Goal: Transaction & Acquisition: Purchase product/service

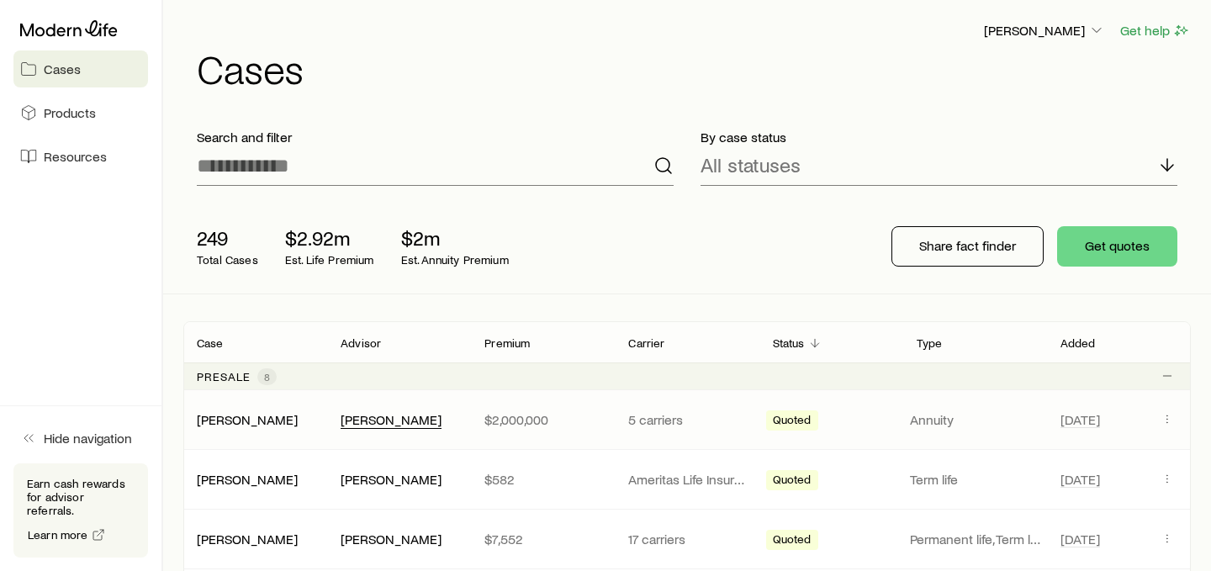
click at [379, 416] on div "[PERSON_NAME]" at bounding box center [391, 420] width 101 height 18
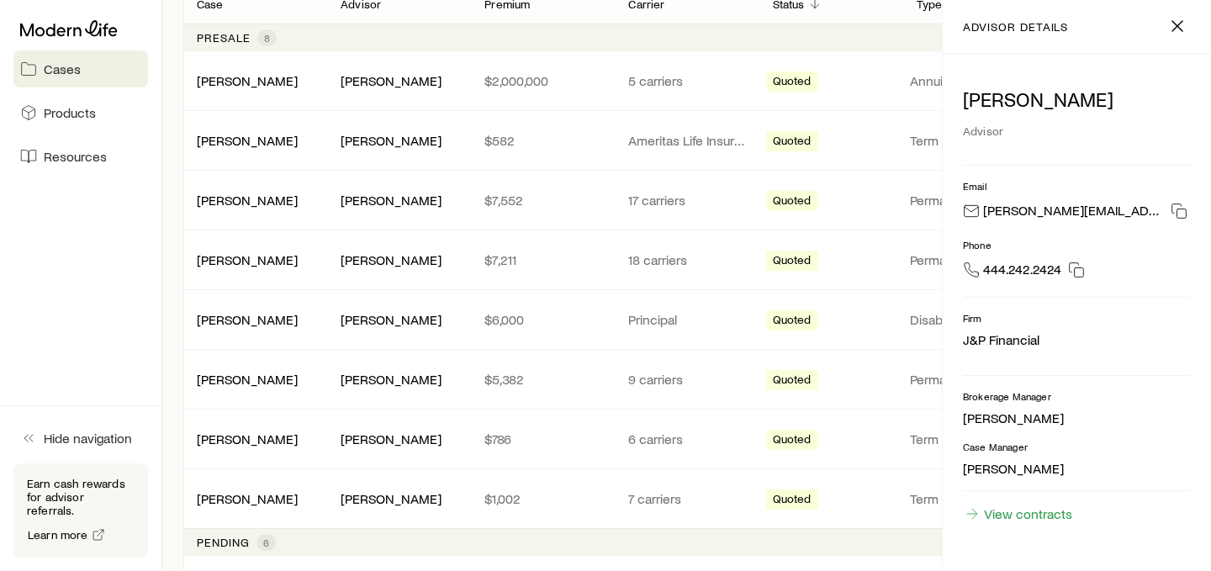
scroll to position [335, 0]
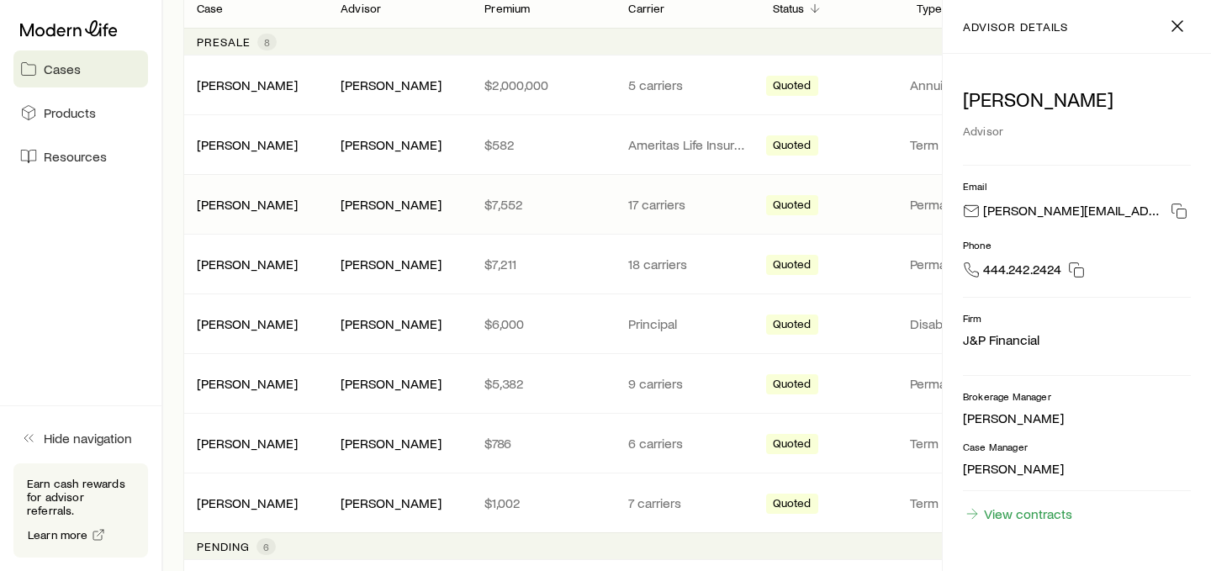
click at [569, 211] on p "$7,552" at bounding box center [542, 204] width 117 height 17
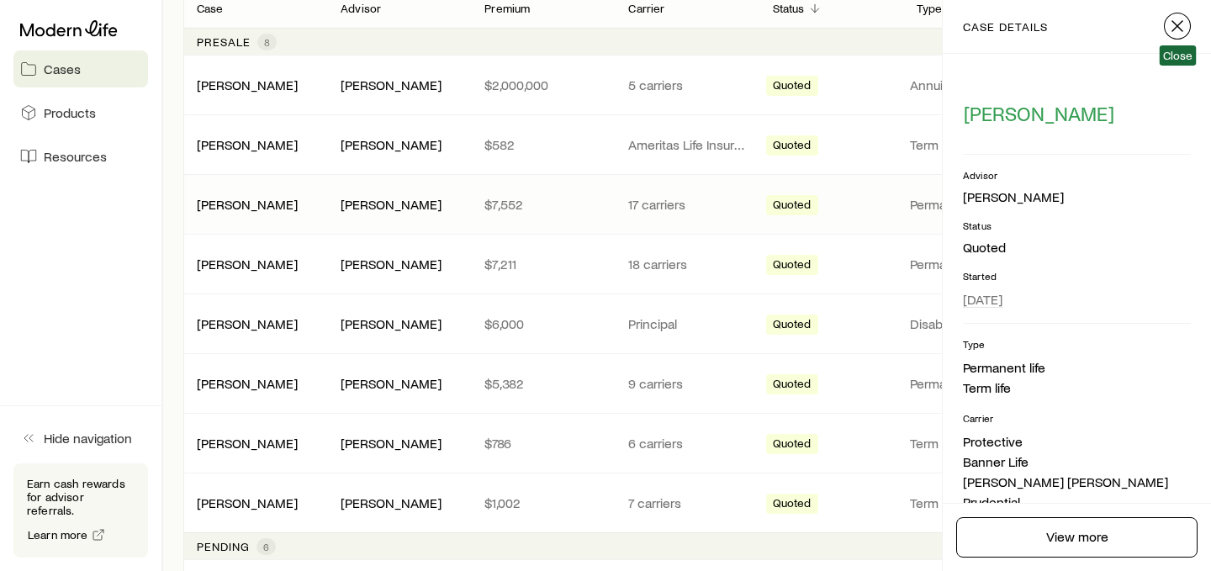
click at [1176, 24] on icon "button" at bounding box center [1177, 26] width 20 height 20
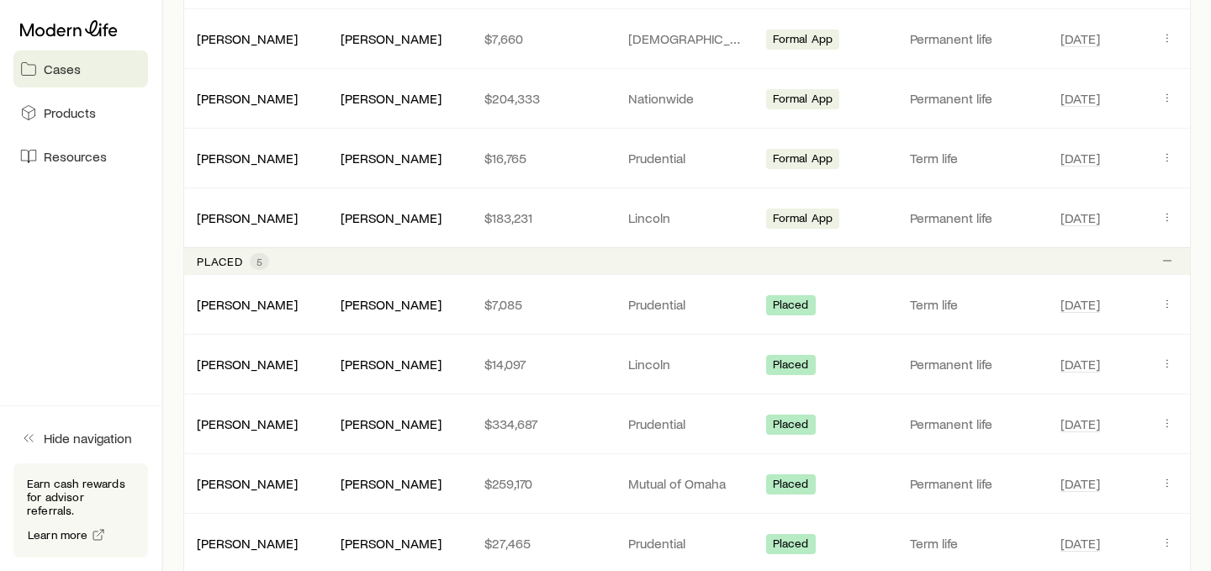
scroll to position [912, 0]
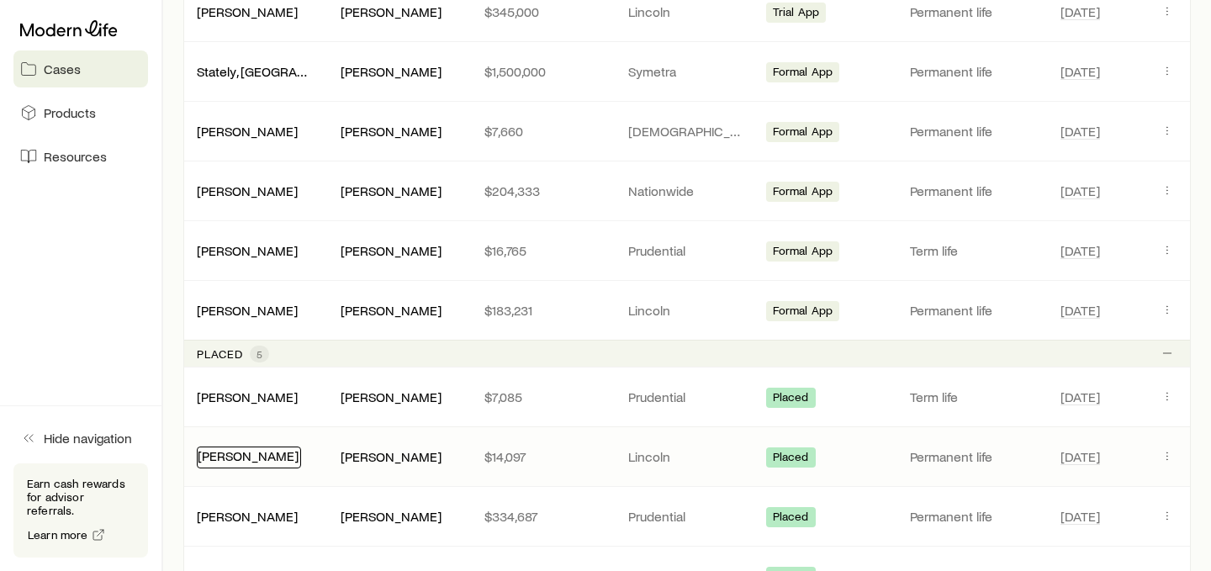
click at [258, 448] on link "[PERSON_NAME]" at bounding box center [248, 455] width 101 height 16
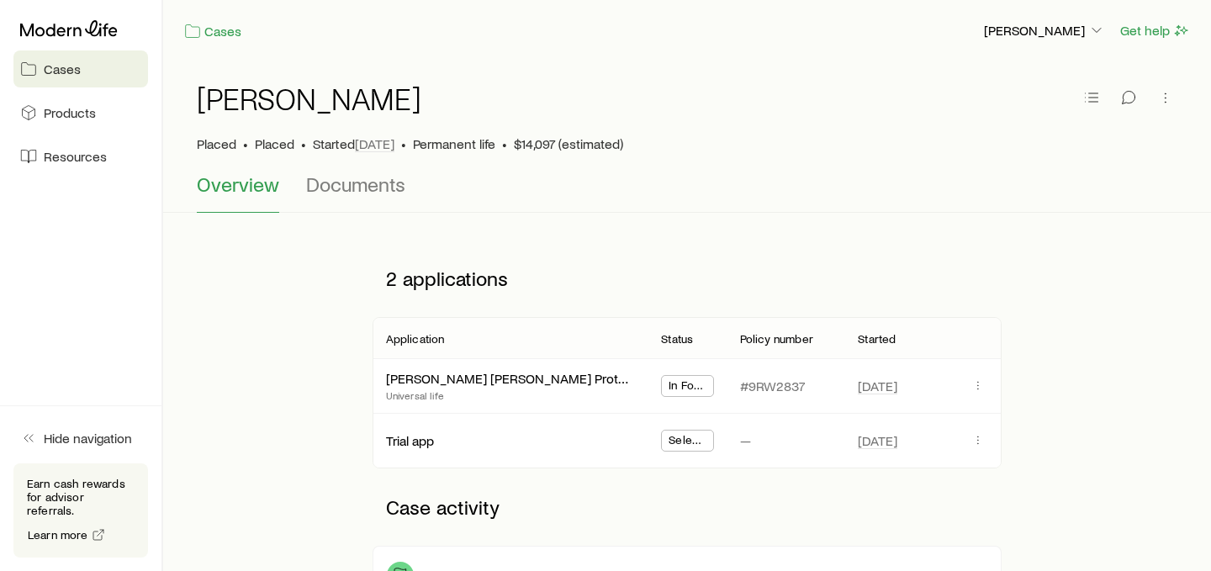
click at [695, 383] on span "In Force" at bounding box center [688, 387] width 38 height 18
drag, startPoint x: 702, startPoint y: 388, endPoint x: 685, endPoint y: 388, distance: 16.8
click at [685, 388] on span "In Force" at bounding box center [688, 387] width 38 height 18
click at [696, 385] on span "In Force" at bounding box center [688, 387] width 38 height 18
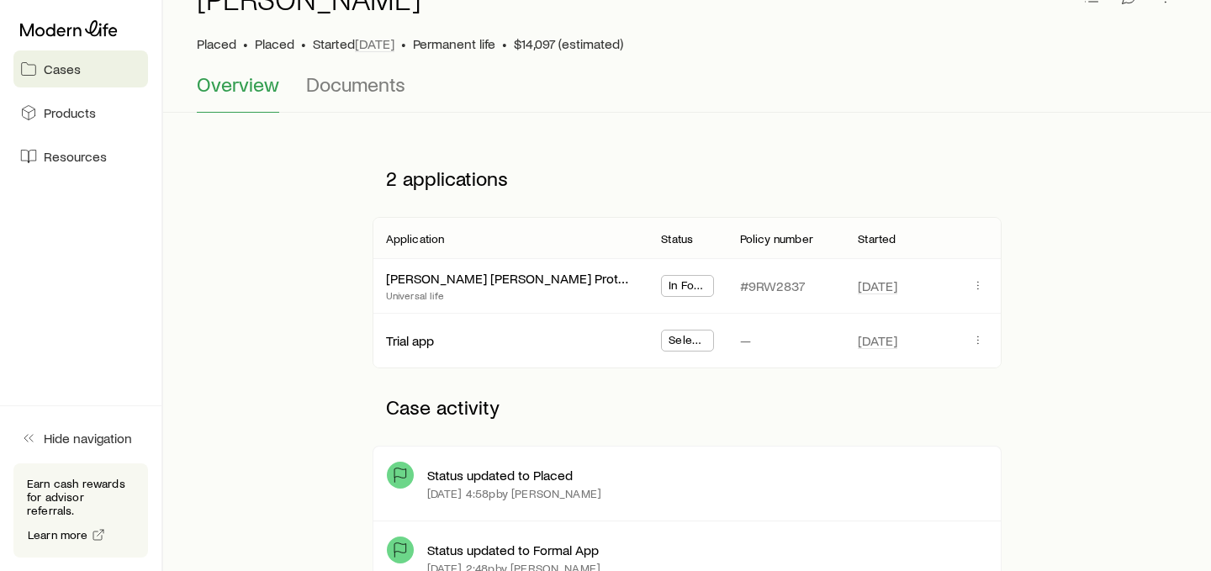
scroll to position [98, 0]
click at [77, 27] on icon at bounding box center [69, 28] width 98 height 16
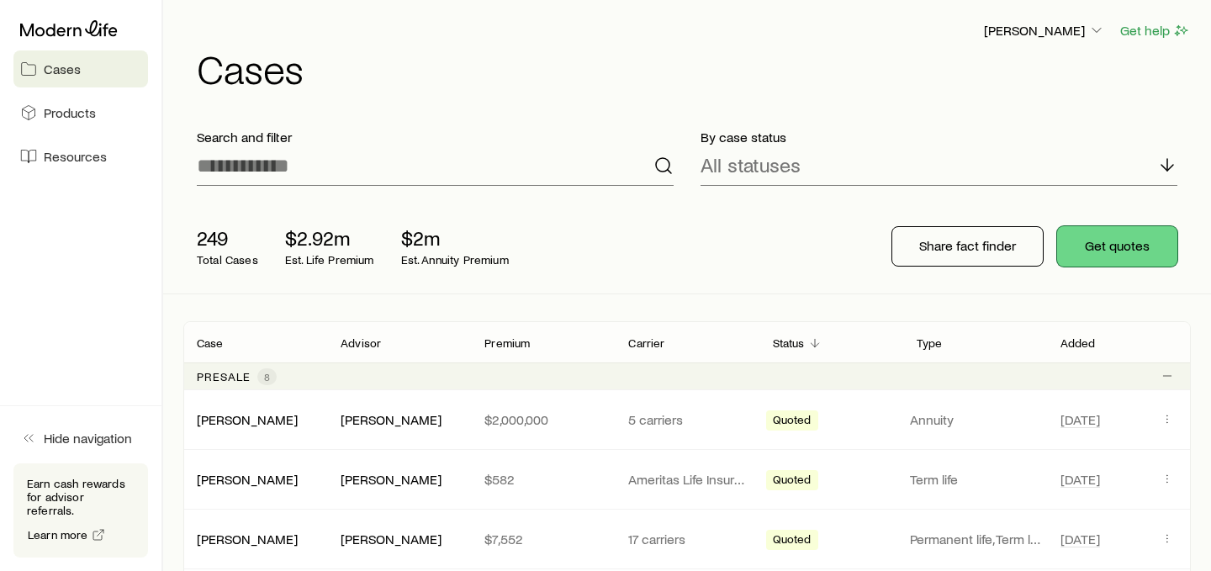
click at [1113, 243] on button "Get quotes" at bounding box center [1117, 246] width 120 height 40
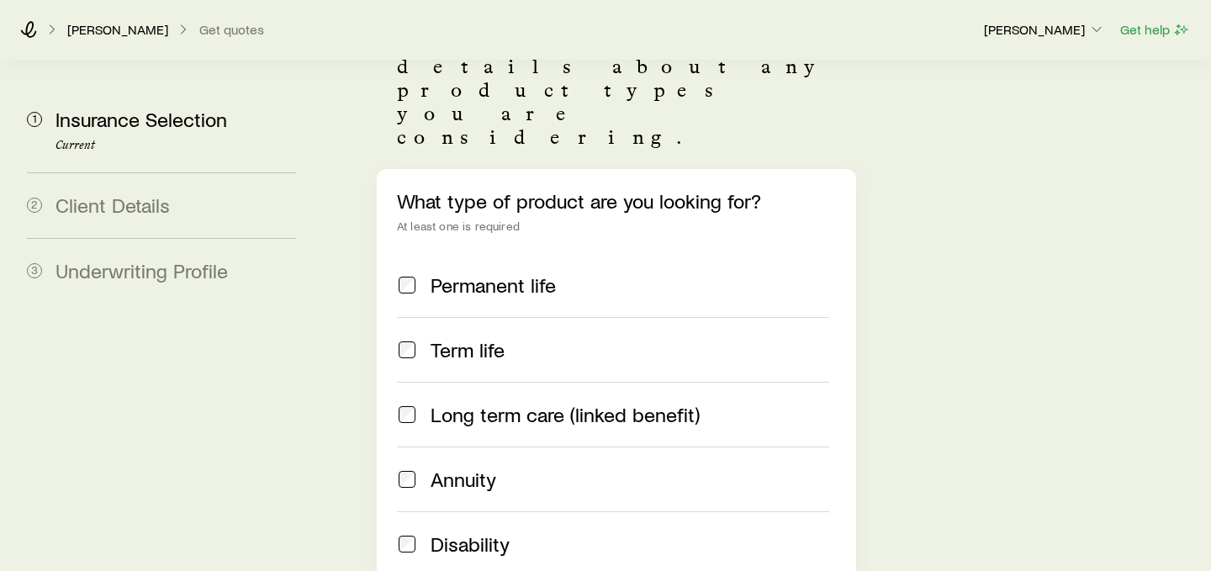
scroll to position [284, 0]
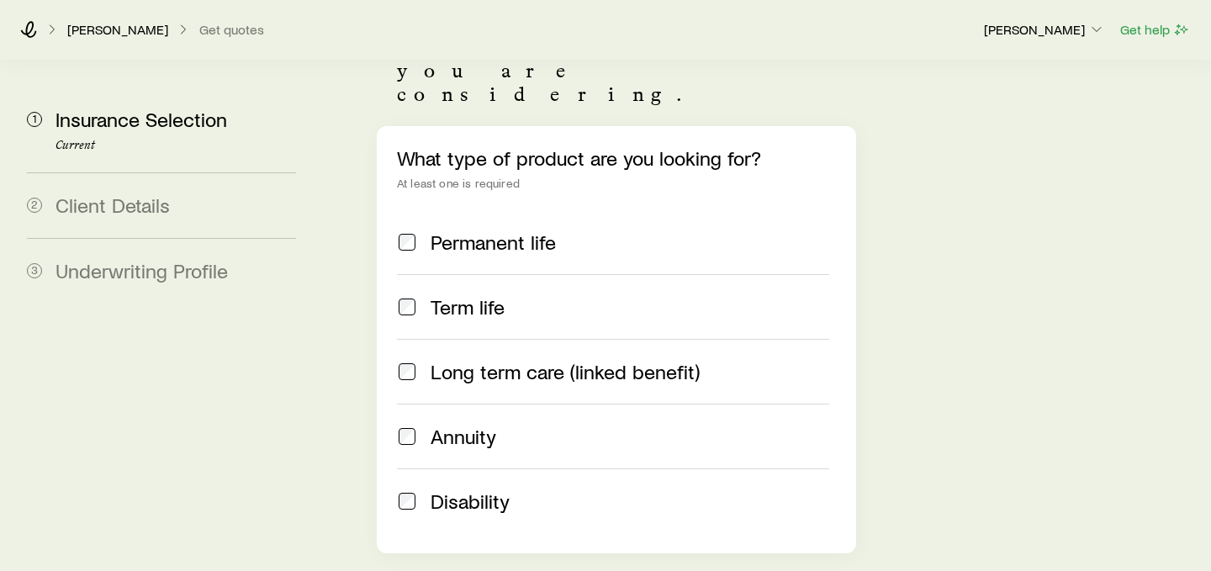
click at [500, 230] on span "Permanent life" at bounding box center [493, 242] width 125 height 24
click at [468, 295] on span "Term life" at bounding box center [468, 307] width 74 height 24
click at [468, 425] on span "Annuity" at bounding box center [464, 437] width 66 height 24
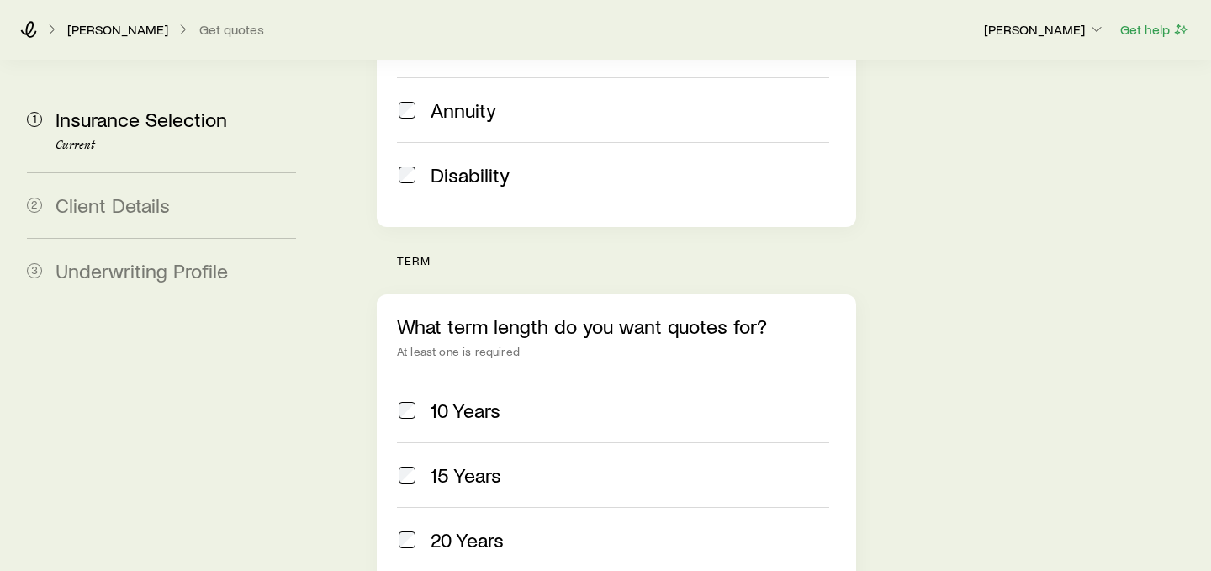
scroll to position [624, 0]
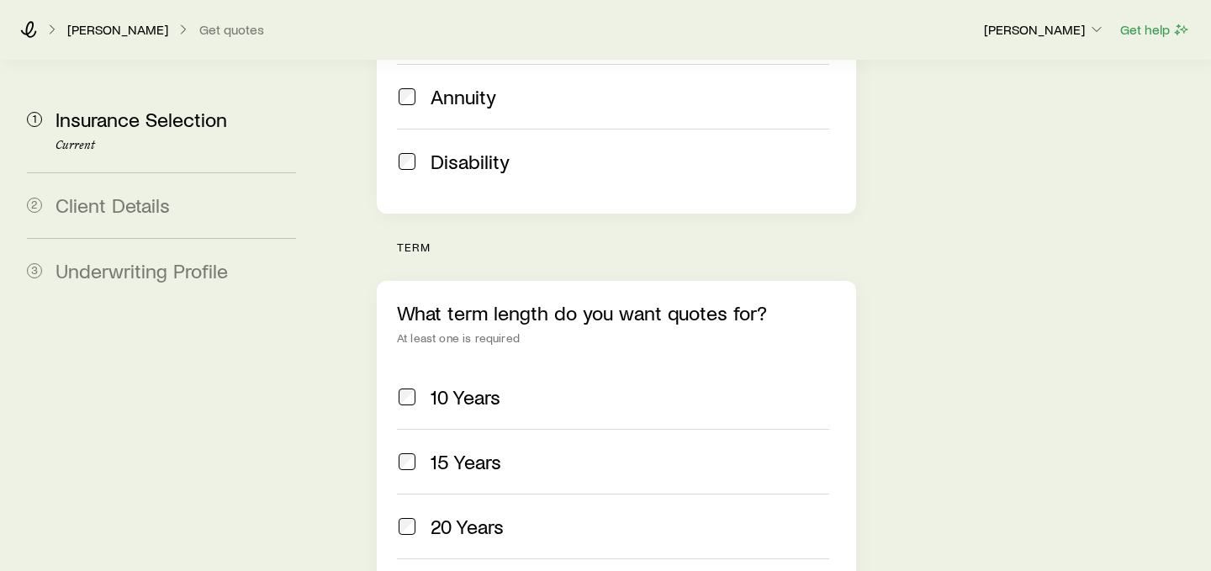
click at [472, 515] on span "20 Years" at bounding box center [467, 527] width 73 height 24
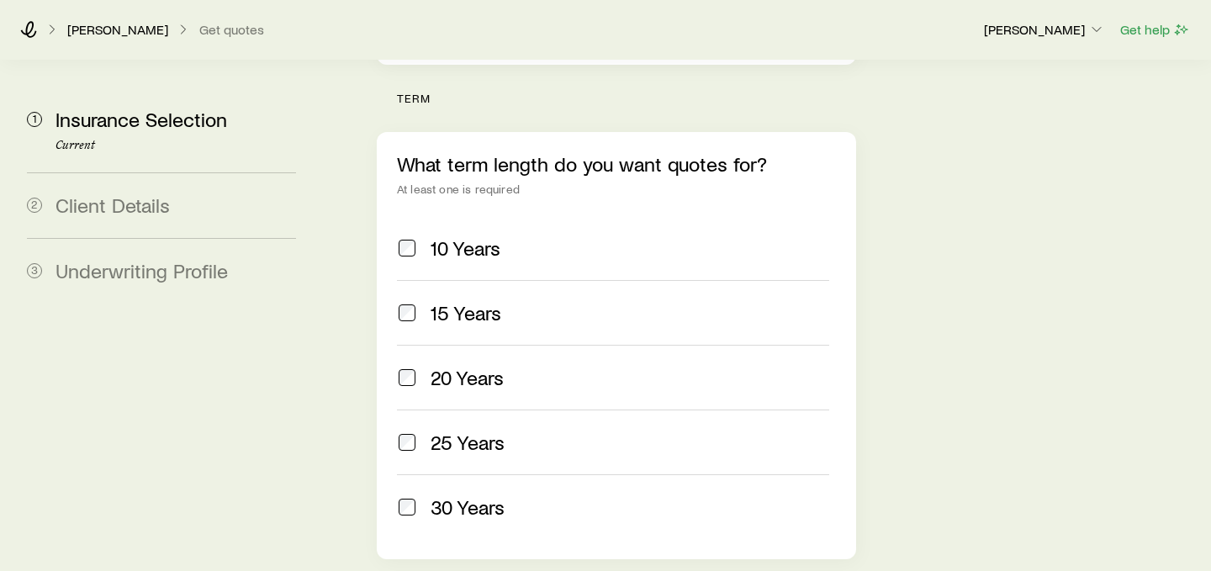
click at [473, 495] on span "30 Years" at bounding box center [468, 507] width 74 height 24
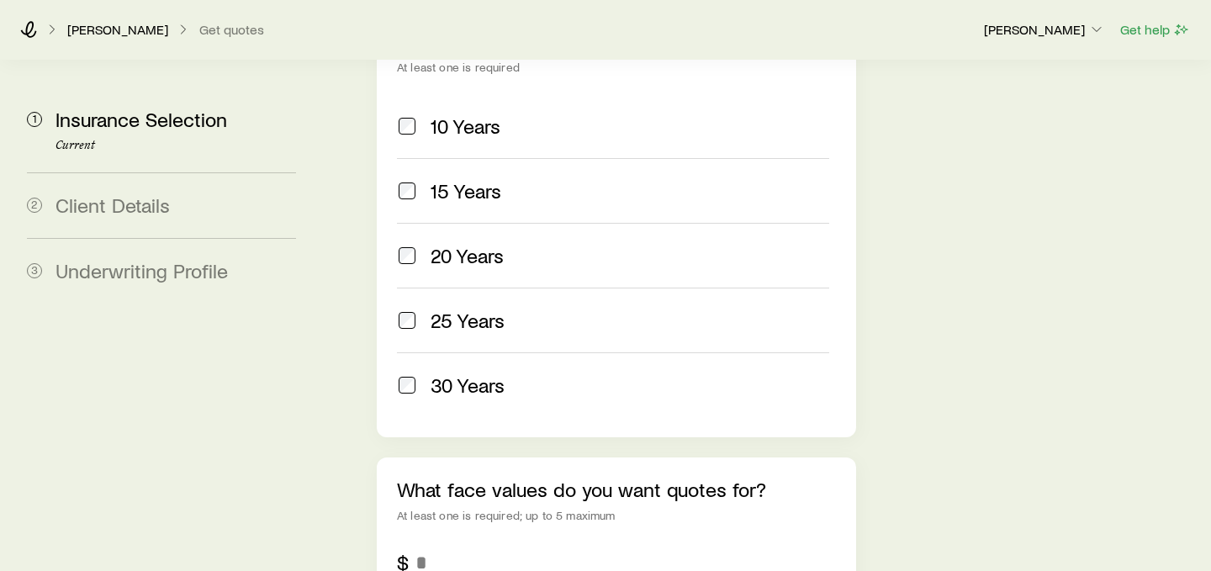
scroll to position [987, 0]
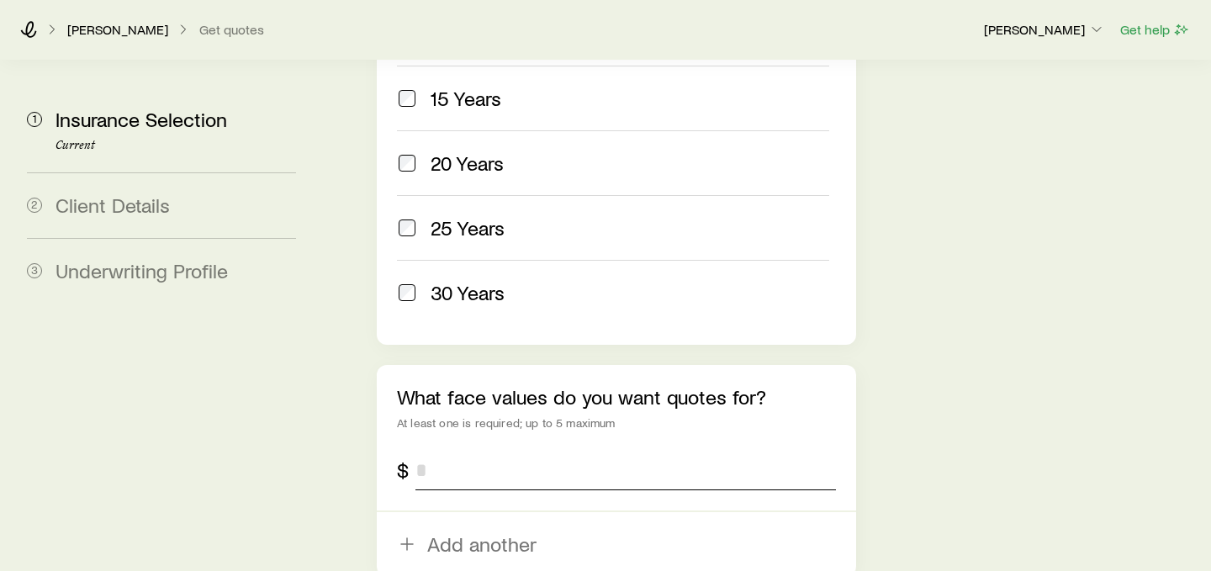
click at [495, 450] on input "tel" at bounding box center [625, 470] width 420 height 40
type input "*********"
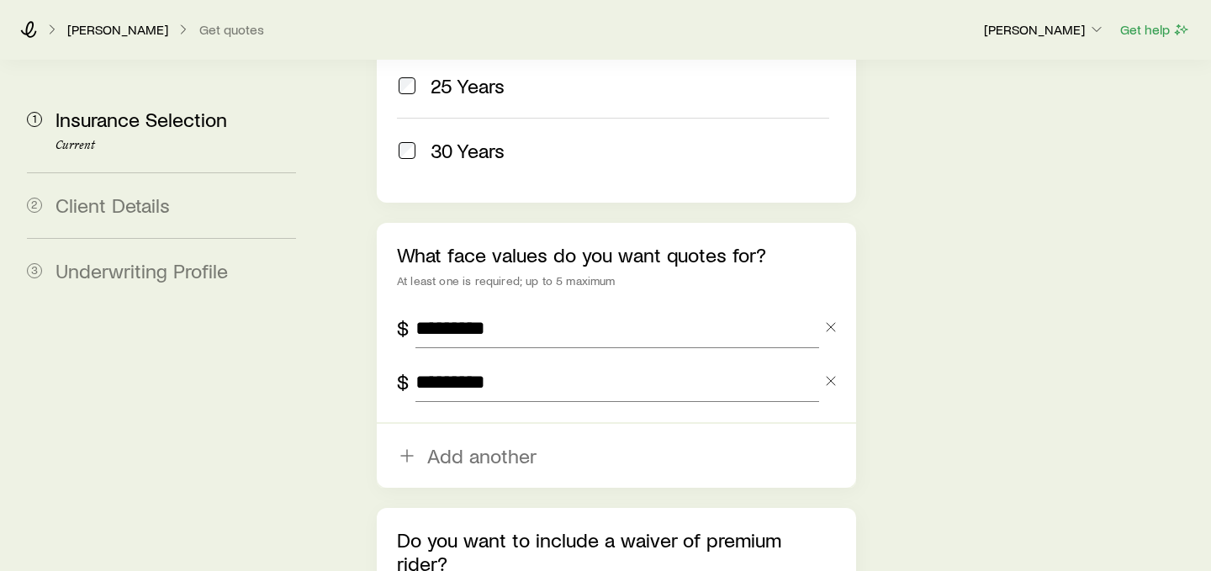
scroll to position [1228, 0]
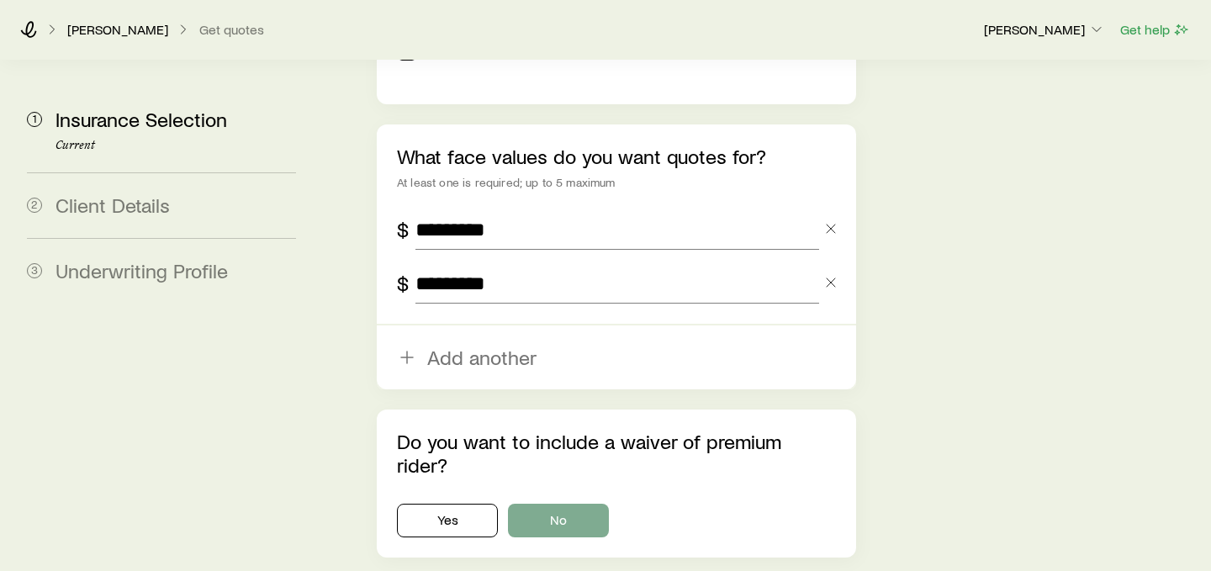
type input "*********"
click at [569, 504] on button "No" at bounding box center [558, 521] width 101 height 34
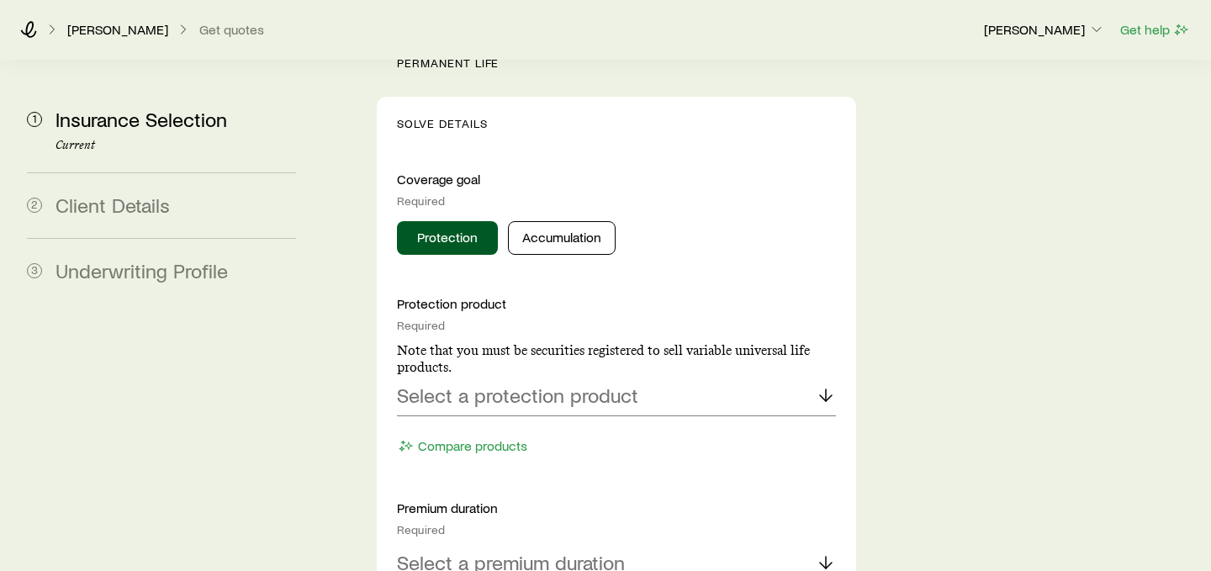
scroll to position [1769, 0]
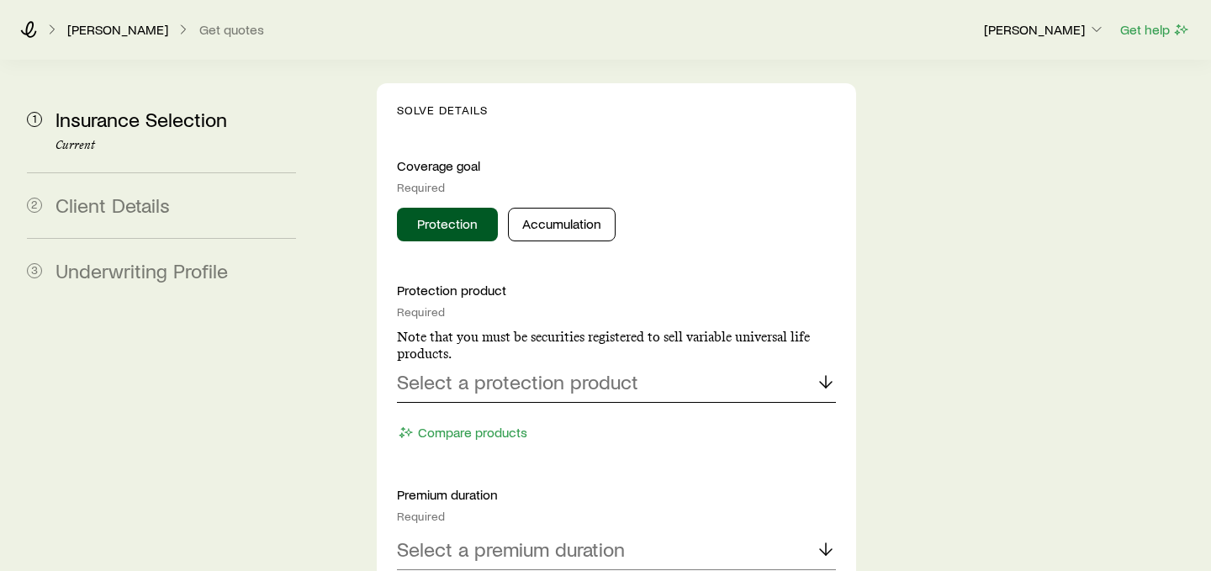
click at [571, 370] on p "Select a protection product" at bounding box center [517, 382] width 241 height 24
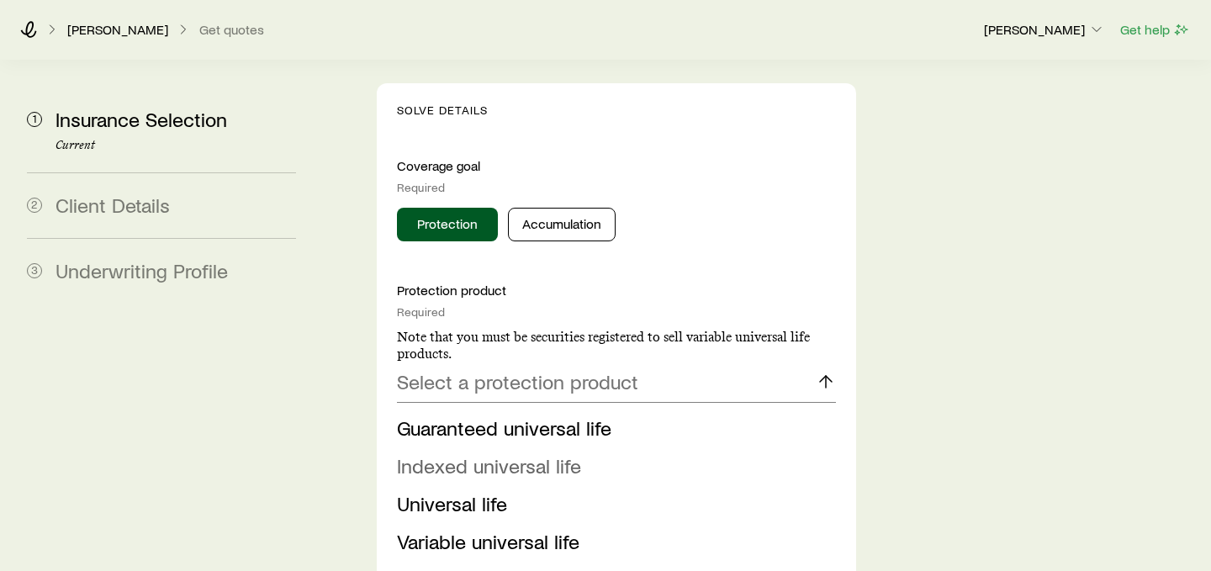
click at [550, 453] on span "Indexed universal life" at bounding box center [489, 465] width 184 height 24
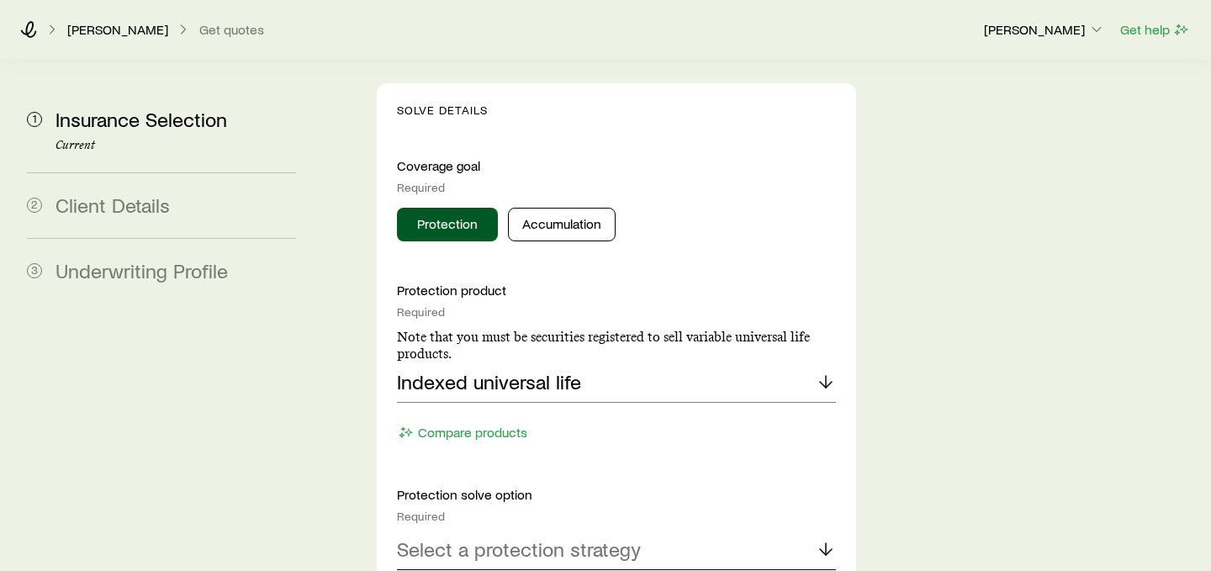
click at [544, 530] on div "Select a protection strategy" at bounding box center [616, 550] width 439 height 40
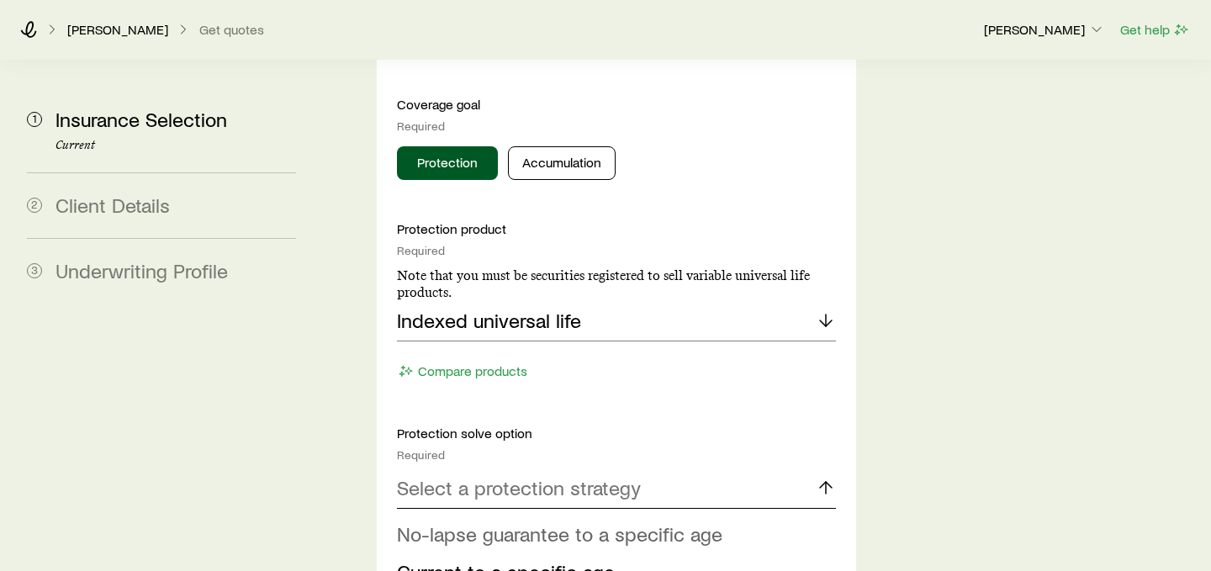
scroll to position [1880, 0]
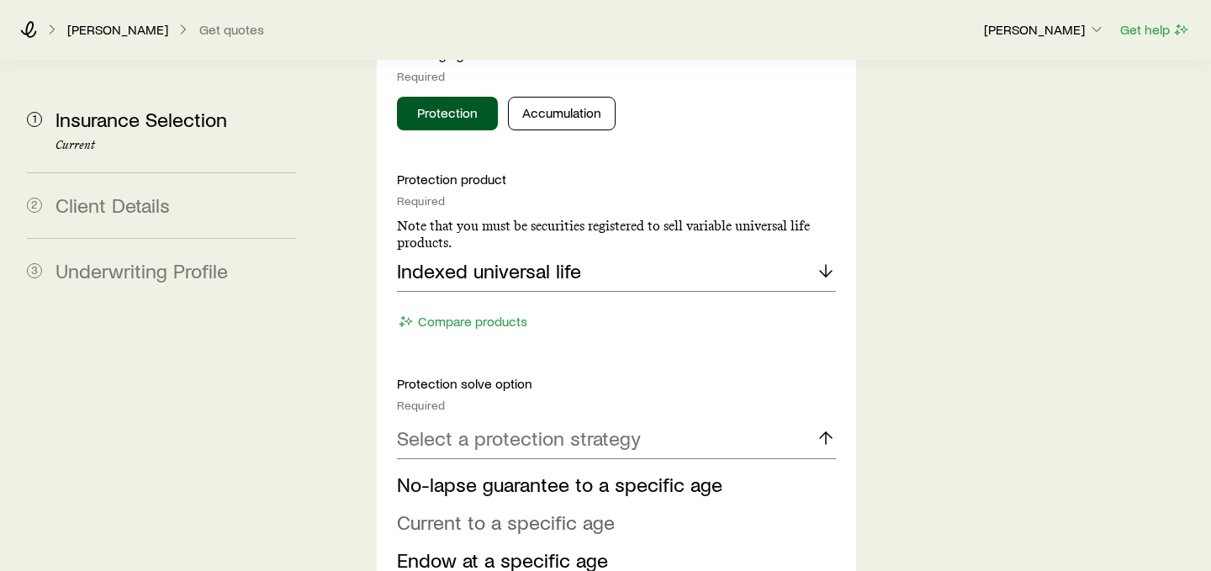
click at [561, 510] on span "Current to a specific age" at bounding box center [506, 522] width 218 height 24
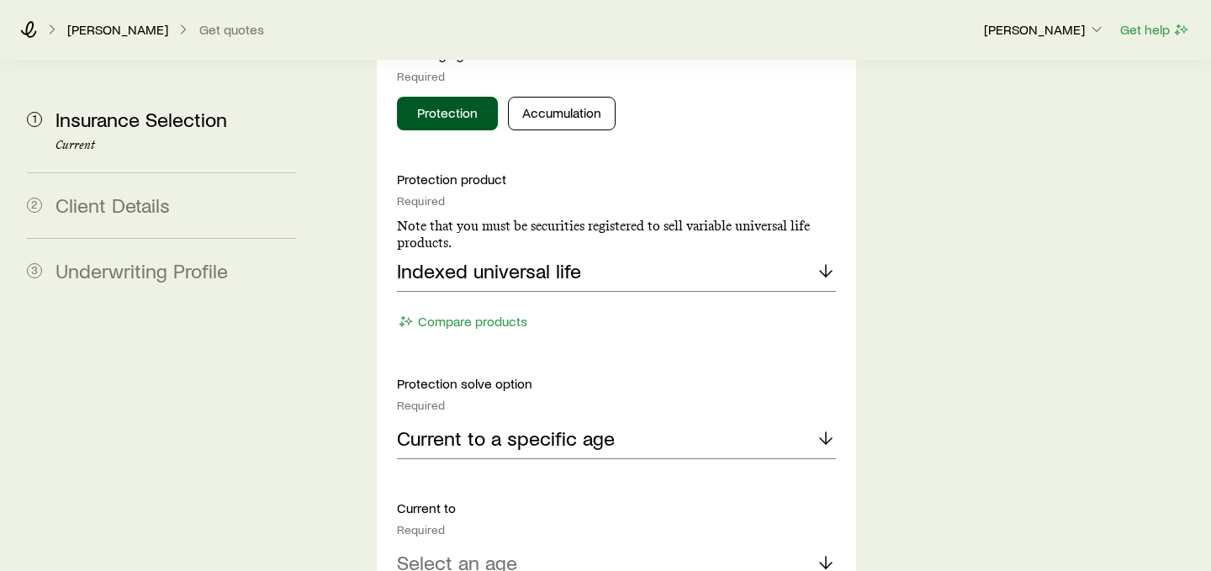
click at [558, 543] on div "Select an age" at bounding box center [616, 563] width 439 height 40
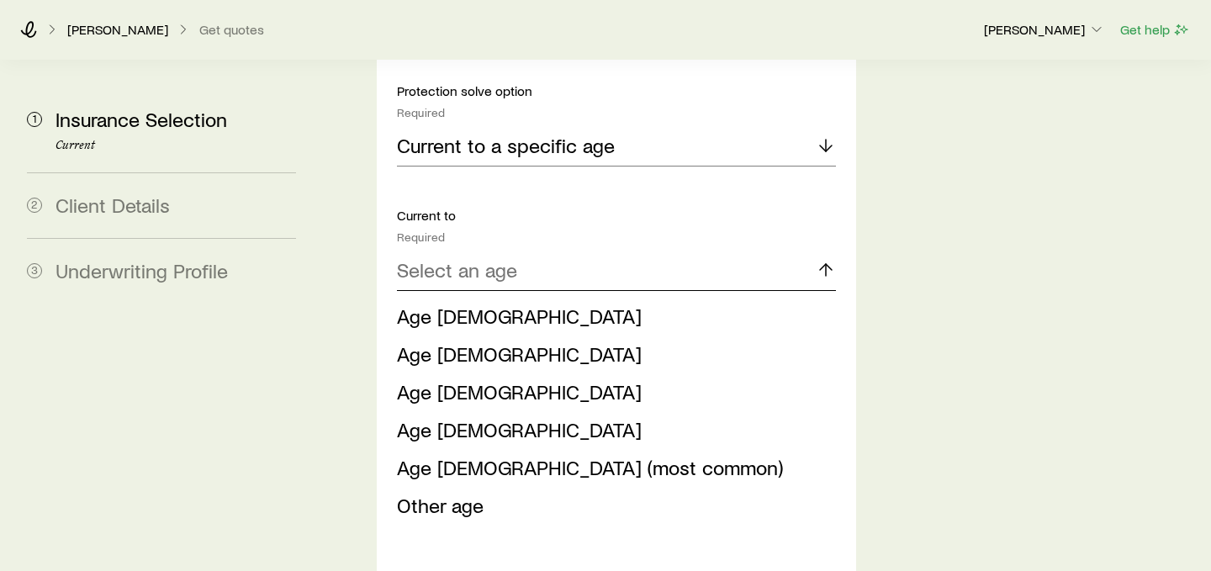
scroll to position [2219, 0]
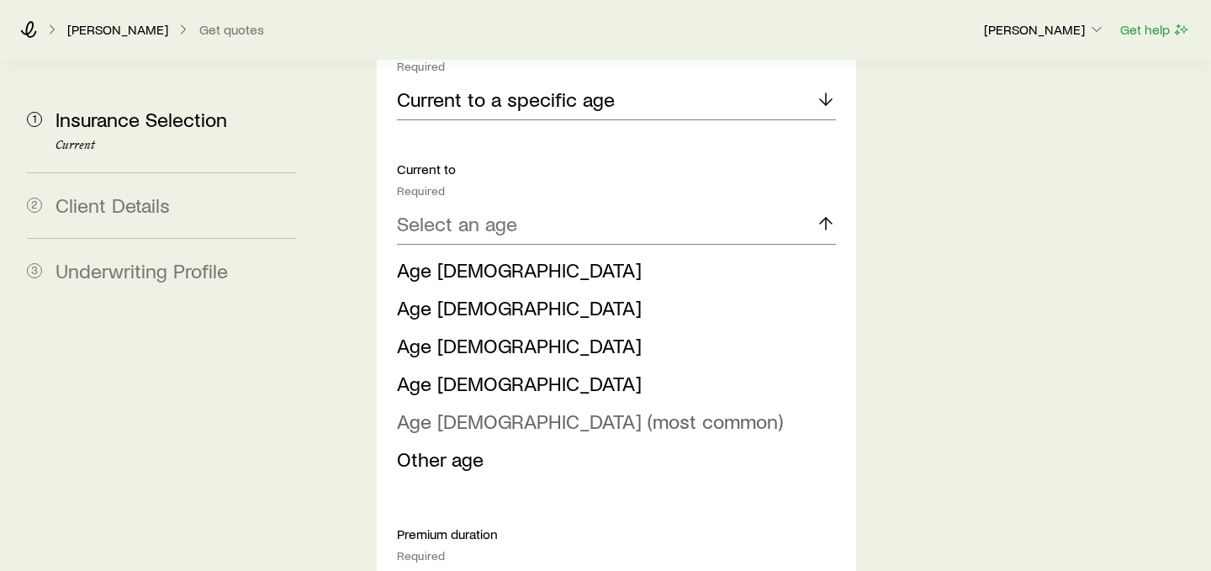
click at [589, 409] on span "Age [DEMOGRAPHIC_DATA] (most common)" at bounding box center [590, 421] width 386 height 24
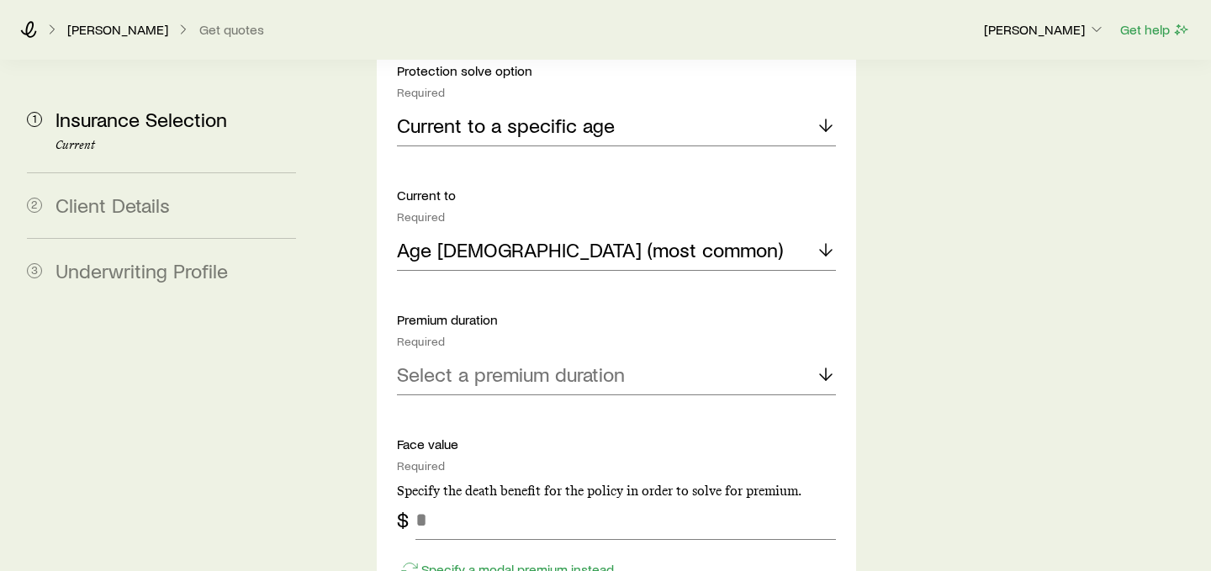
scroll to position [2194, 0]
click at [607, 362] on p "Select a premium duration" at bounding box center [511, 374] width 228 height 24
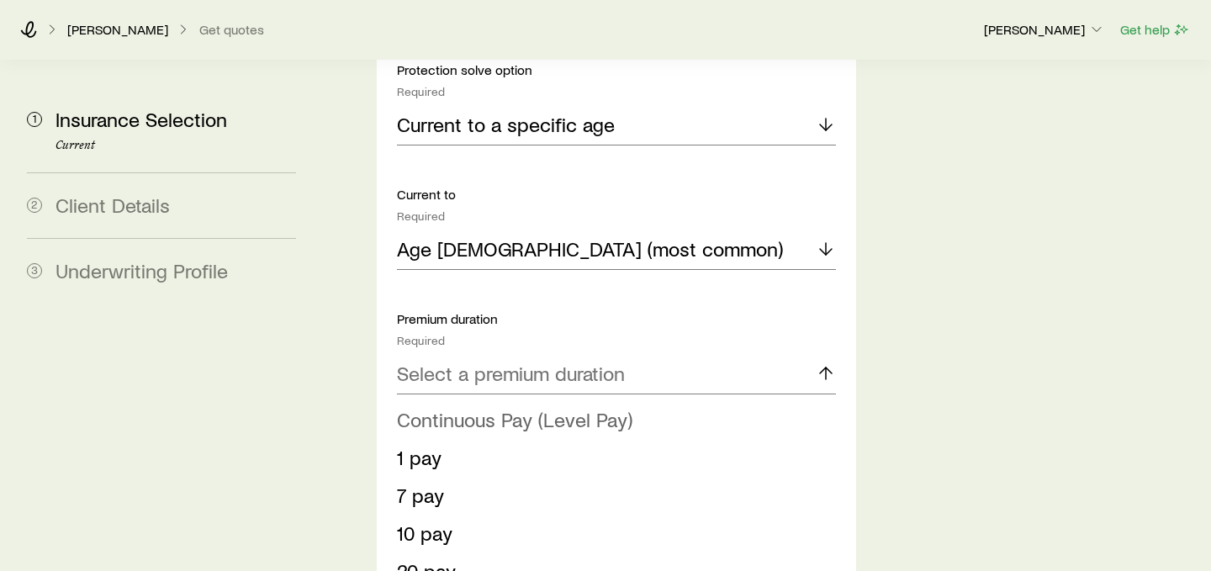
click at [600, 407] on span "Continuous Pay (Level Pay)" at bounding box center [514, 419] width 235 height 24
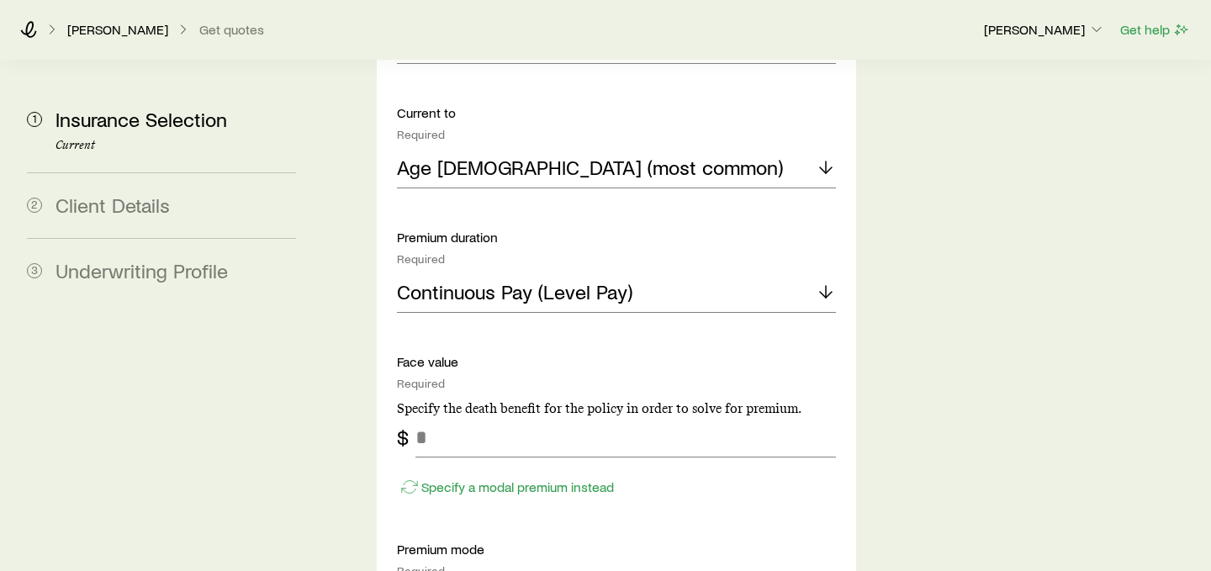
scroll to position [2308, 0]
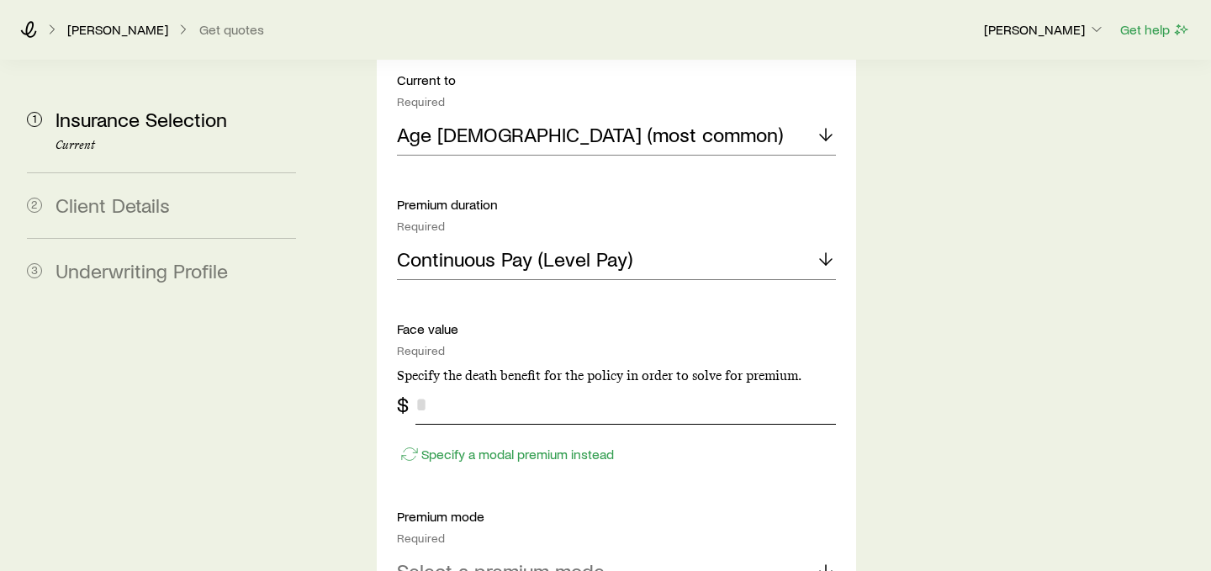
click at [603, 384] on input "tel" at bounding box center [625, 404] width 420 height 40
type input "*"
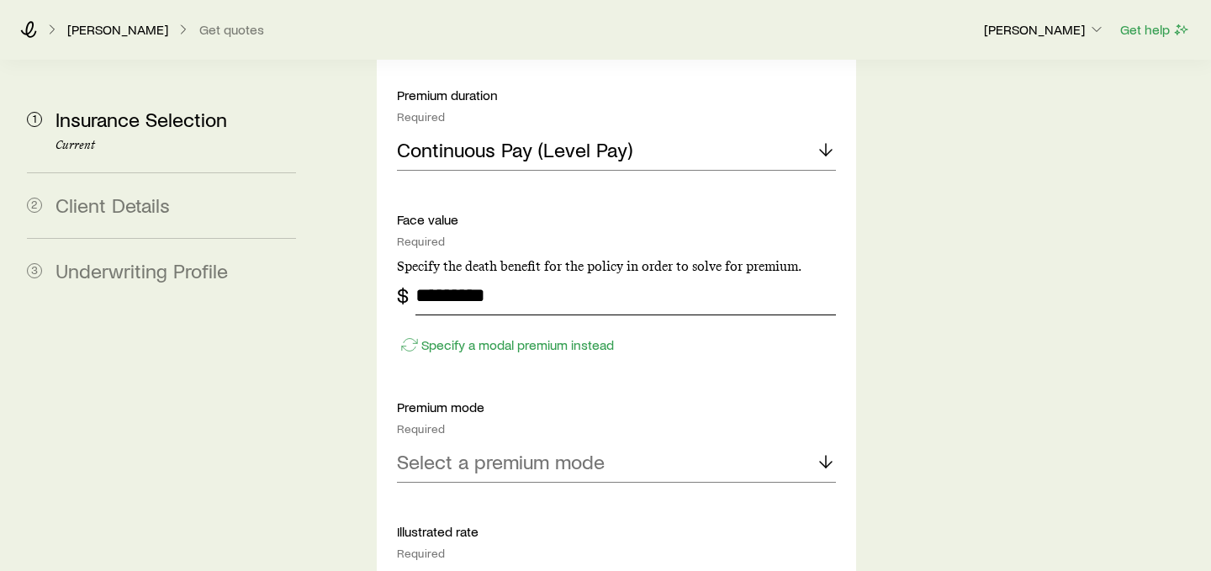
scroll to position [2446, 0]
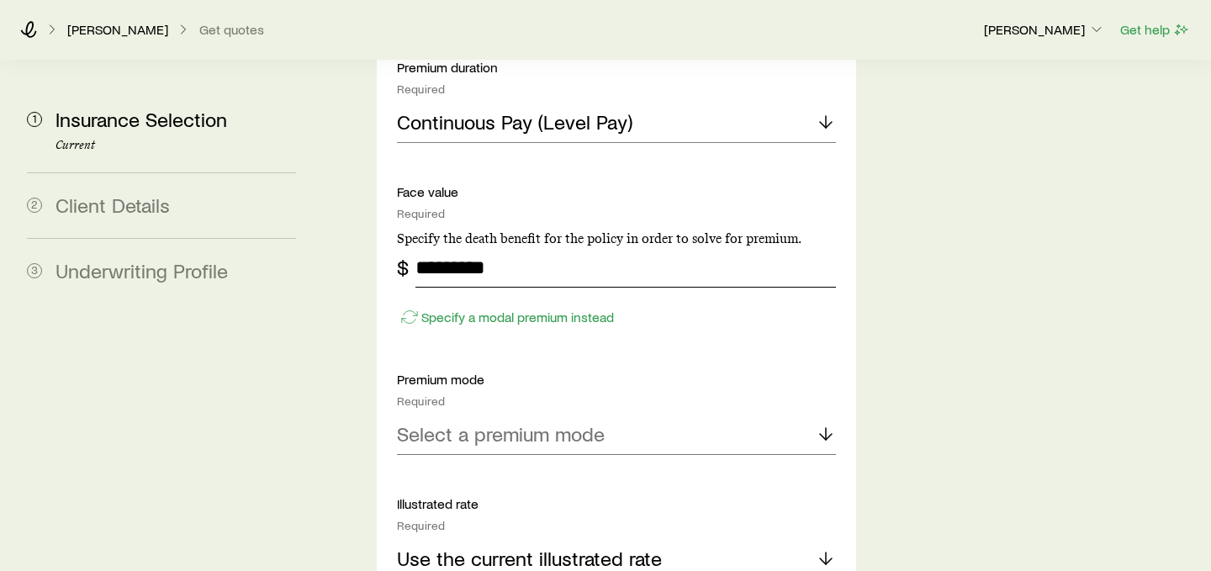
type input "*********"
click at [525, 422] on p "Select a premium mode" at bounding box center [501, 434] width 208 height 24
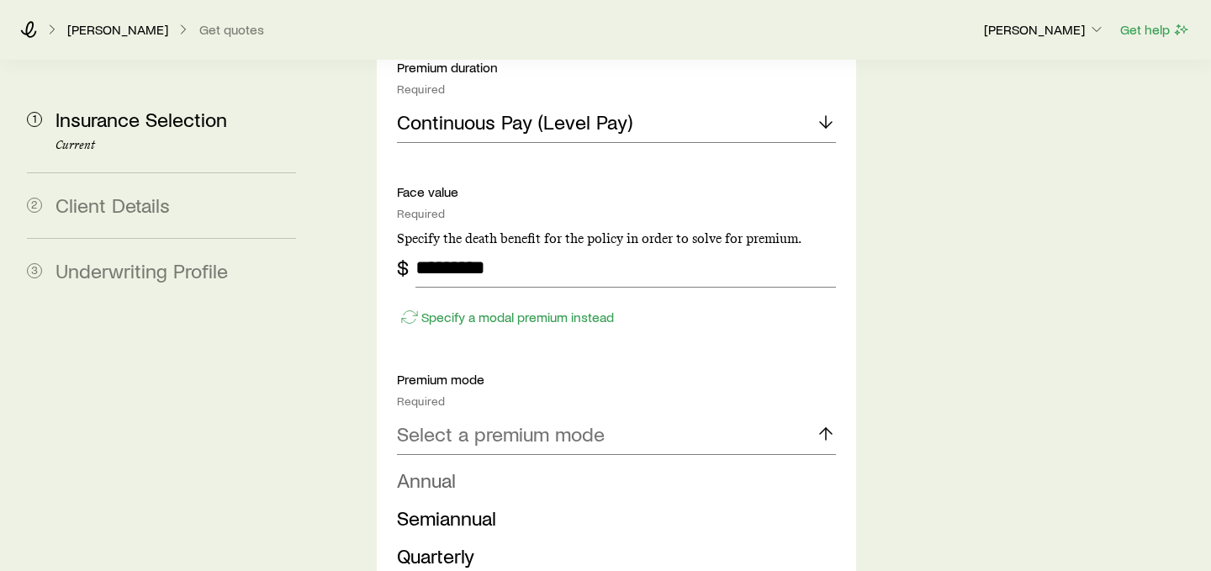
click at [505, 462] on li "Annual" at bounding box center [611, 481] width 429 height 38
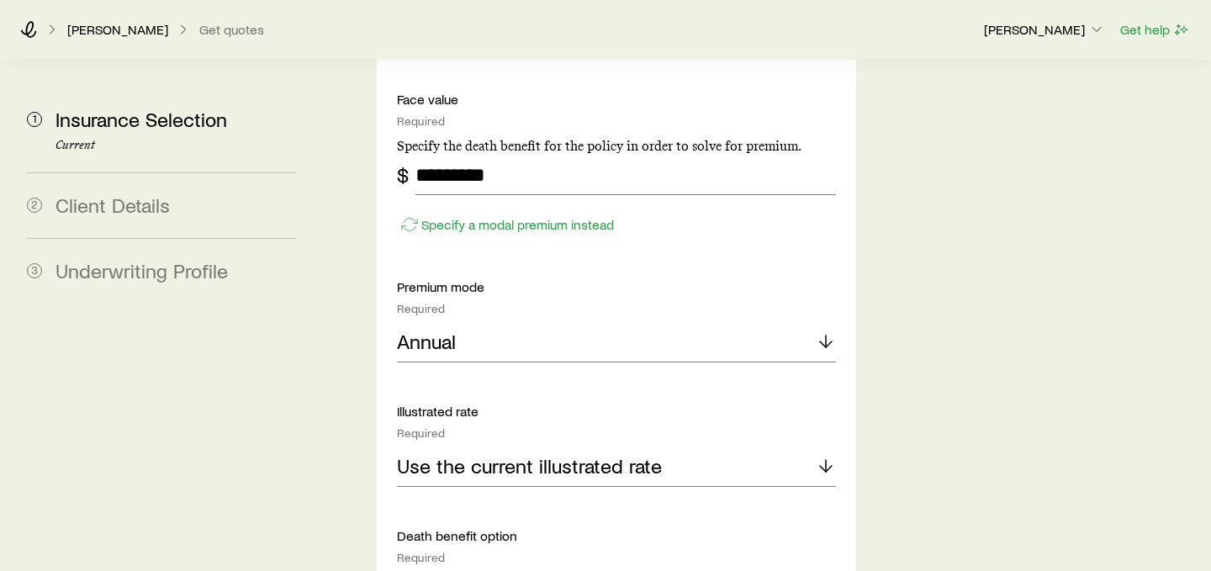
scroll to position [2569, 0]
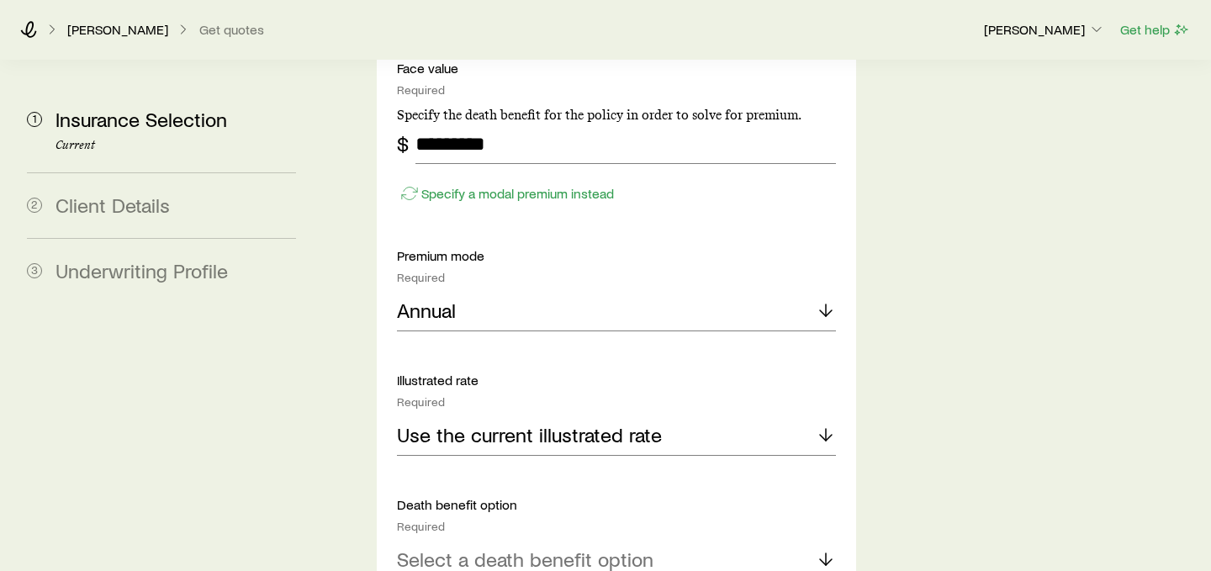
click at [608, 547] on p "Select a death benefit option" at bounding box center [525, 559] width 256 height 24
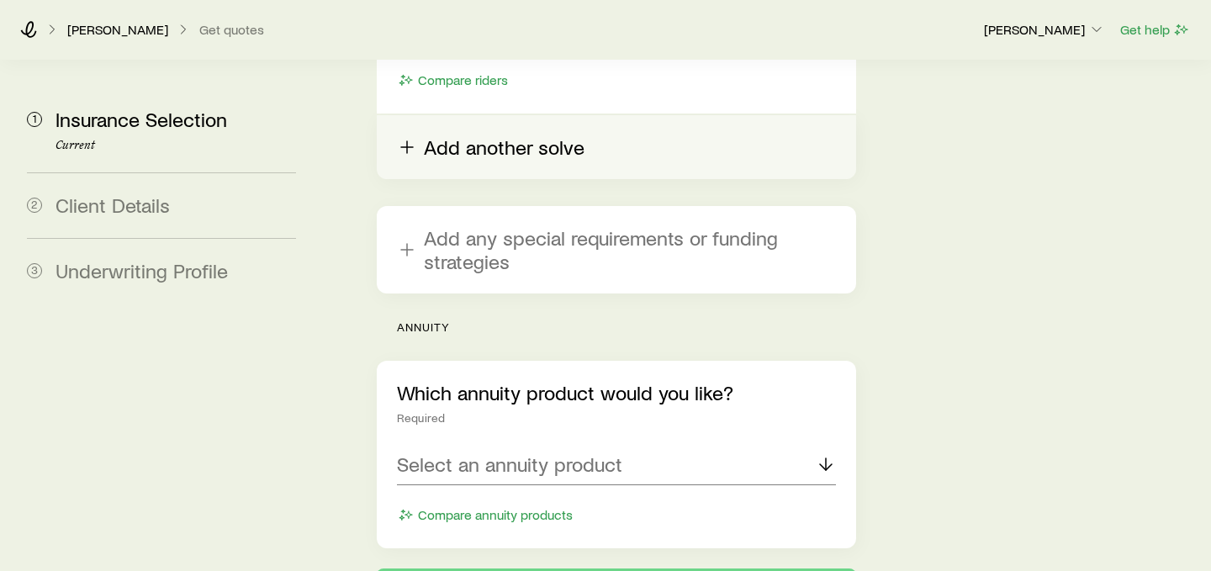
scroll to position [3604, 0]
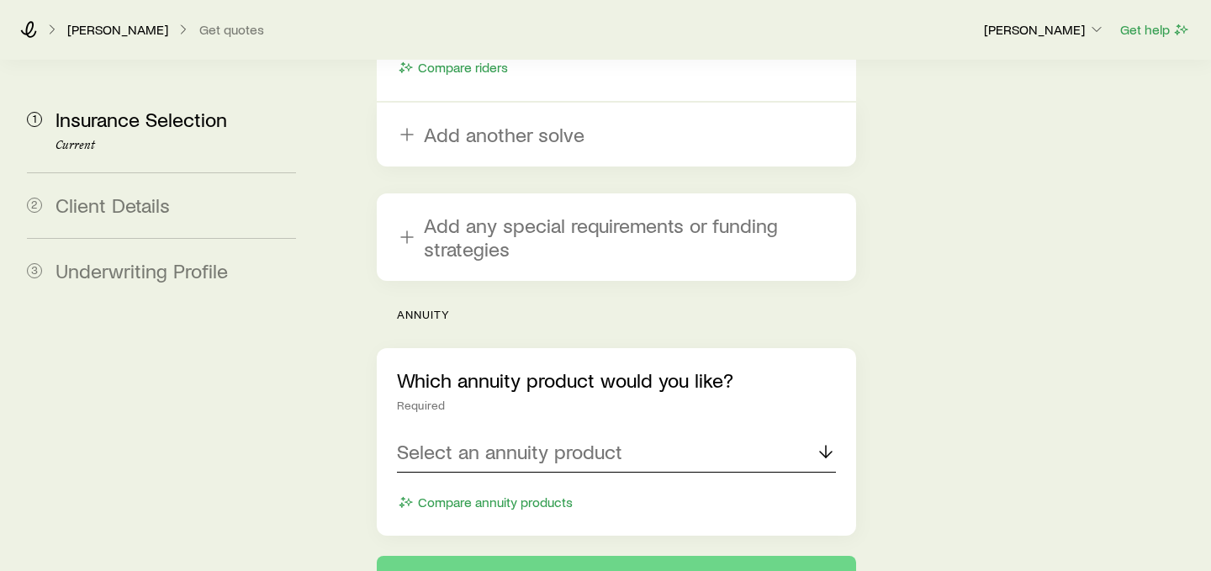
click at [551, 440] on p "Select an annuity product" at bounding box center [509, 452] width 225 height 24
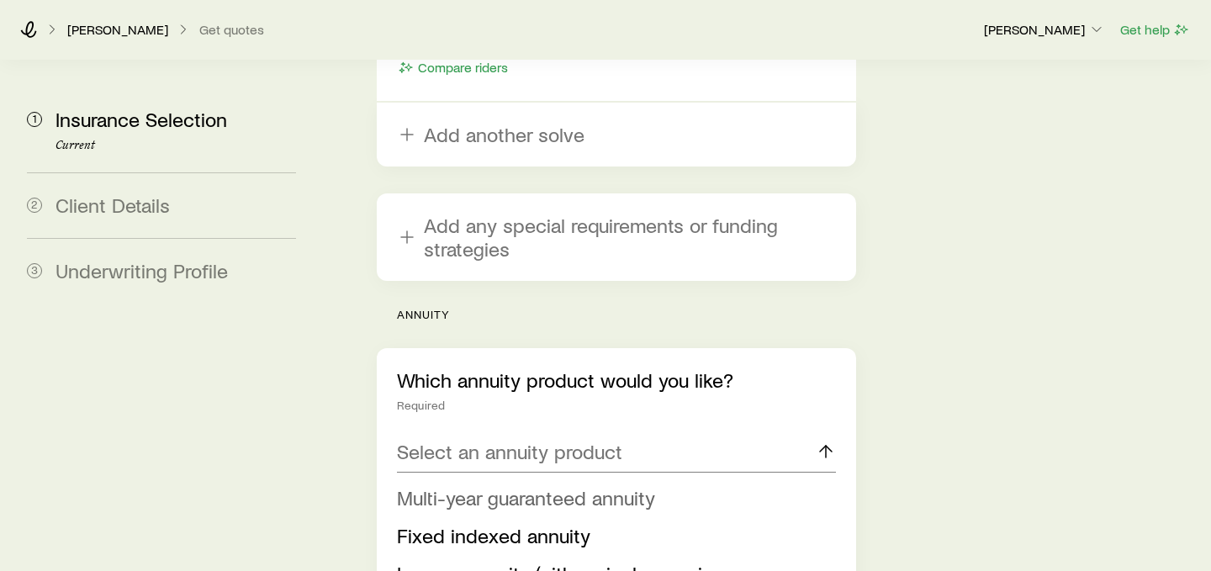
click at [563, 485] on span "Multi-year guaranteed annuity" at bounding box center [526, 497] width 258 height 24
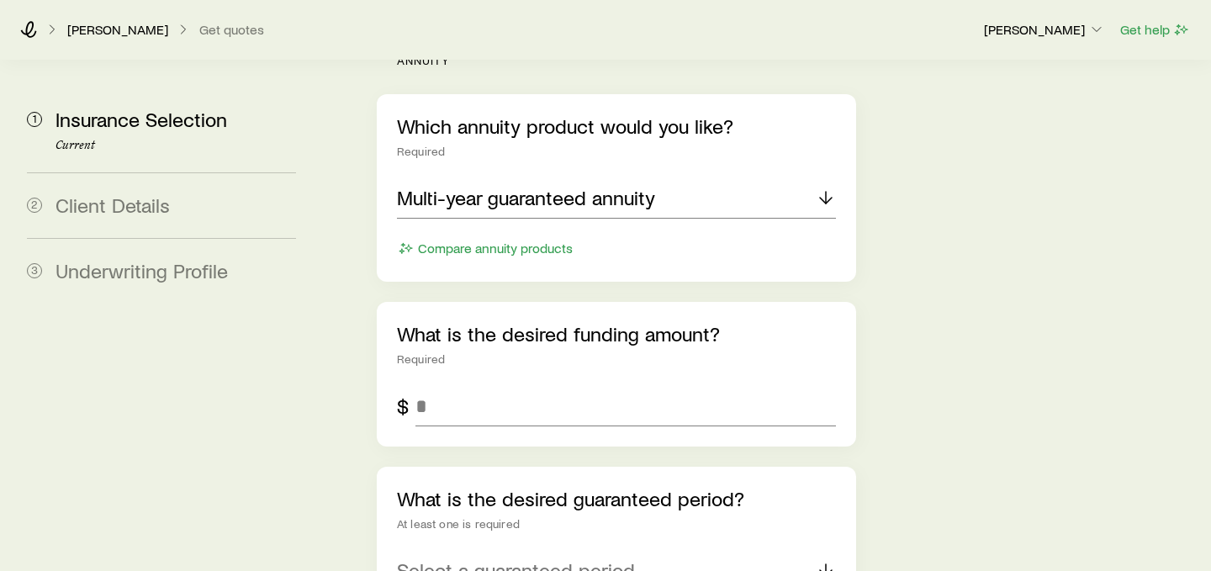
scroll to position [3889, 0]
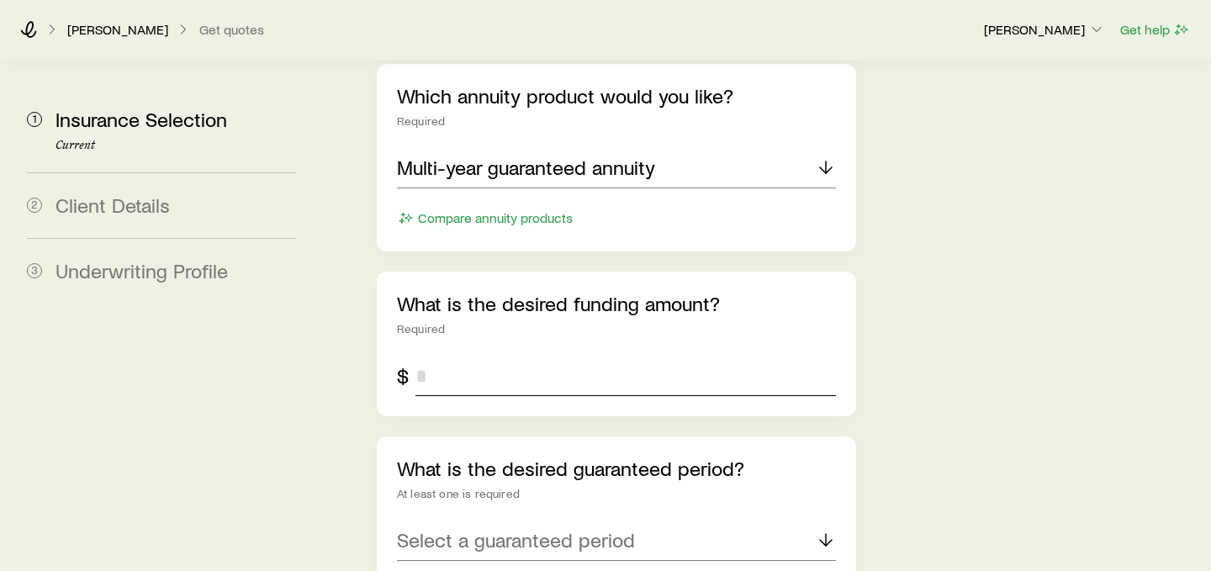
click at [568, 356] on input "tel" at bounding box center [625, 376] width 420 height 40
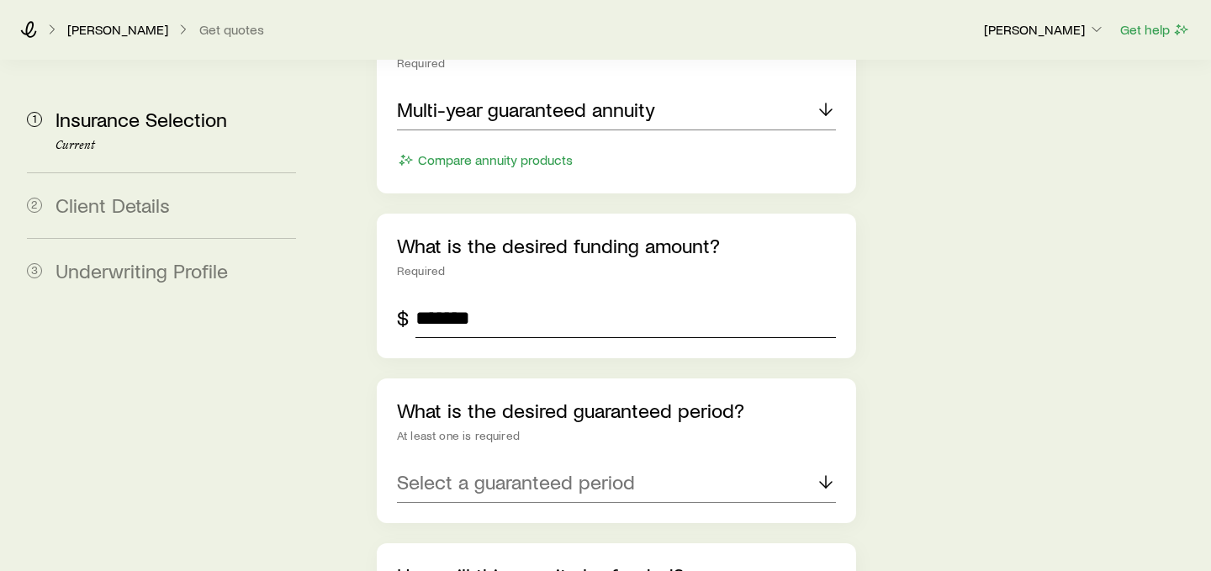
scroll to position [3975, 0]
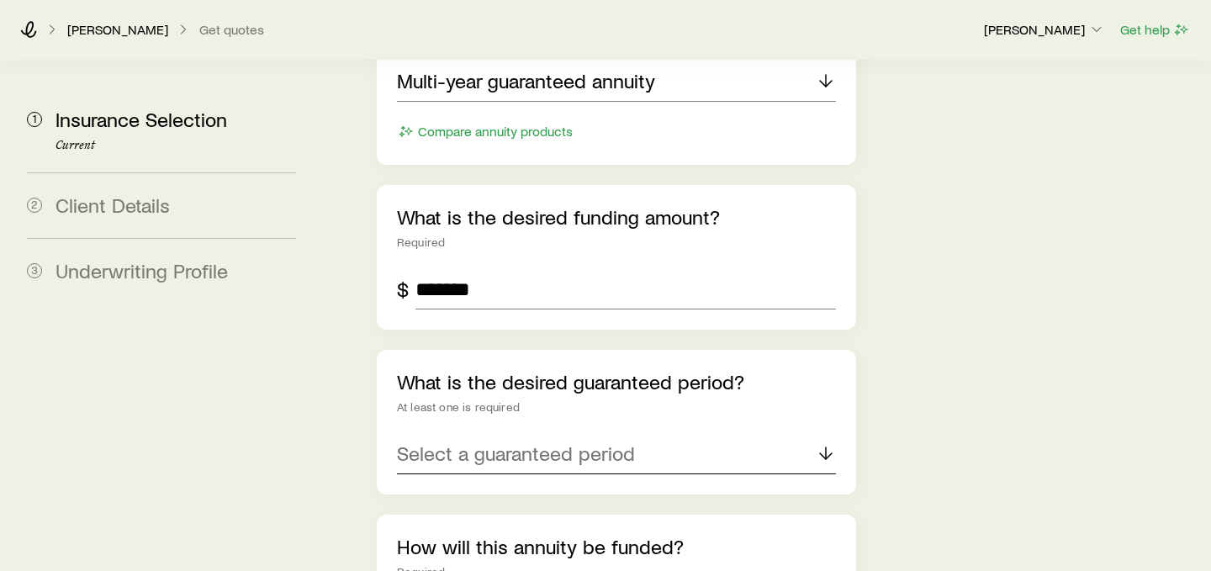
click at [545, 442] on p "Select a guaranteed period" at bounding box center [516, 454] width 238 height 24
click at [491, 269] on input "*******" at bounding box center [625, 289] width 420 height 40
type input "*********"
click at [642, 434] on div "Select a guaranteed period" at bounding box center [616, 454] width 439 height 40
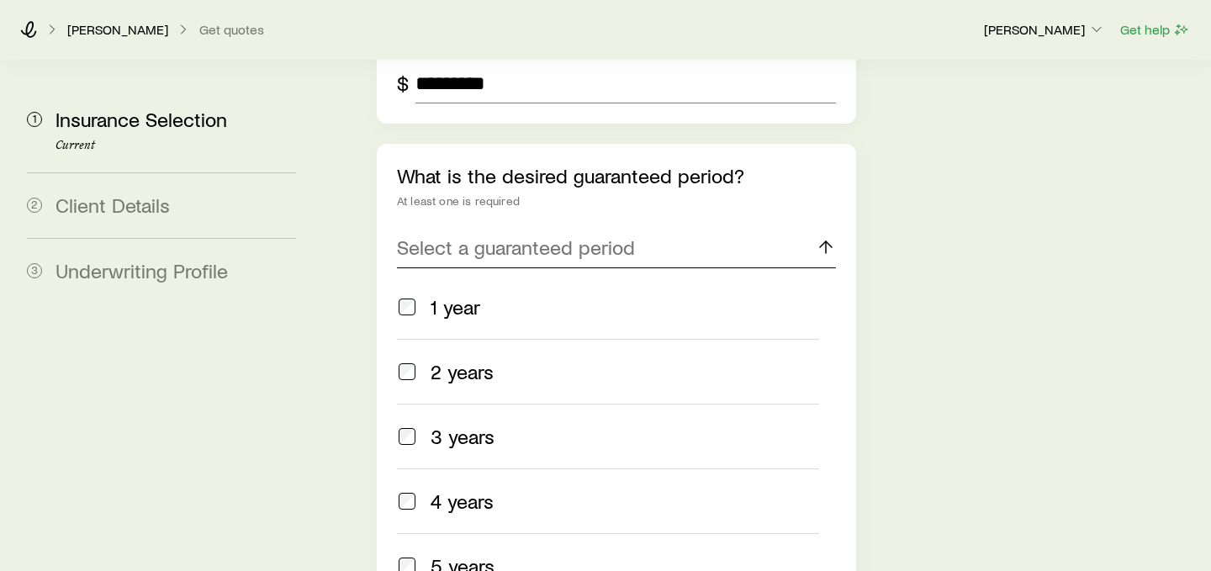
scroll to position [4253, 0]
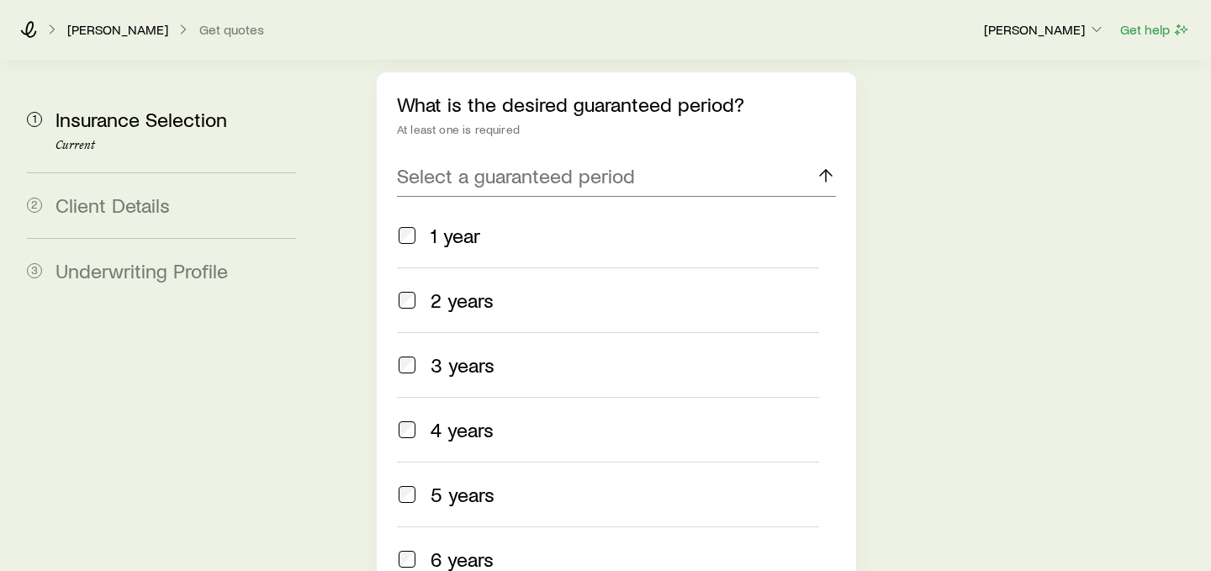
click at [485, 353] on span "3 years" at bounding box center [463, 365] width 64 height 24
click at [459, 483] on span "5 years" at bounding box center [463, 495] width 64 height 24
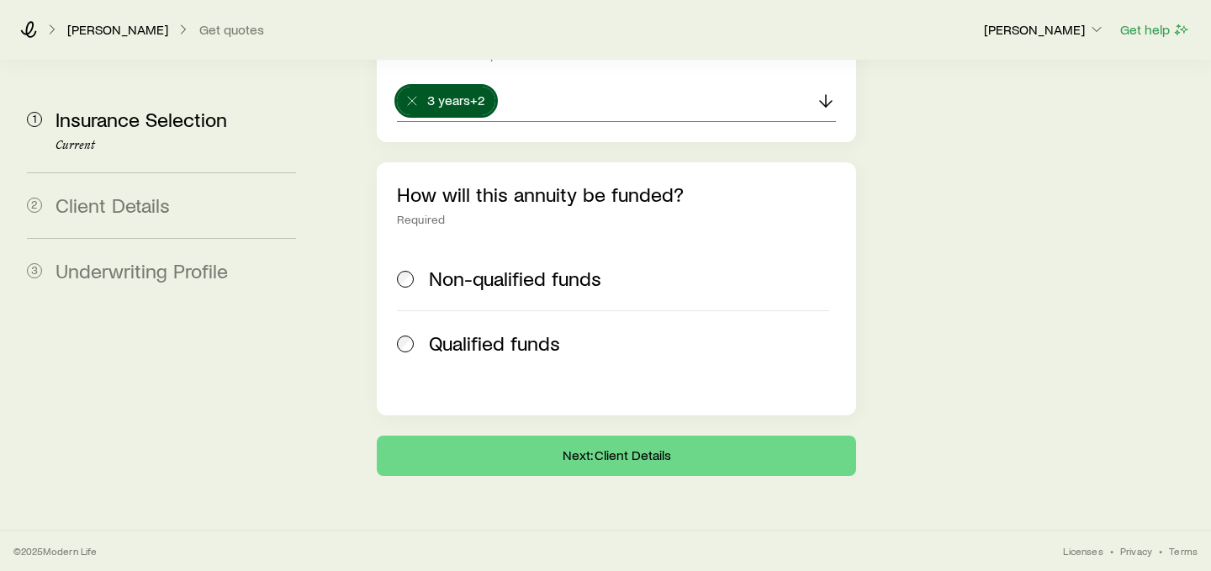
scroll to position [4207, 0]
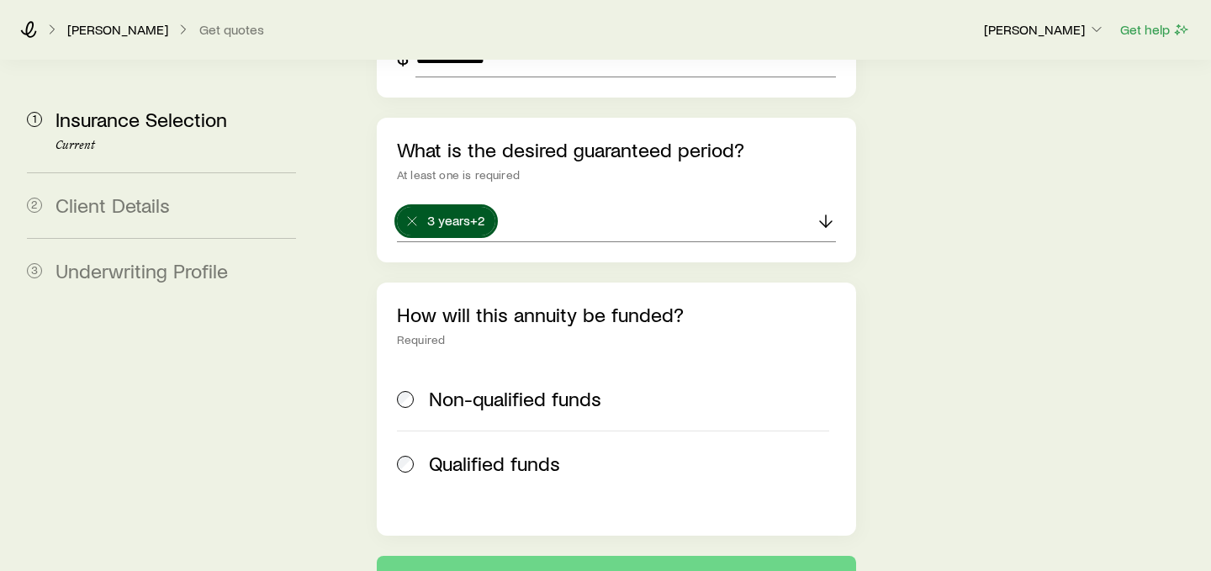
click at [519, 387] on span "Non-qualified funds" at bounding box center [515, 399] width 172 height 24
click at [691, 556] on button "Next: Client Details" at bounding box center [616, 576] width 479 height 40
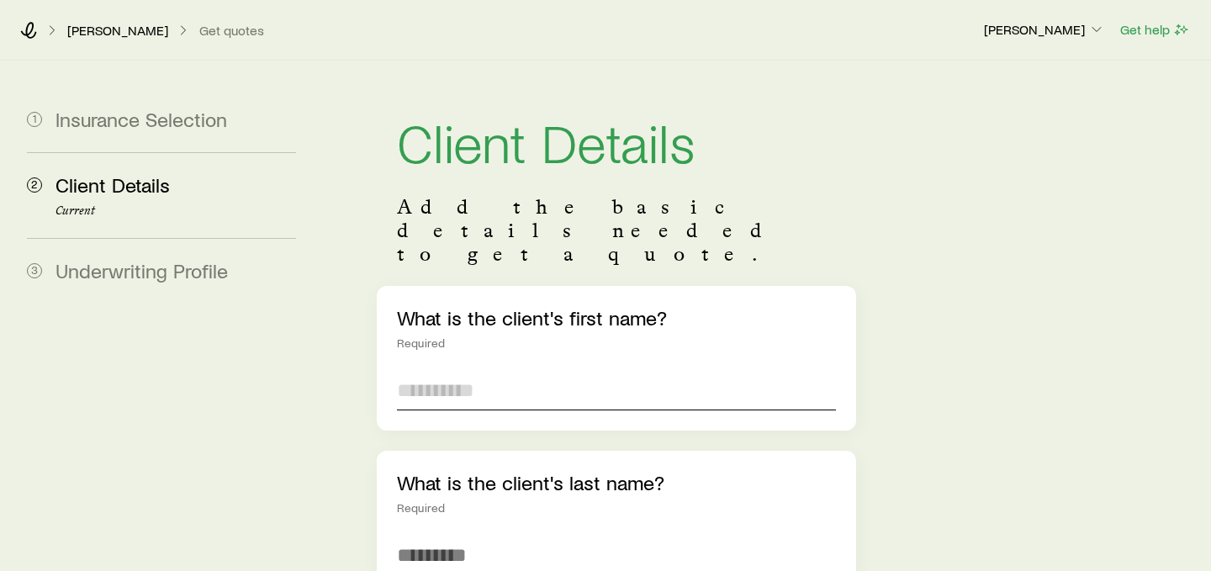
click at [550, 370] on input "text" at bounding box center [616, 390] width 439 height 40
type input "****"
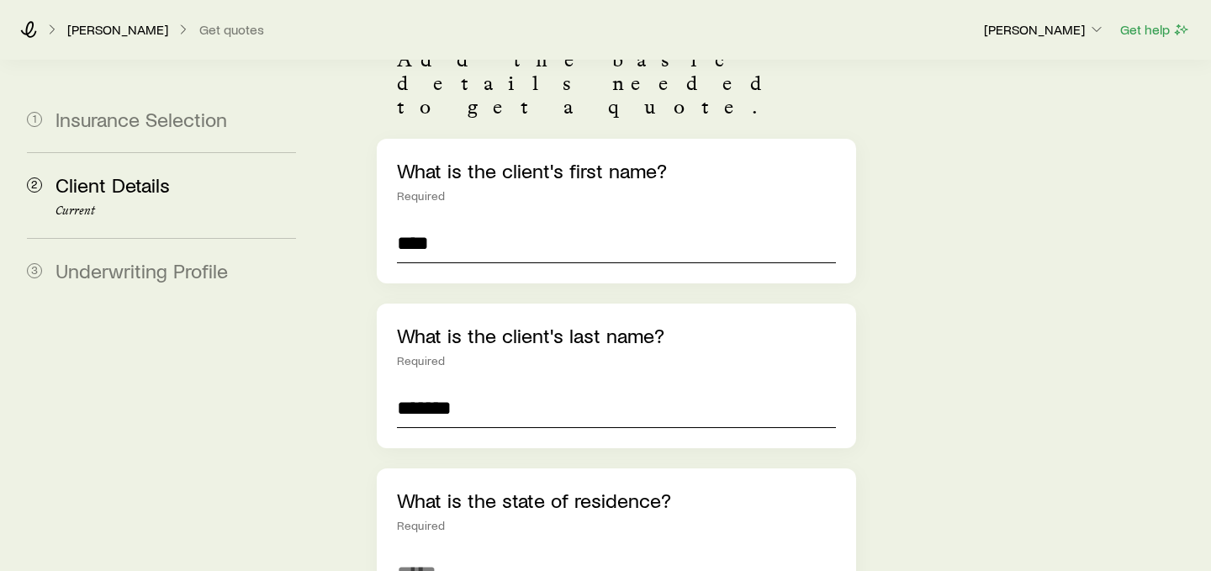
scroll to position [240, 0]
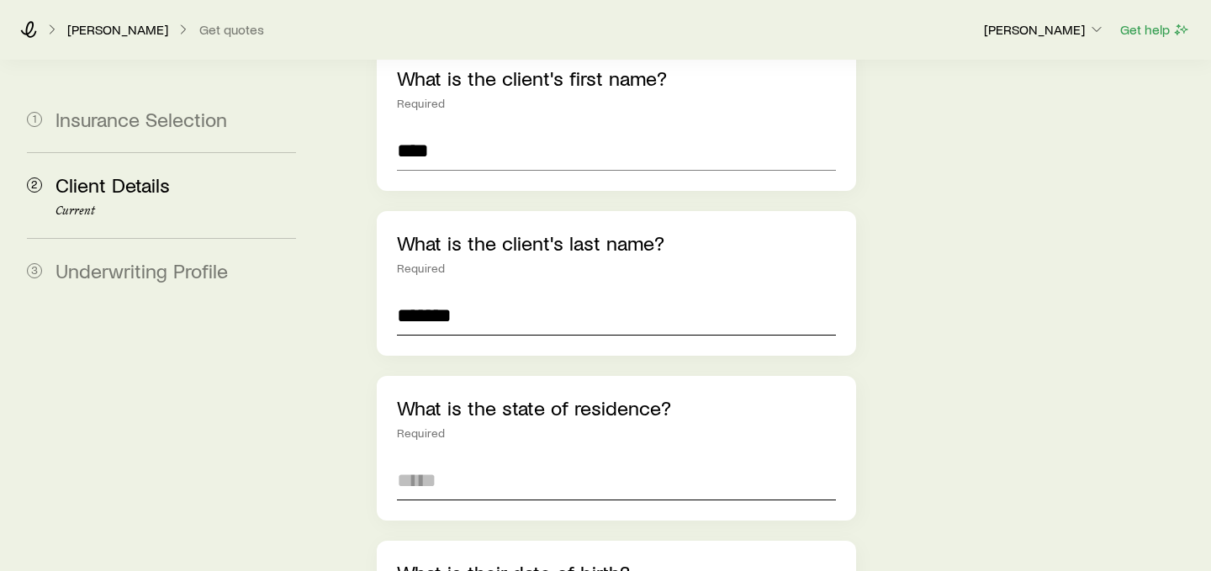
type input "*******"
click at [513, 460] on input at bounding box center [616, 480] width 439 height 40
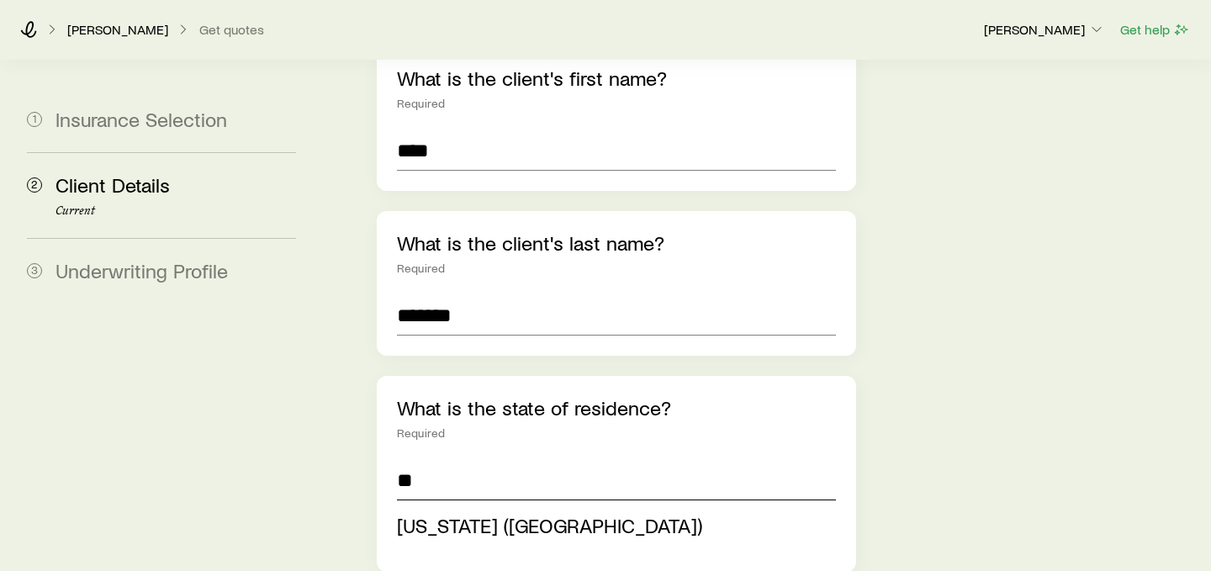
type input "**********"
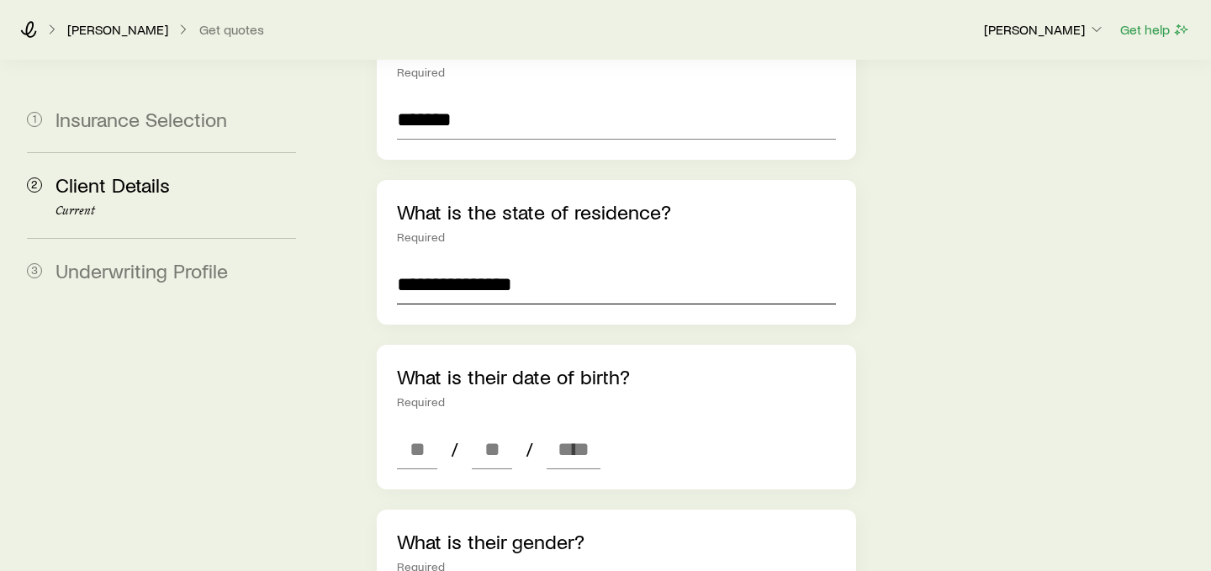
scroll to position [457, 0]
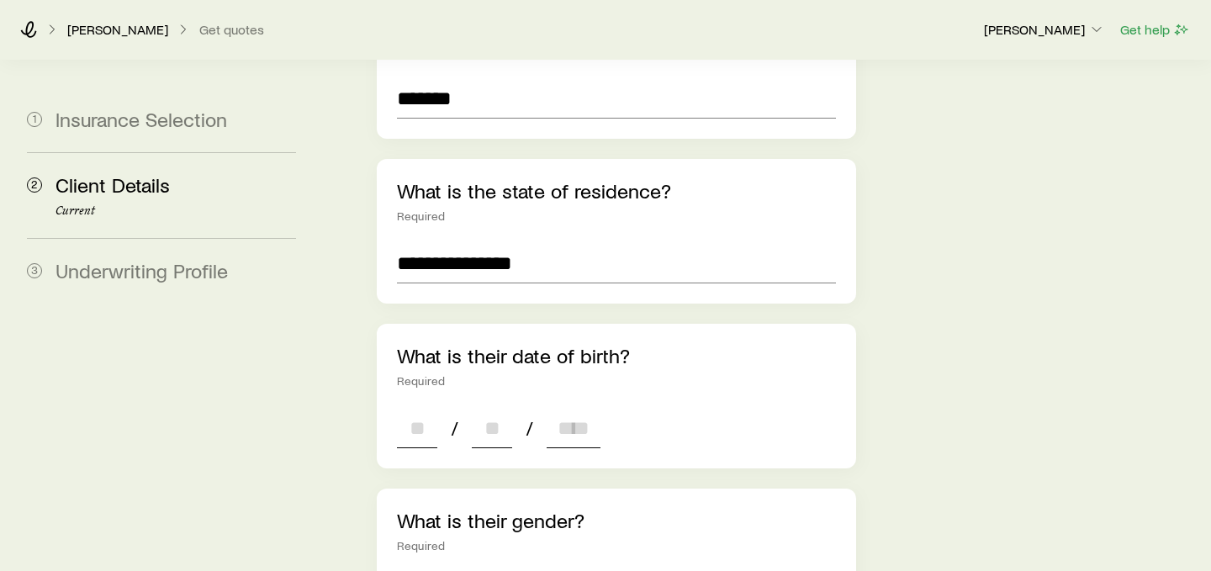
click at [420, 408] on input at bounding box center [417, 428] width 40 height 40
type input "**"
type input "****"
type input "*"
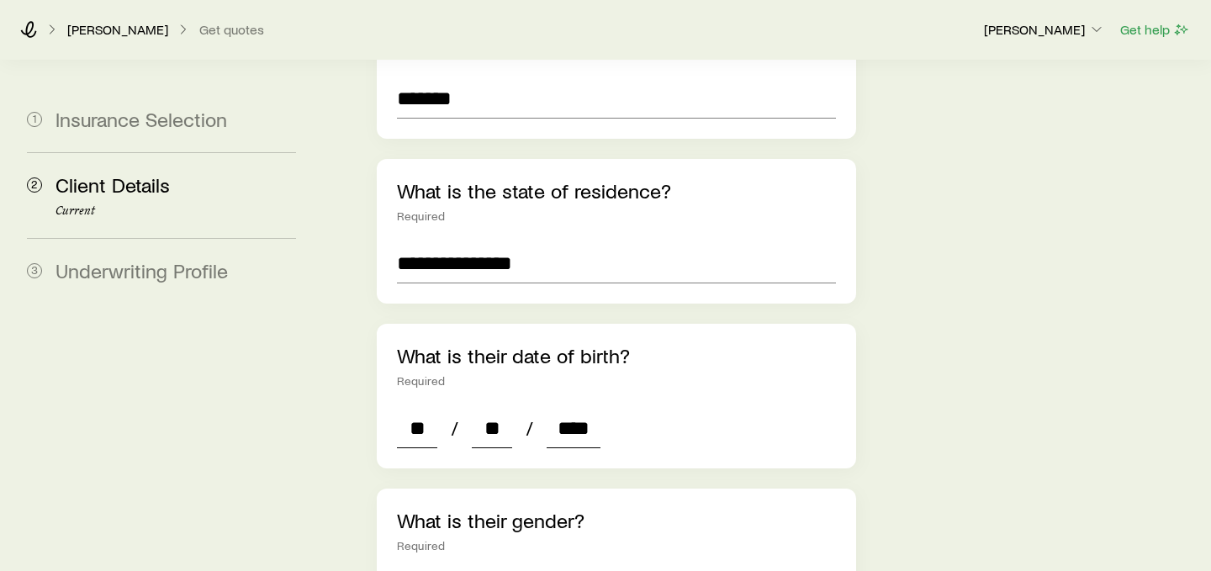
type input "*"
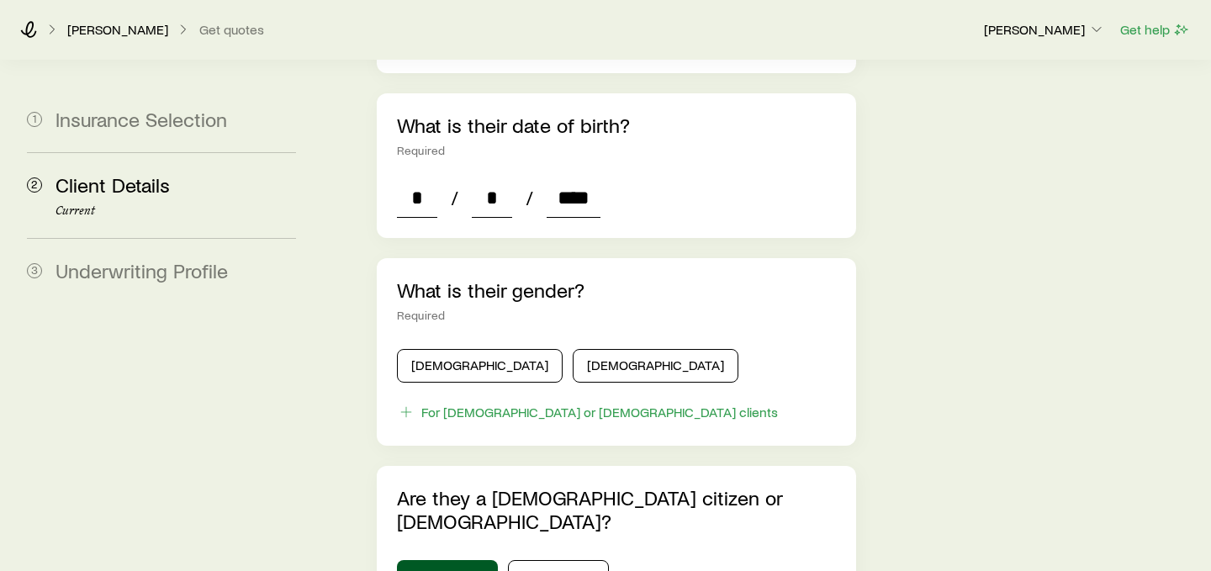
scroll to position [780, 0]
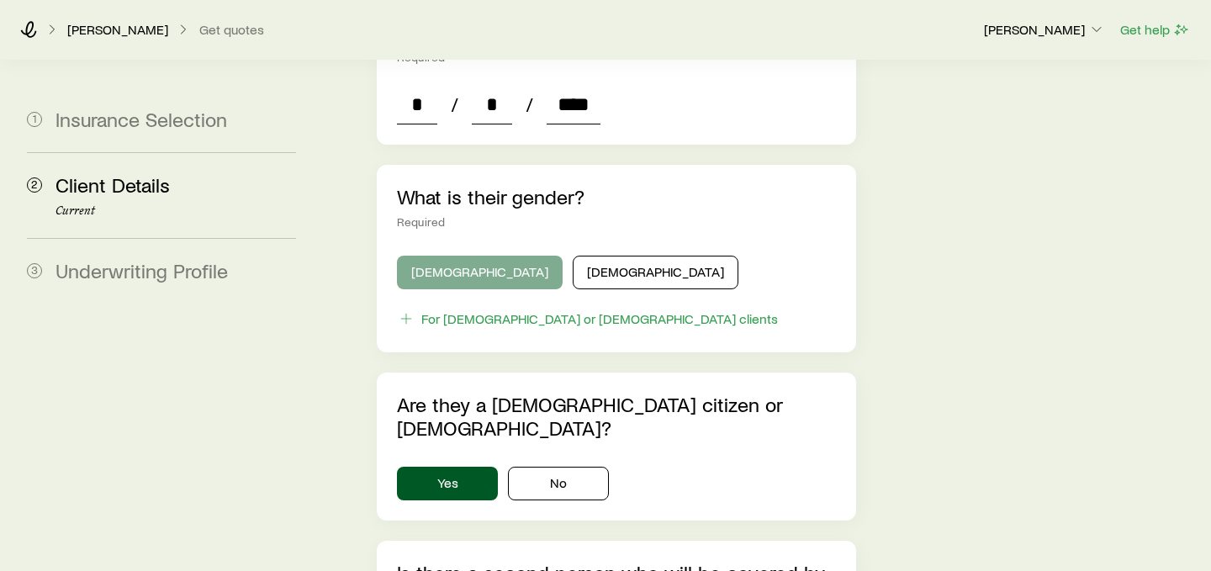
type input "****"
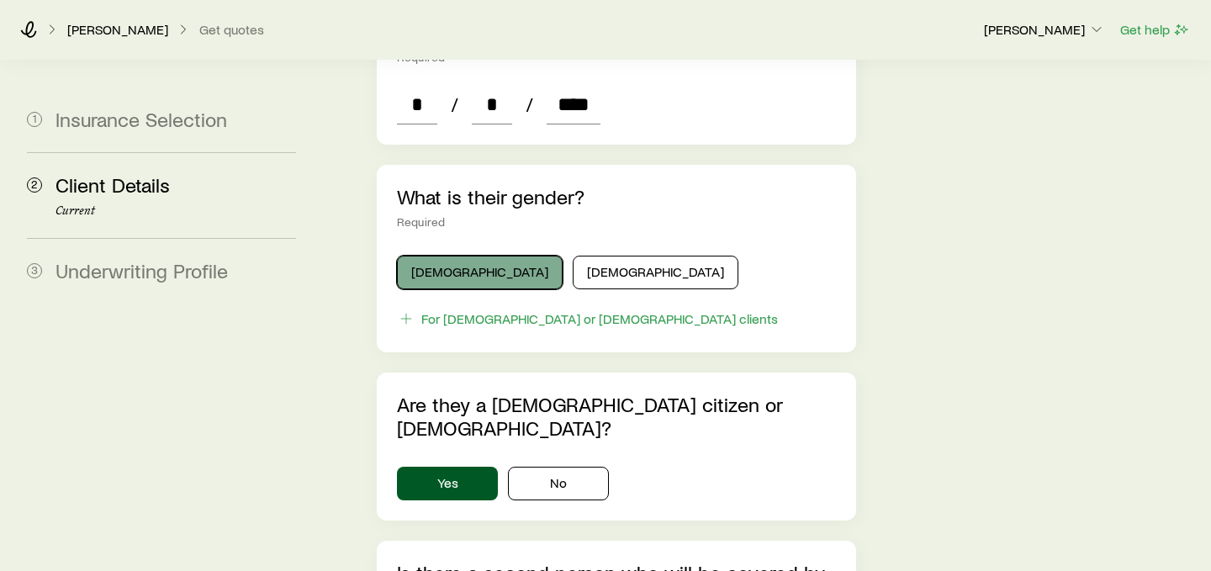
click at [442, 256] on button "[DEMOGRAPHIC_DATA]" at bounding box center [480, 273] width 166 height 34
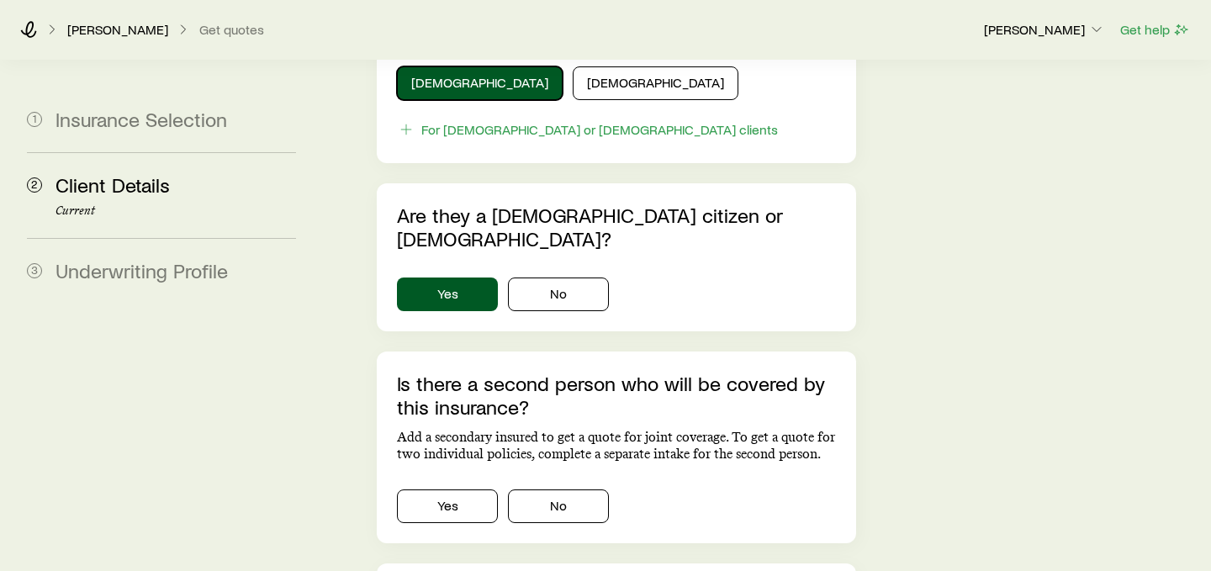
scroll to position [973, 0]
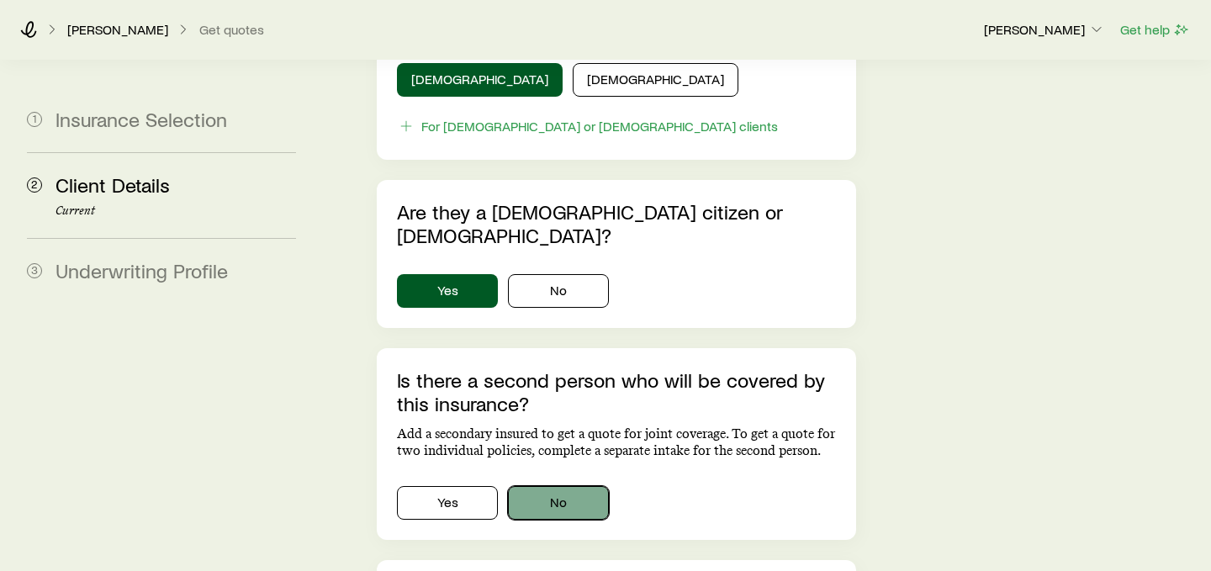
click at [560, 486] on button "No" at bounding box center [558, 503] width 101 height 34
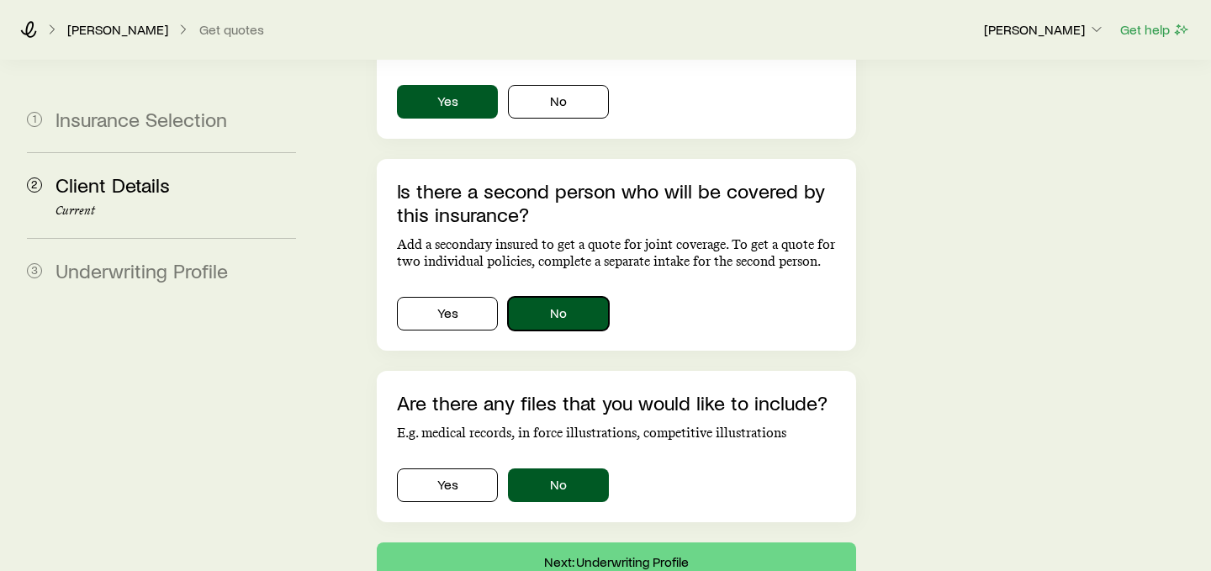
scroll to position [1198, 0]
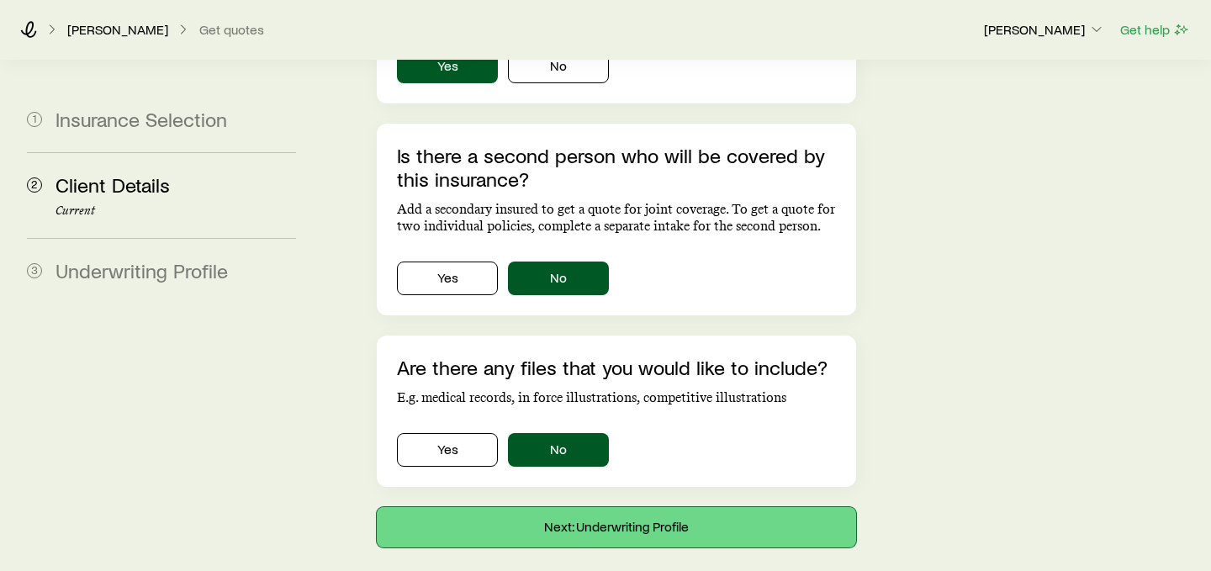
click at [565, 507] on button "Next: Underwriting Profile" at bounding box center [616, 527] width 479 height 40
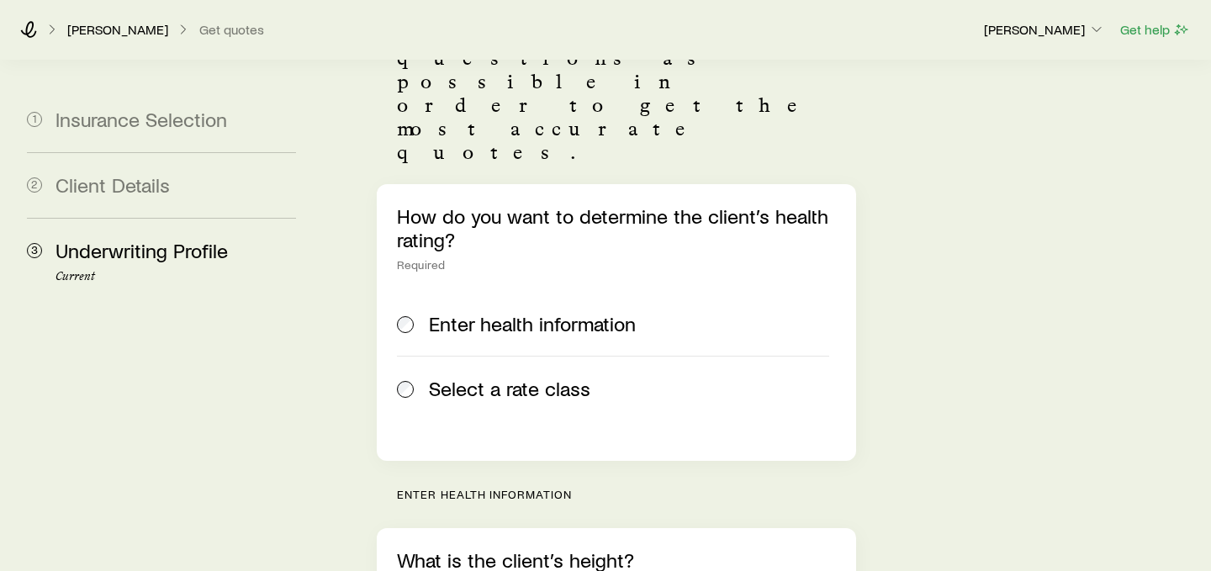
scroll to position [328, 0]
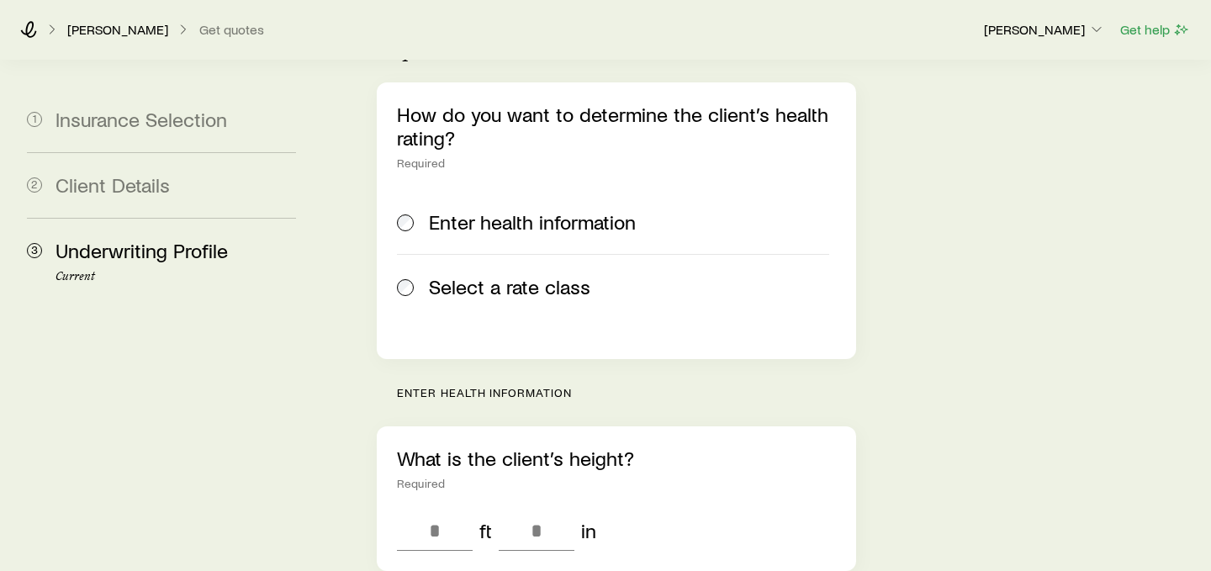
click at [492, 275] on span "Select a rate class" at bounding box center [509, 287] width 161 height 24
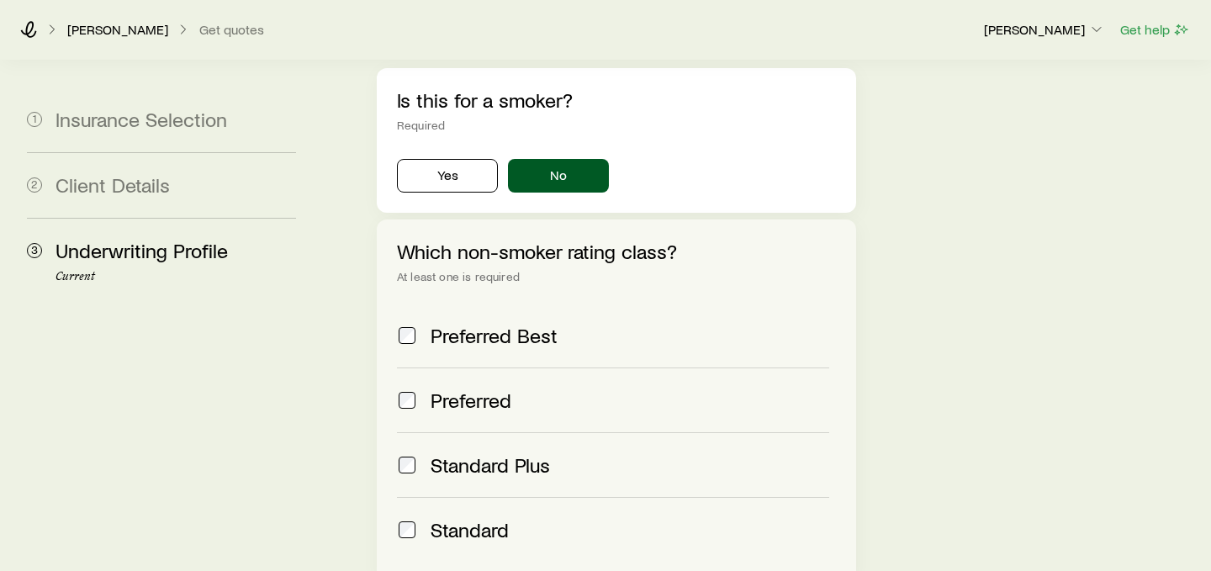
scroll to position [690, 0]
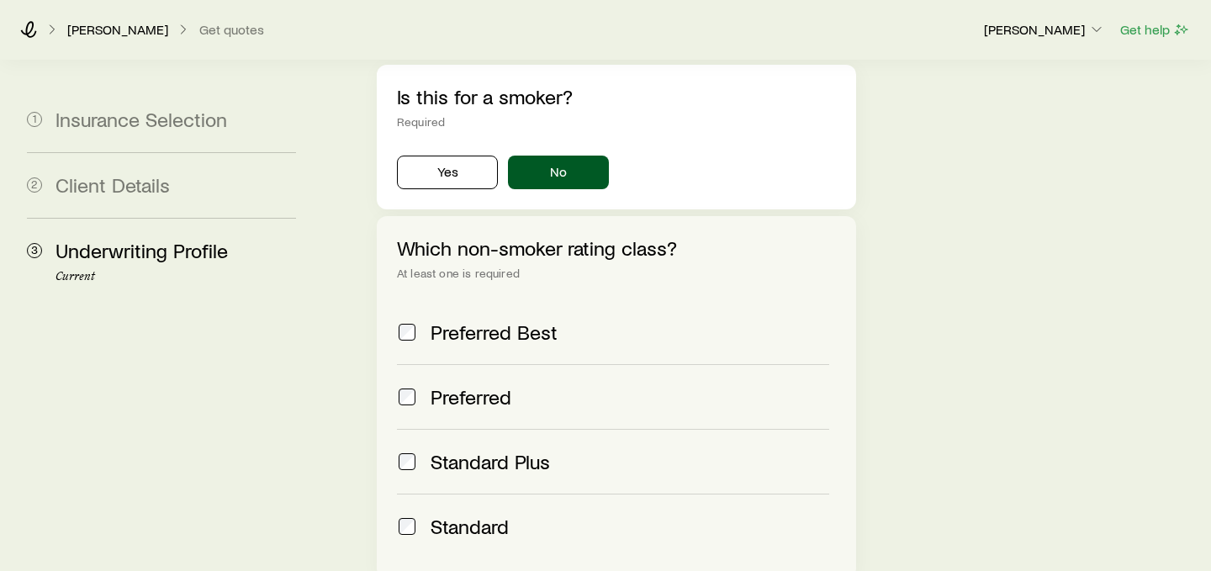
click at [492, 450] on span "Standard Plus" at bounding box center [490, 462] width 119 height 24
click at [490, 515] on span "Standard" at bounding box center [470, 527] width 78 height 24
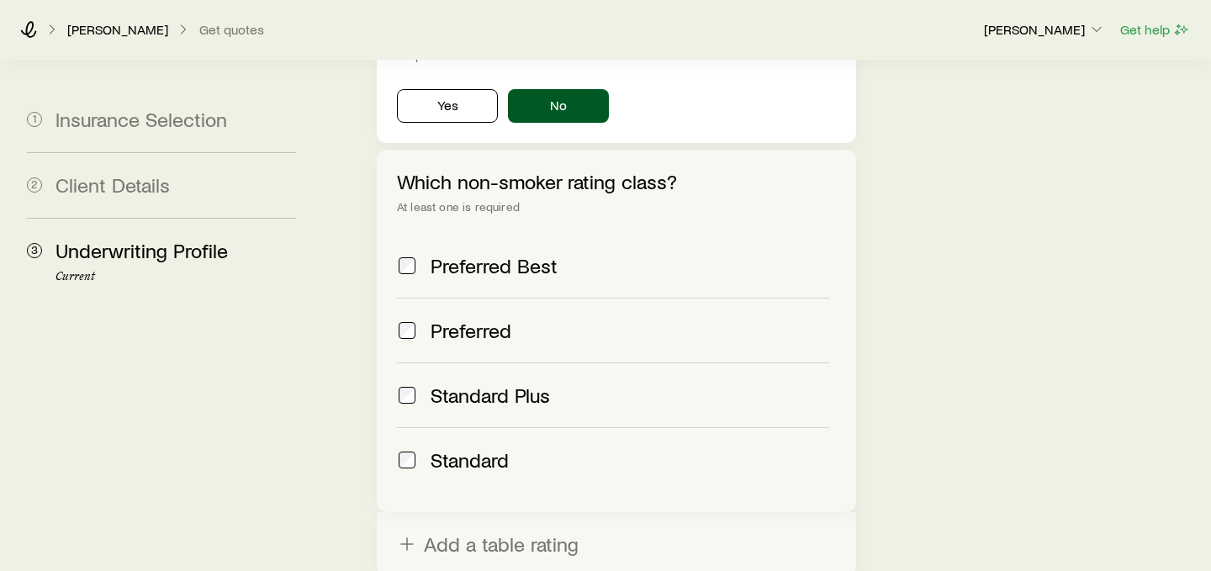
scroll to position [875, 0]
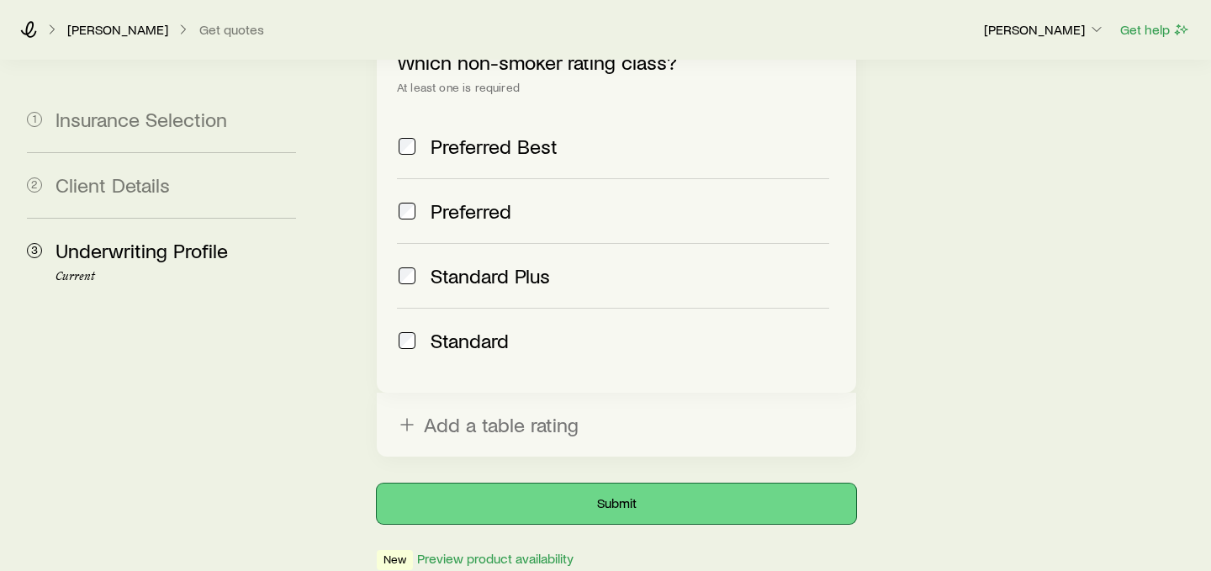
click at [595, 484] on button "Submit" at bounding box center [616, 504] width 479 height 40
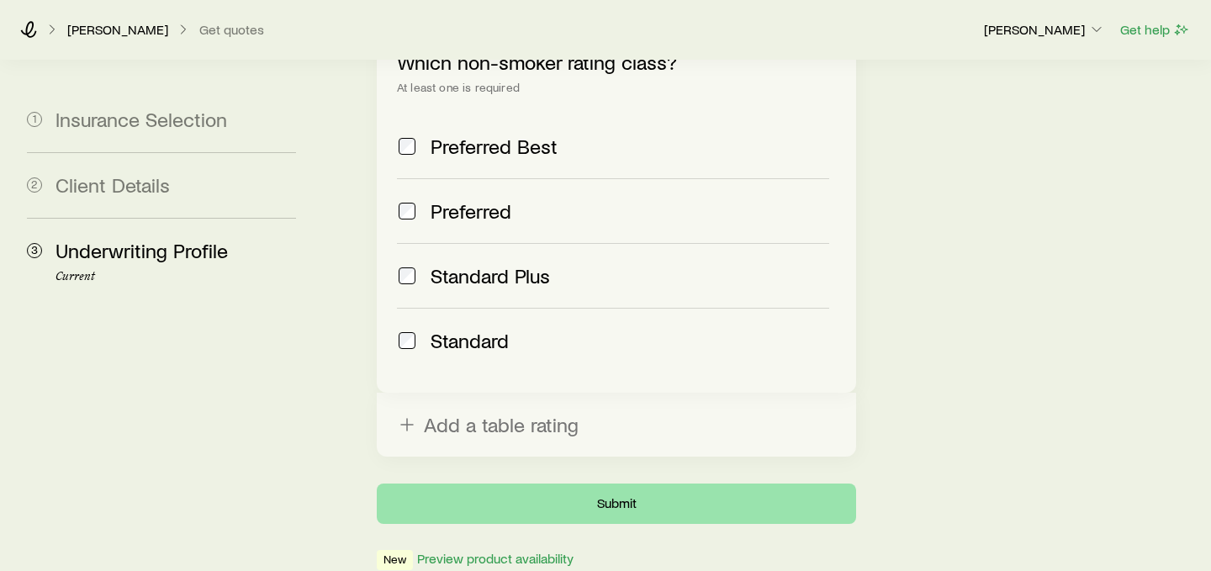
scroll to position [0, 0]
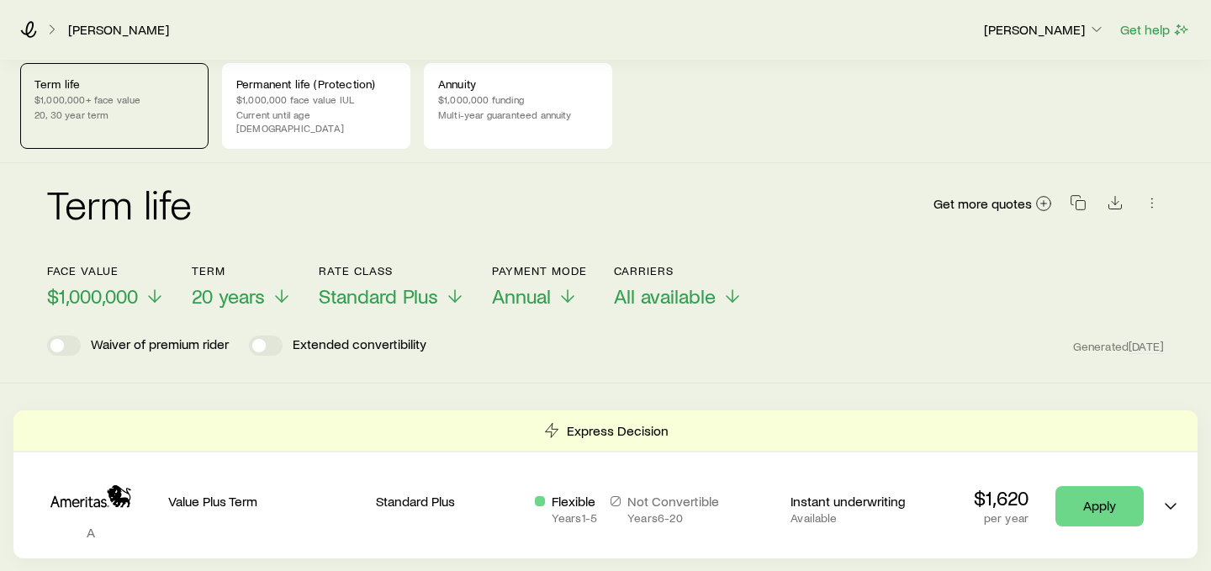
scroll to position [8, 0]
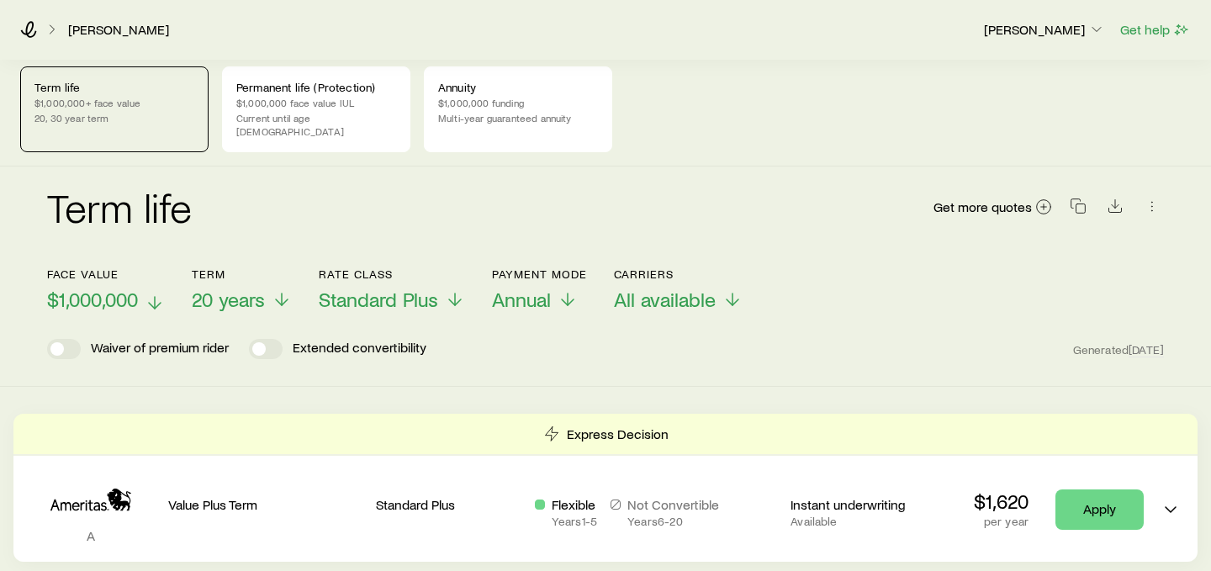
click at [136, 288] on span "$1,000,000" at bounding box center [92, 300] width 91 height 24
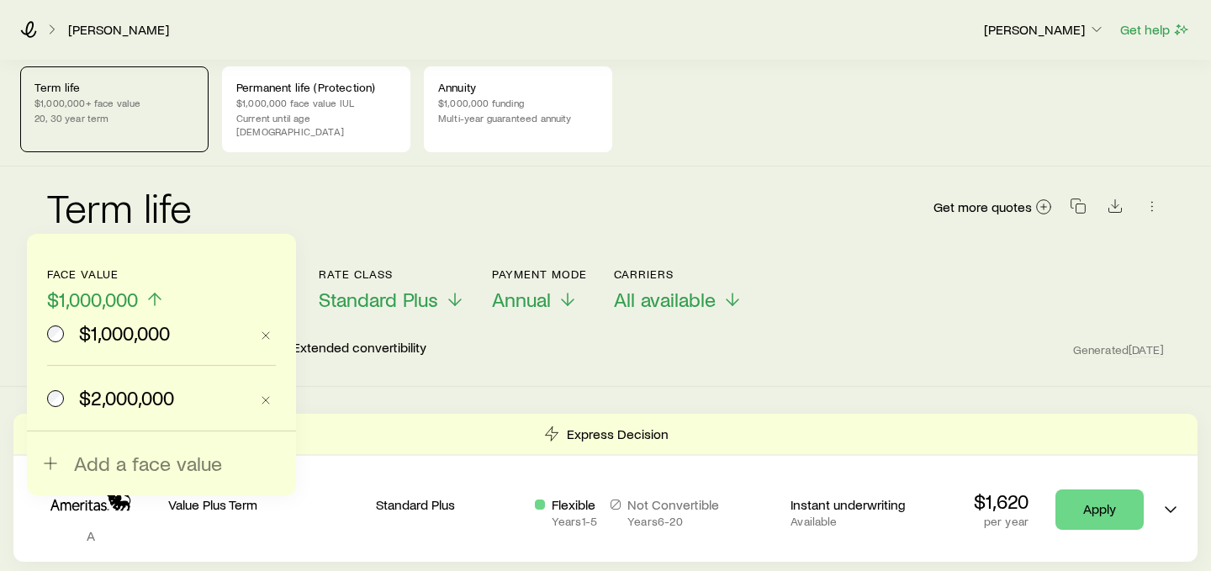
click at [156, 391] on span "$2,000,000" at bounding box center [126, 398] width 95 height 24
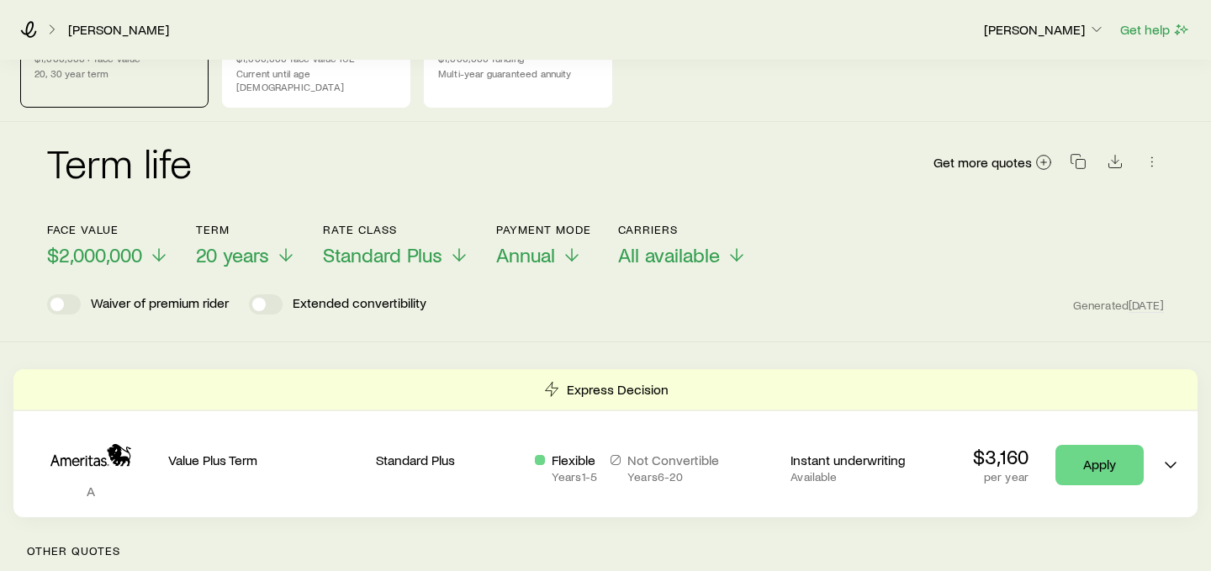
scroll to position [0, 0]
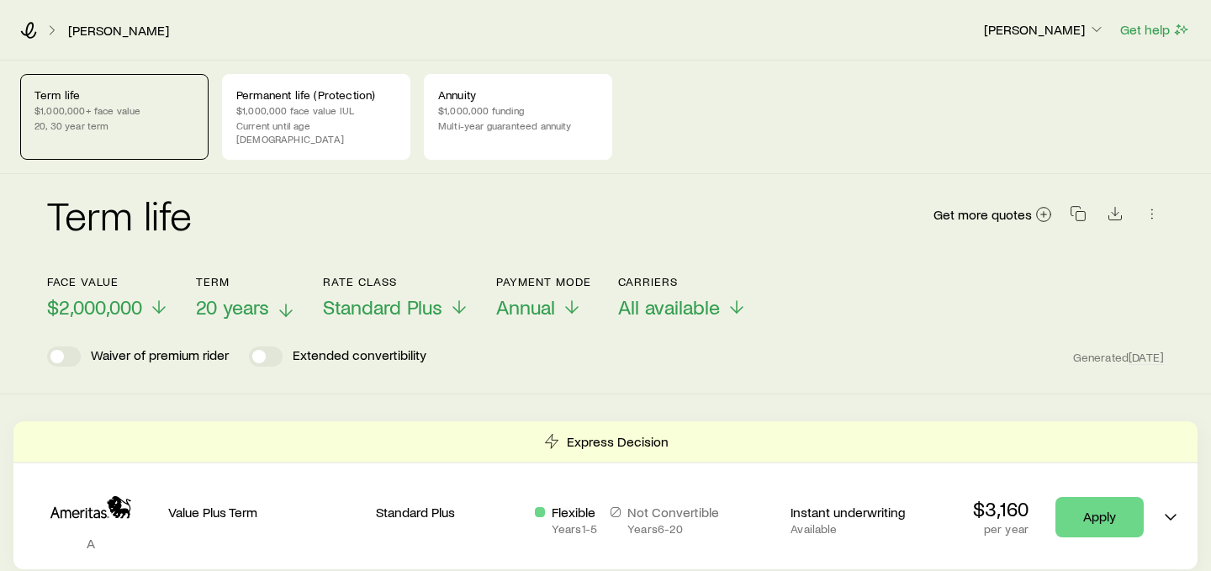
click at [235, 295] on span "20 years" at bounding box center [232, 307] width 73 height 24
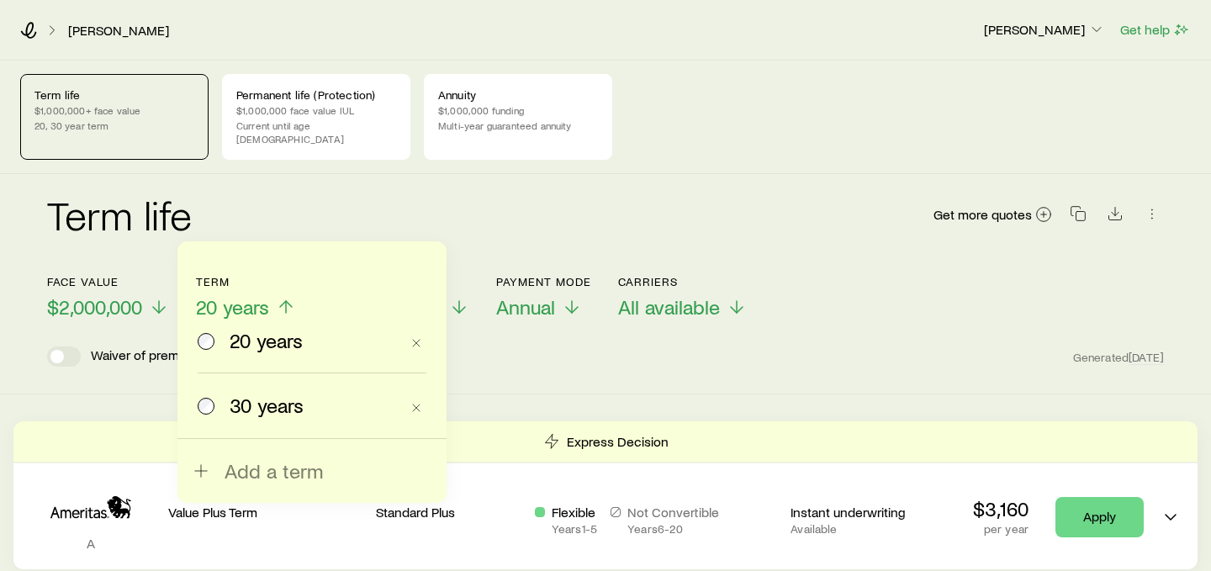
click at [246, 406] on span "30 years" at bounding box center [267, 406] width 74 height 24
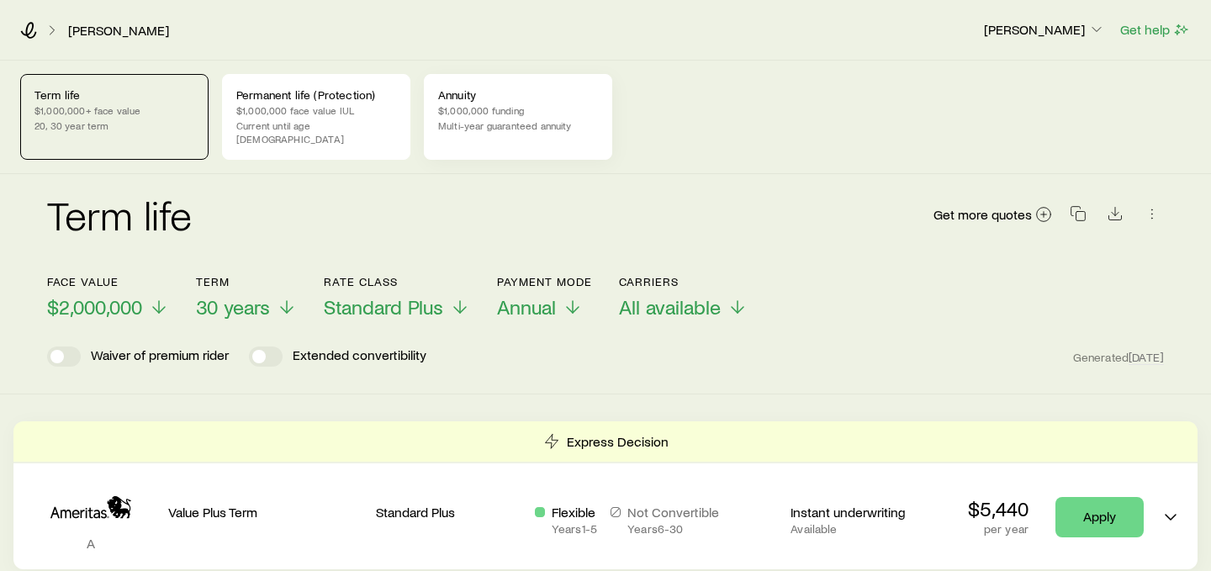
click at [510, 127] on p "Multi-year guaranteed annuity" at bounding box center [518, 125] width 160 height 13
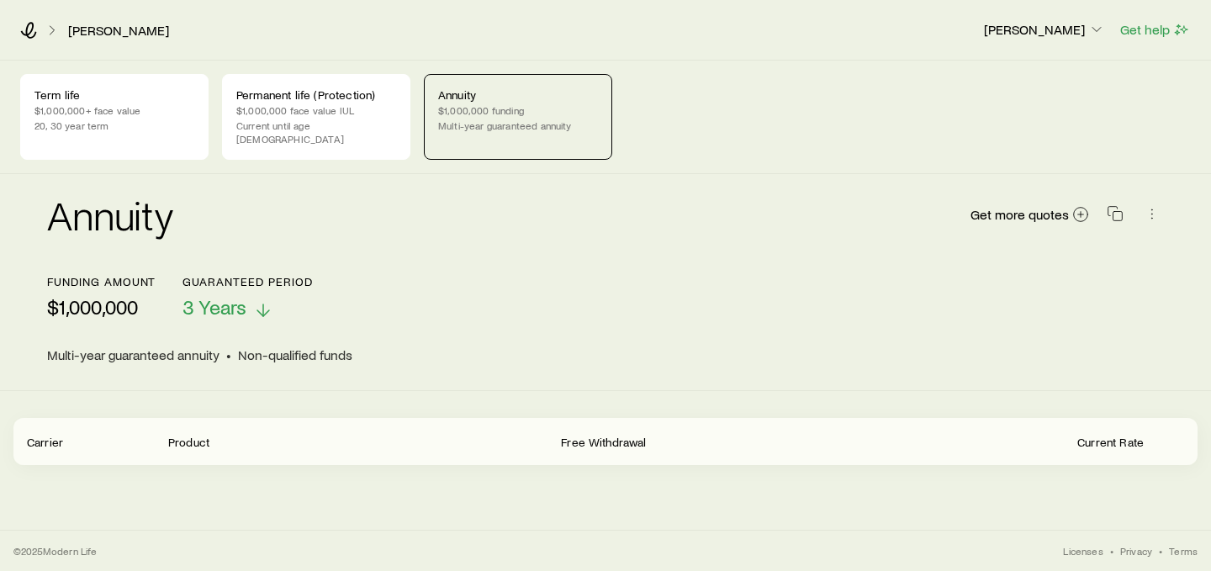
click at [230, 295] on span "3 Years" at bounding box center [214, 307] width 64 height 24
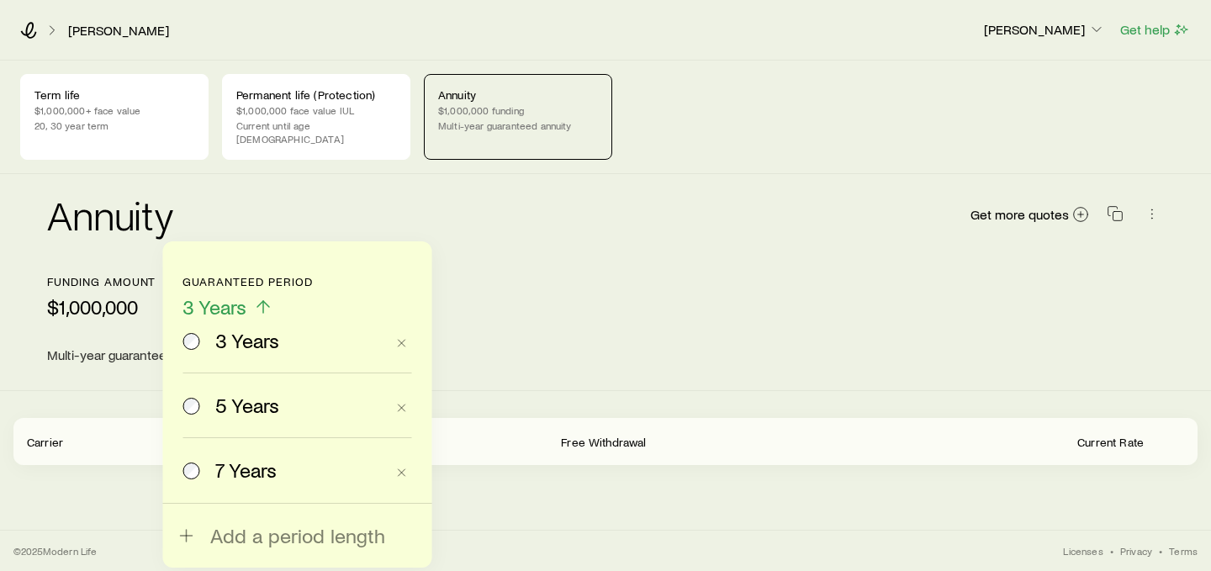
click at [251, 396] on span "5 Years" at bounding box center [247, 406] width 64 height 24
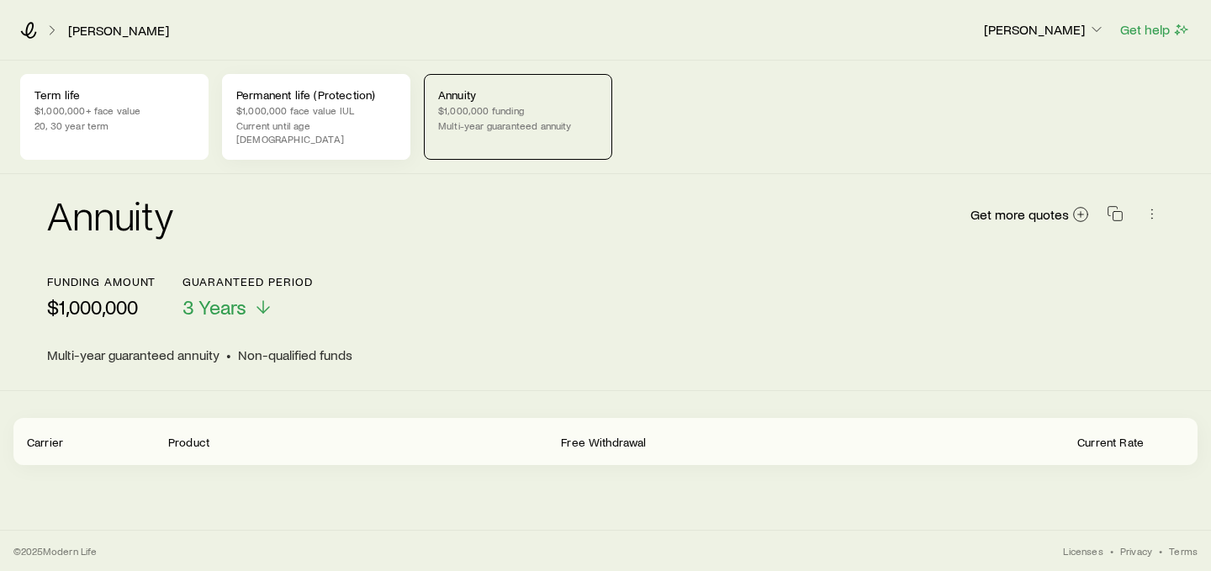
click at [280, 127] on p "Current until age [DEMOGRAPHIC_DATA]" at bounding box center [316, 132] width 160 height 27
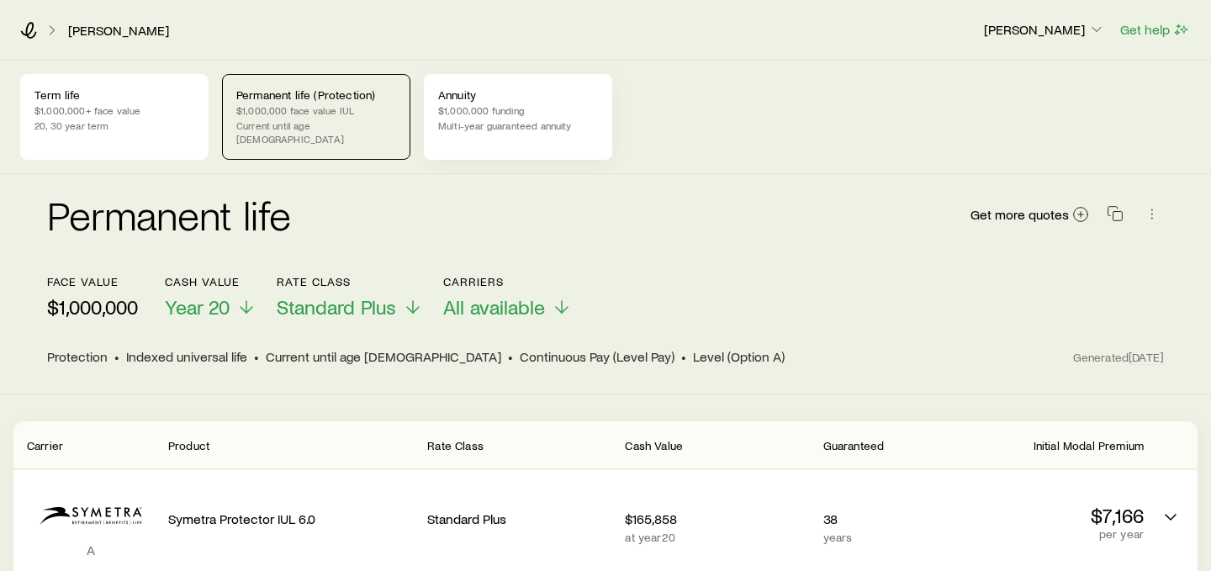
click at [519, 119] on p "Multi-year guaranteed annuity" at bounding box center [518, 125] width 160 height 13
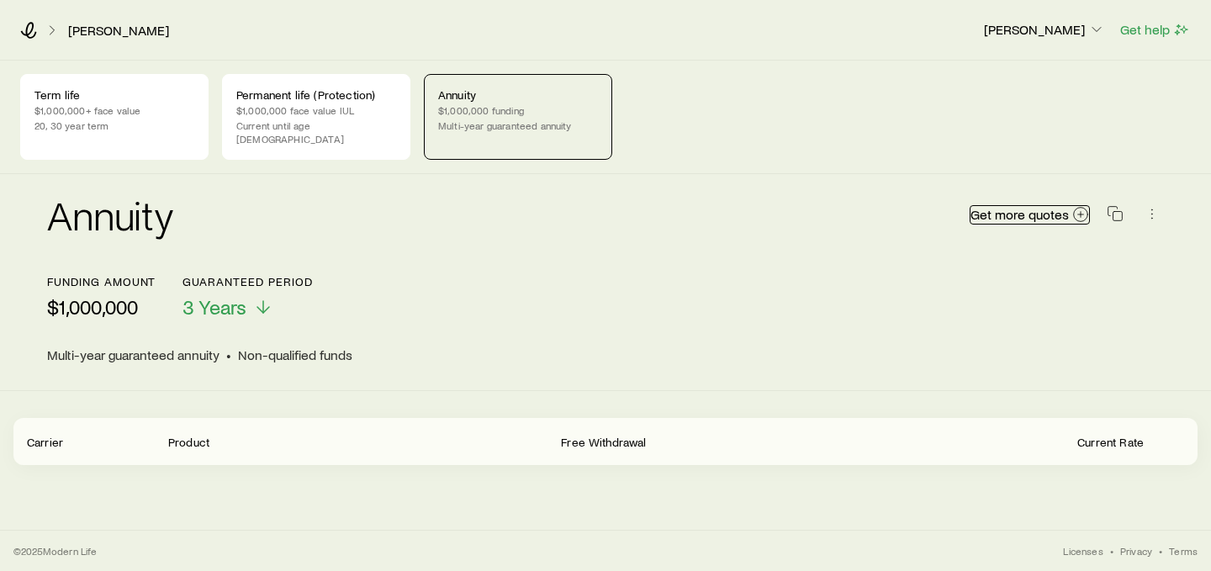
click at [1042, 208] on span "Get more quotes" at bounding box center [1019, 214] width 98 height 13
click at [31, 33] on icon at bounding box center [28, 30] width 17 height 17
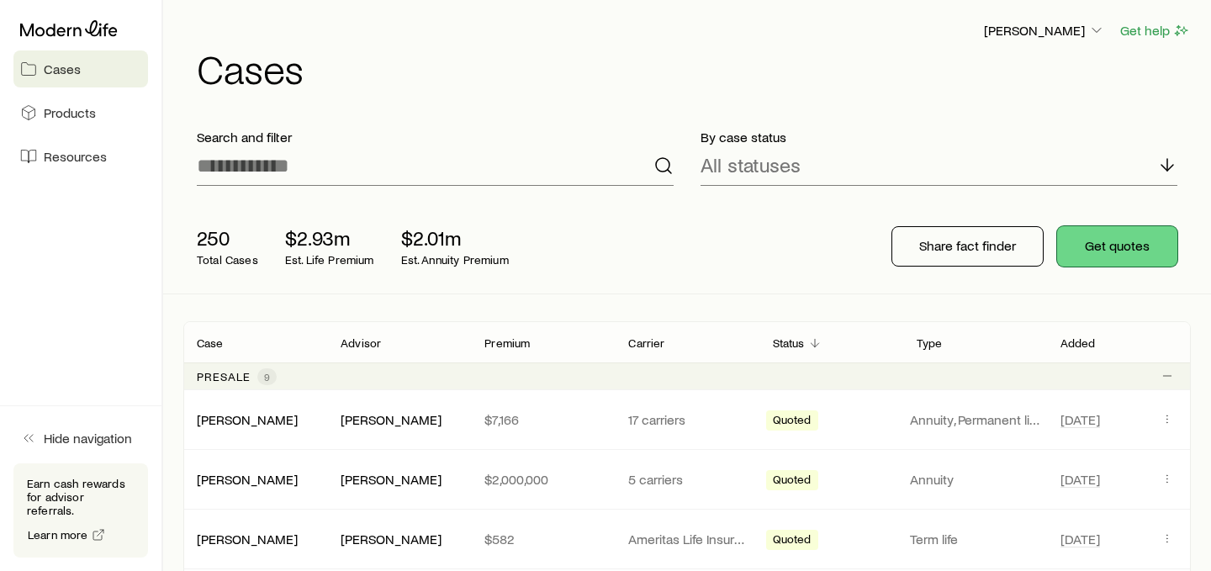
click at [1126, 255] on button "Get quotes" at bounding box center [1117, 246] width 120 height 40
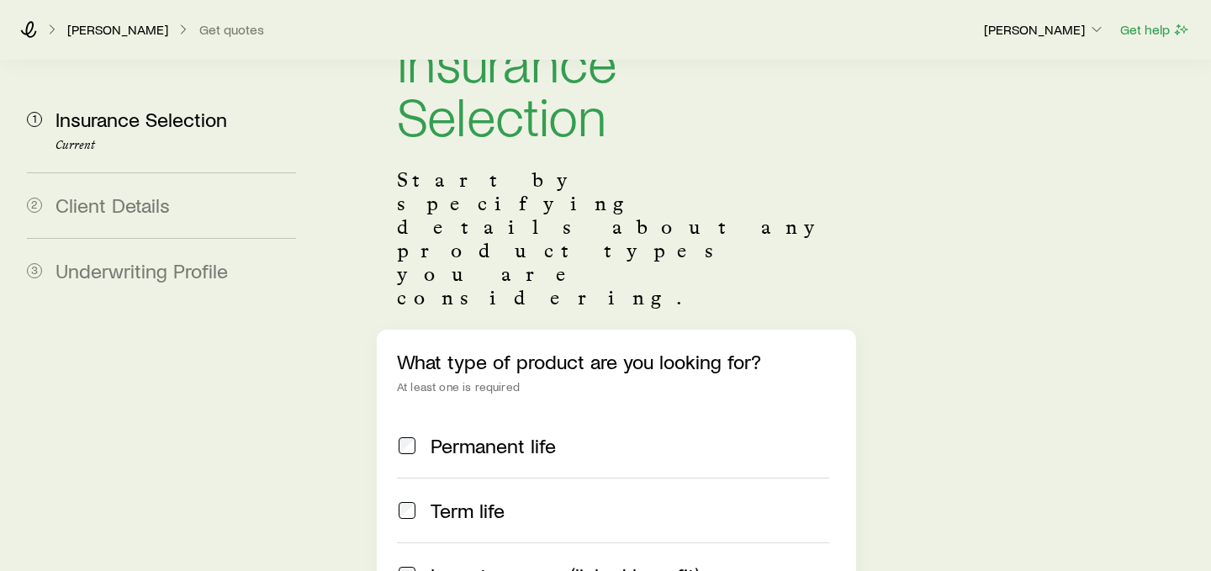
scroll to position [140, 0]
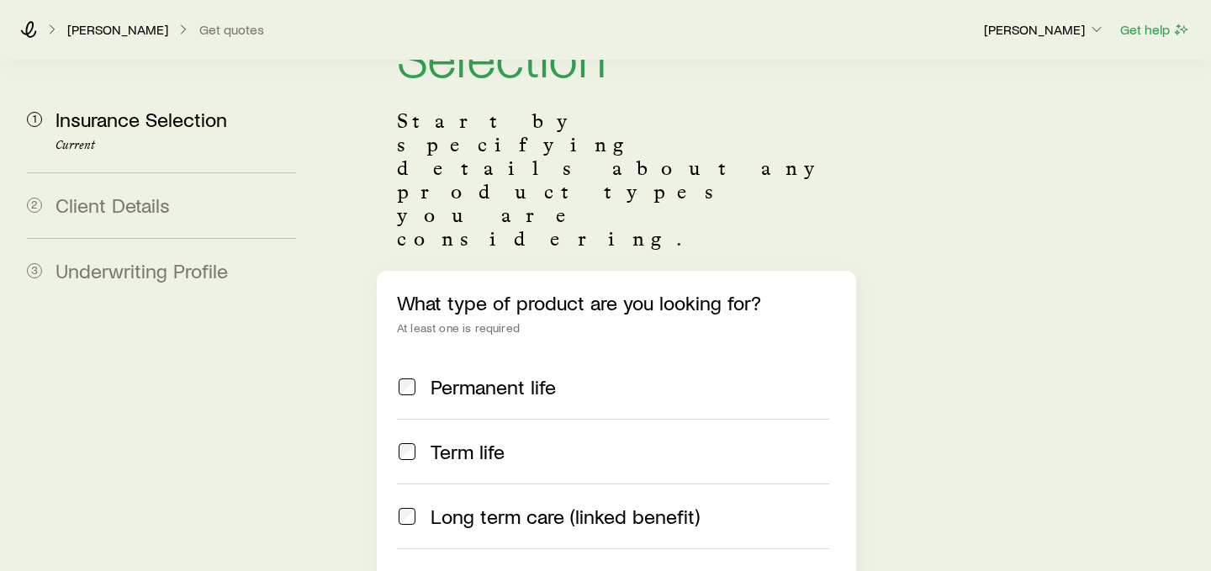
click at [484, 548] on label "Annuity" at bounding box center [613, 580] width 432 height 65
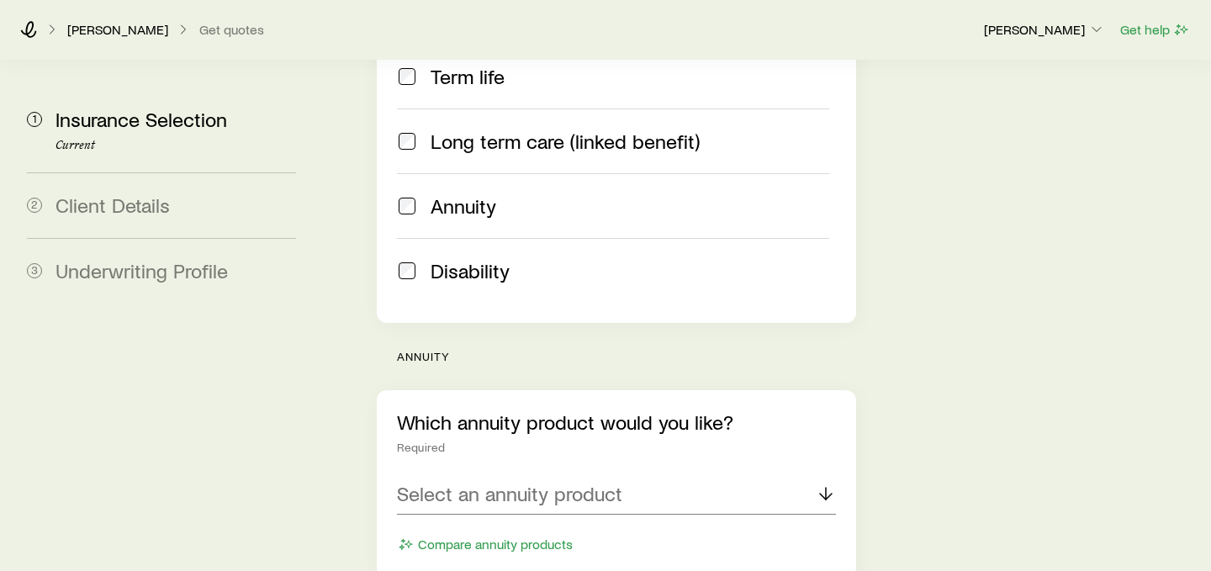
scroll to position [582, 0]
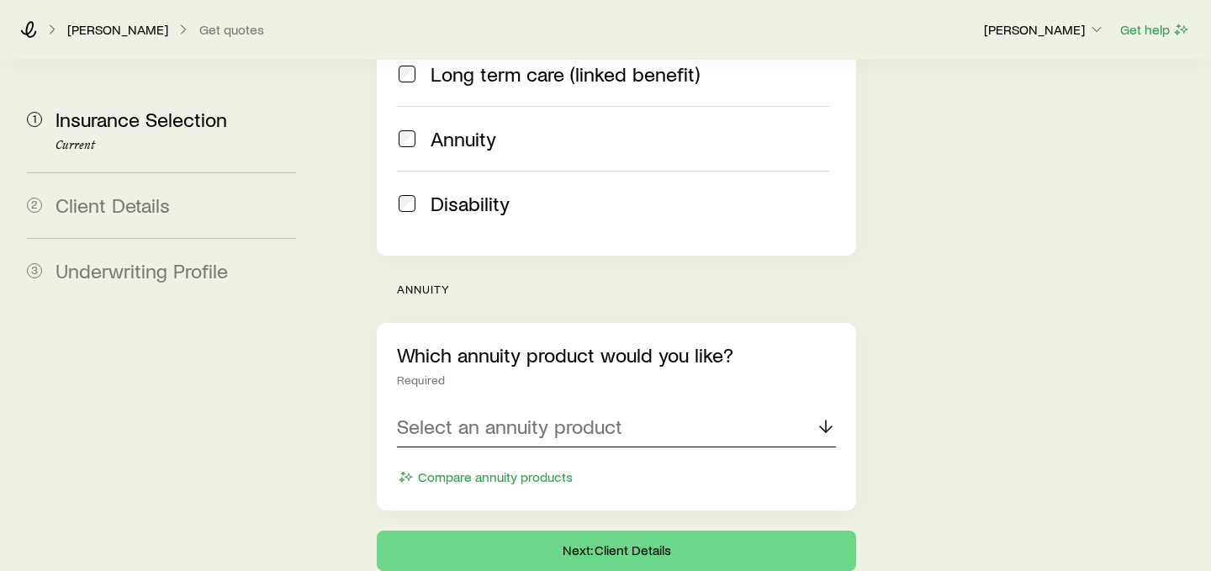
click at [579, 415] on p "Select an annuity product" at bounding box center [509, 427] width 225 height 24
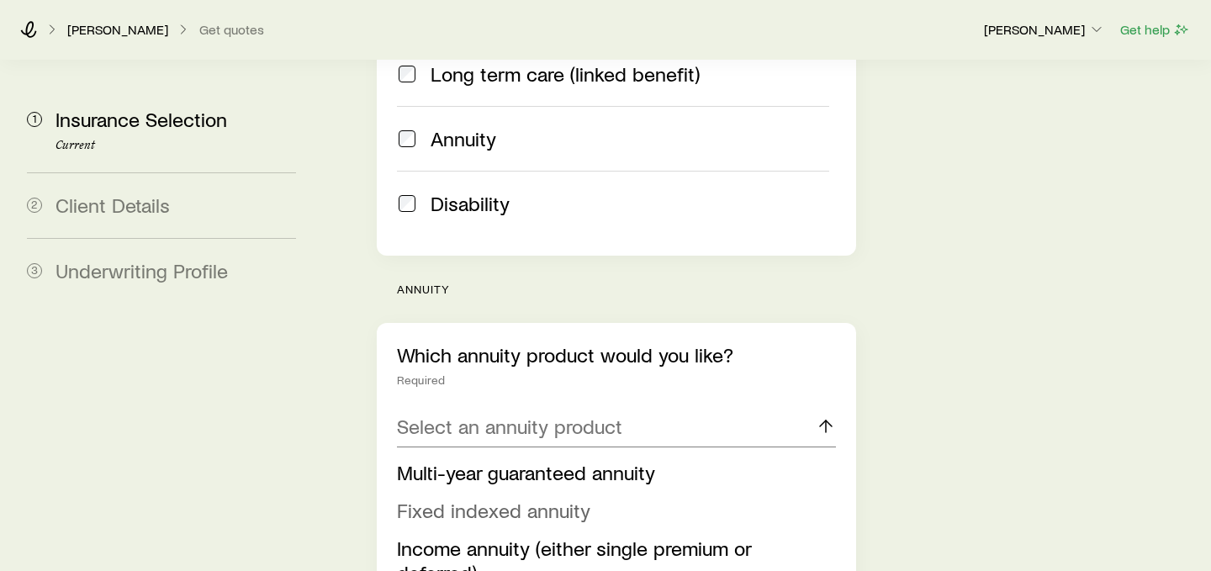
click at [532, 498] on span "Fixed indexed annuity" at bounding box center [493, 510] width 193 height 24
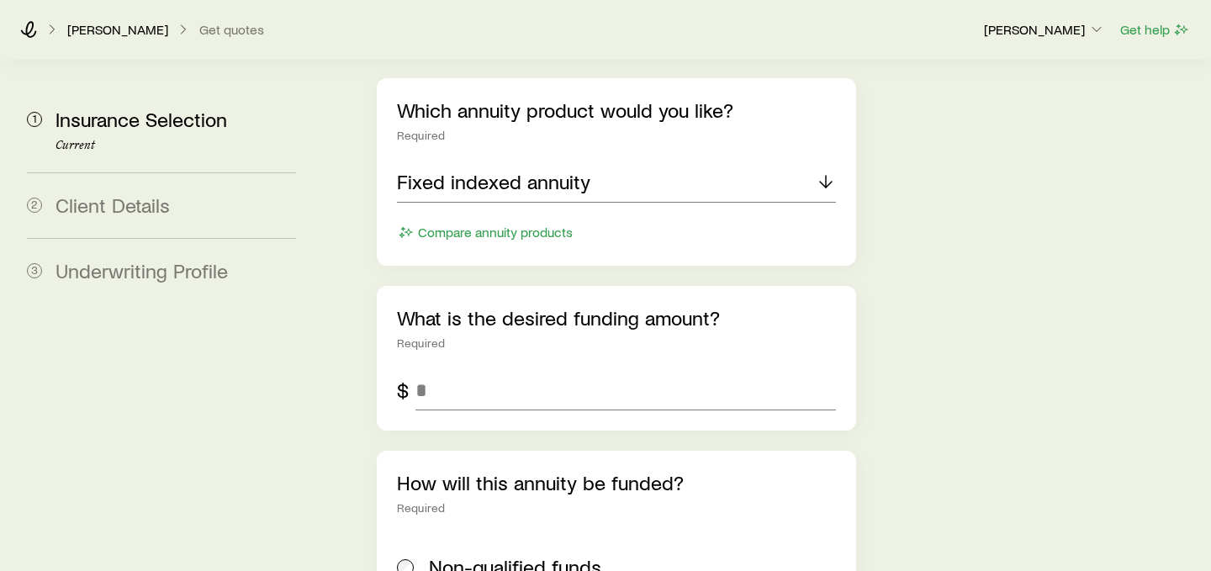
scroll to position [844, 0]
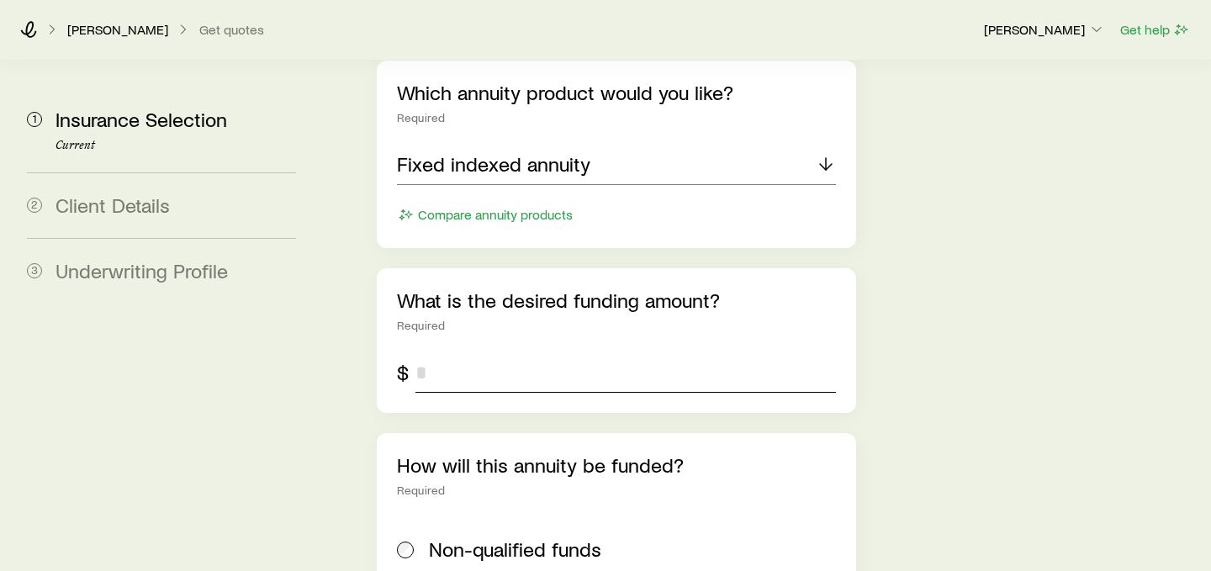
click at [519, 352] on input "tel" at bounding box center [625, 372] width 420 height 40
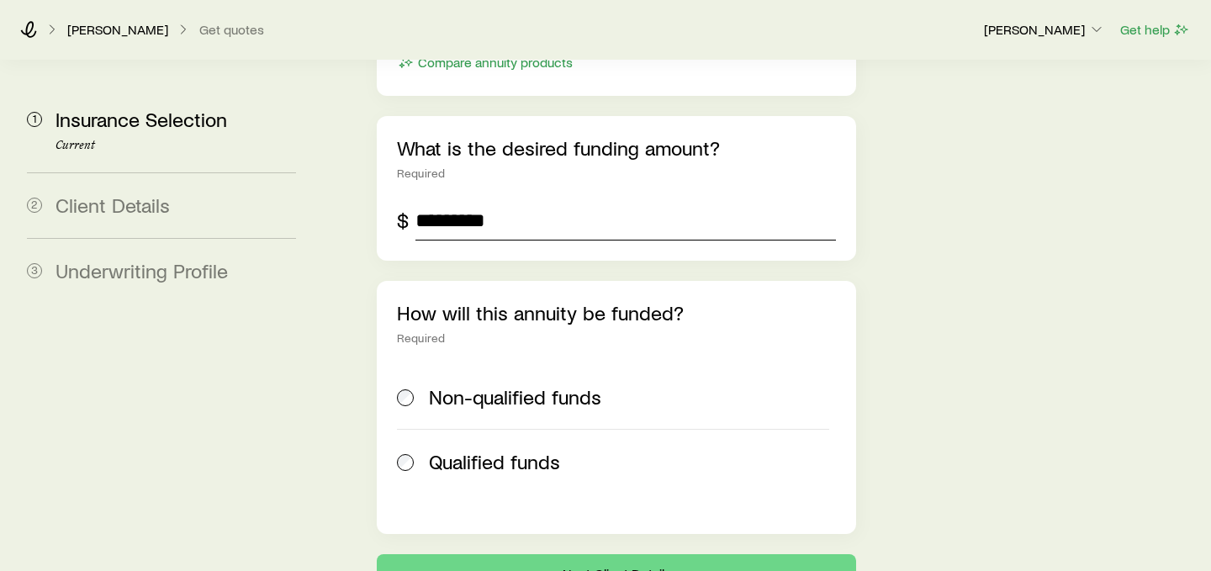
scroll to position [1003, 0]
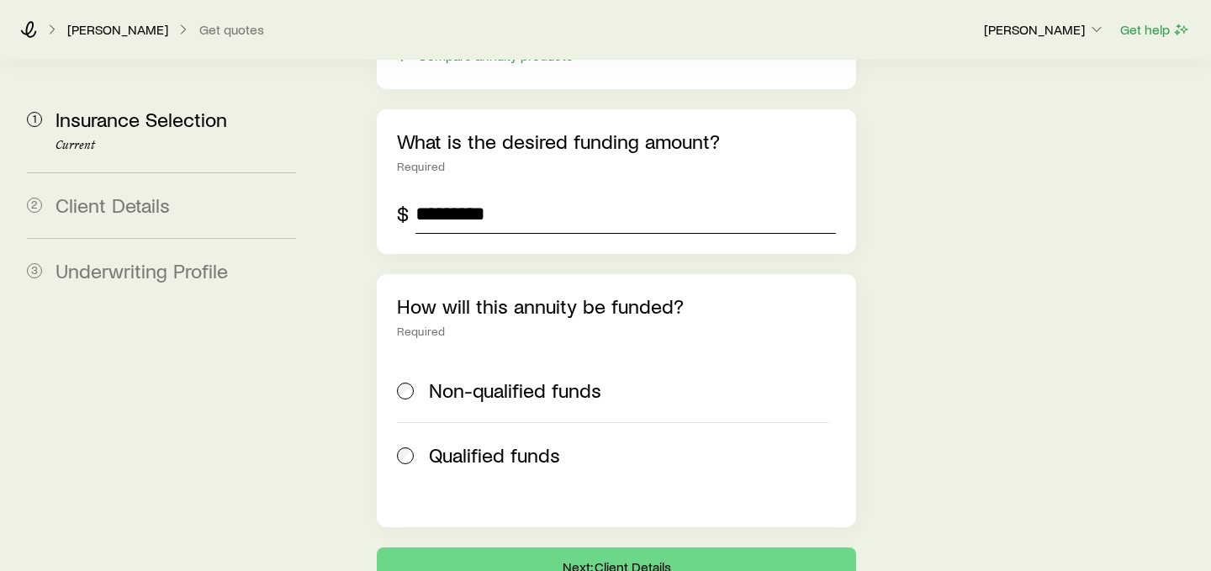
type input "*********"
click at [474, 378] on span "Non-qualified funds" at bounding box center [515, 390] width 172 height 24
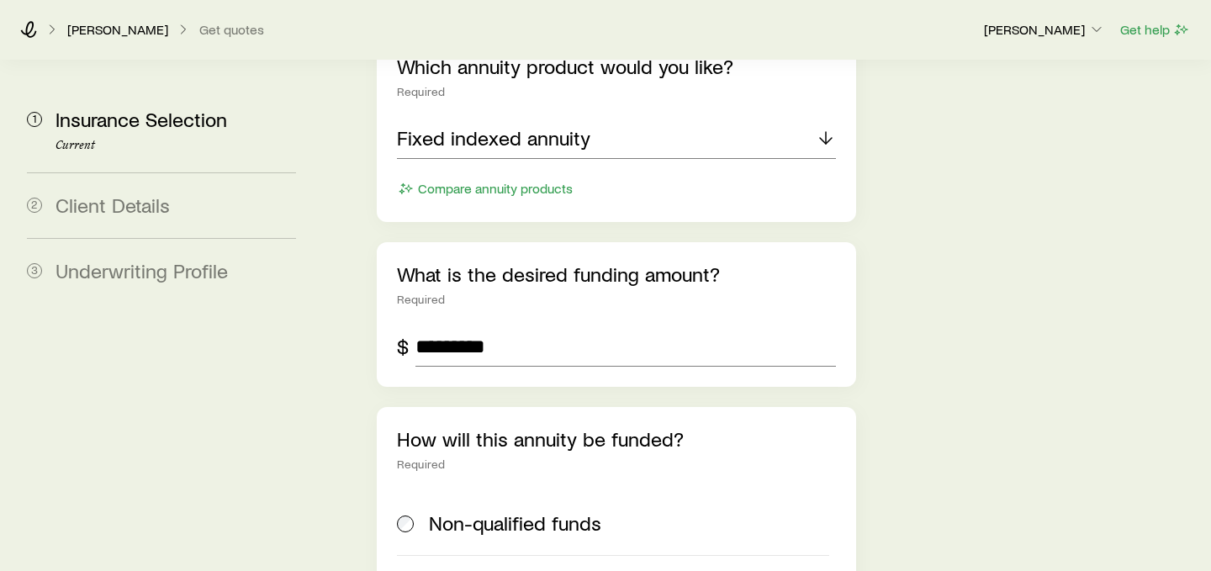
scroll to position [1020, 0]
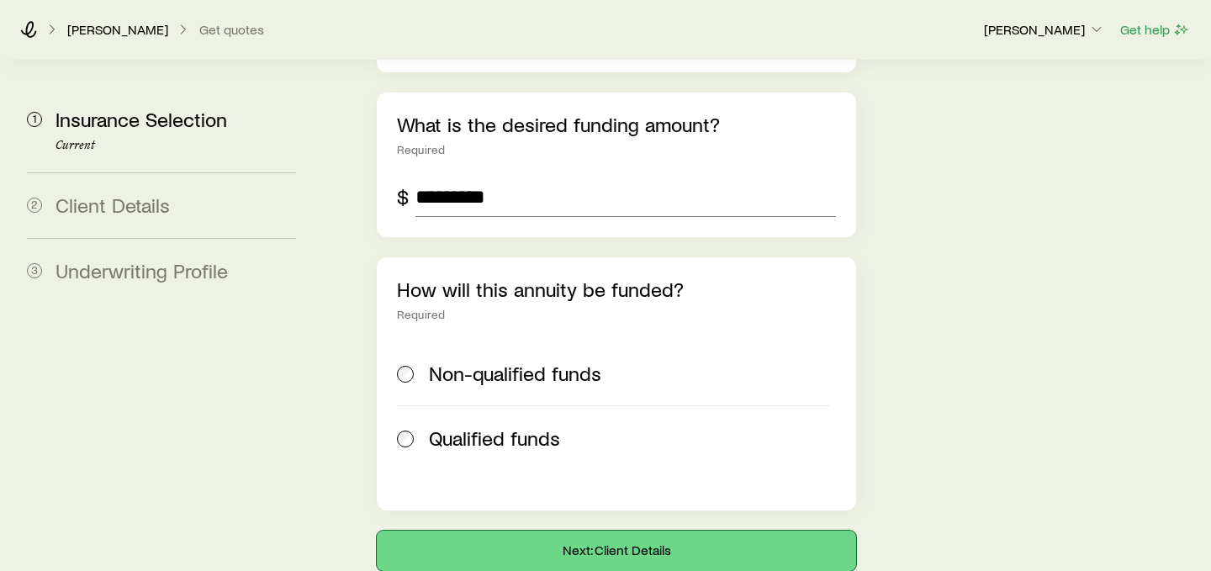
click at [572, 531] on button "Next: Client Details" at bounding box center [616, 551] width 479 height 40
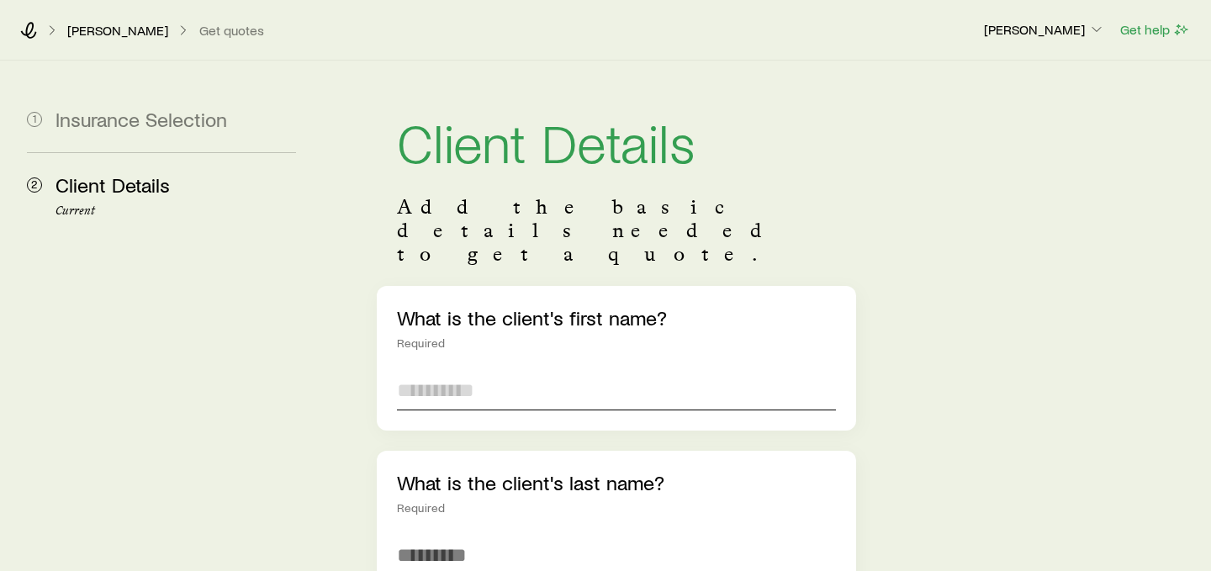
click at [510, 370] on input "text" at bounding box center [616, 390] width 439 height 40
type input "****"
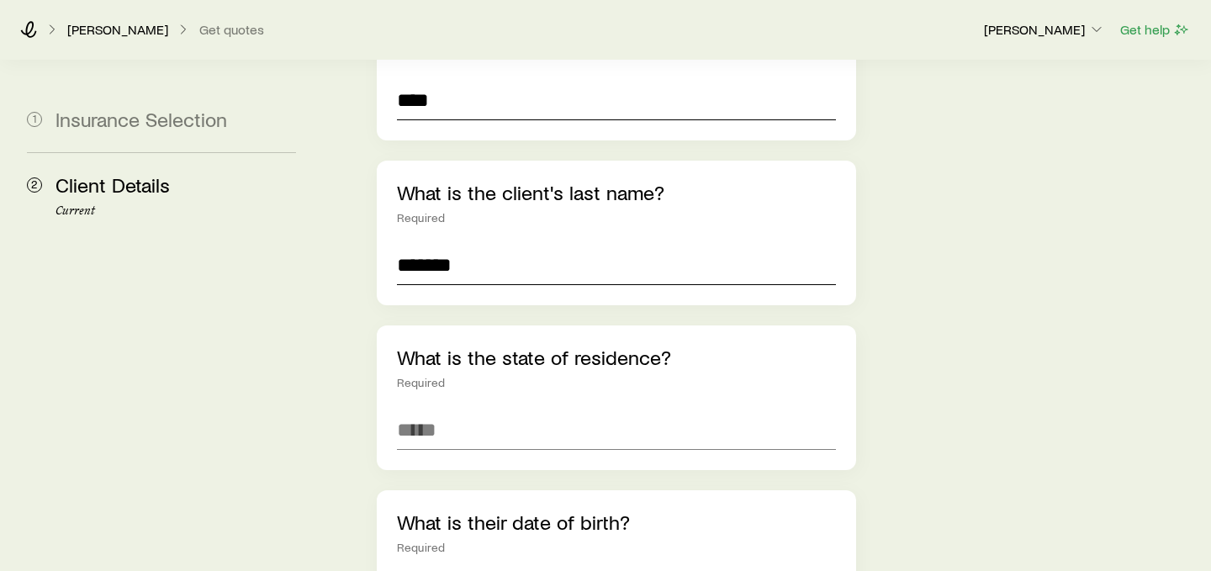
scroll to position [394, 0]
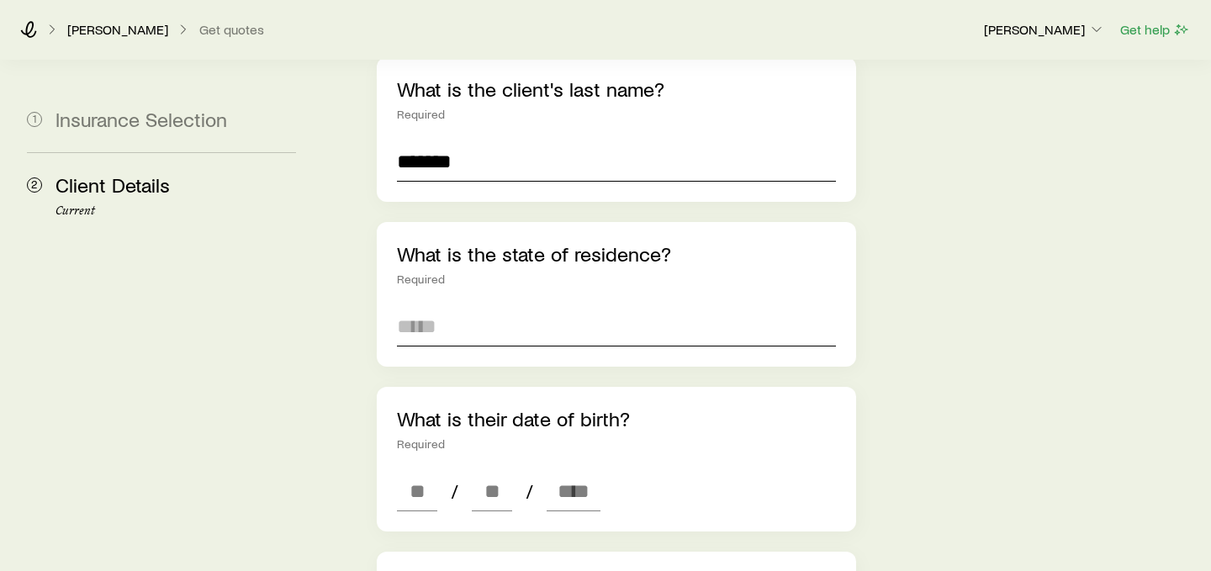
type input "*******"
click at [439, 306] on input at bounding box center [616, 326] width 439 height 40
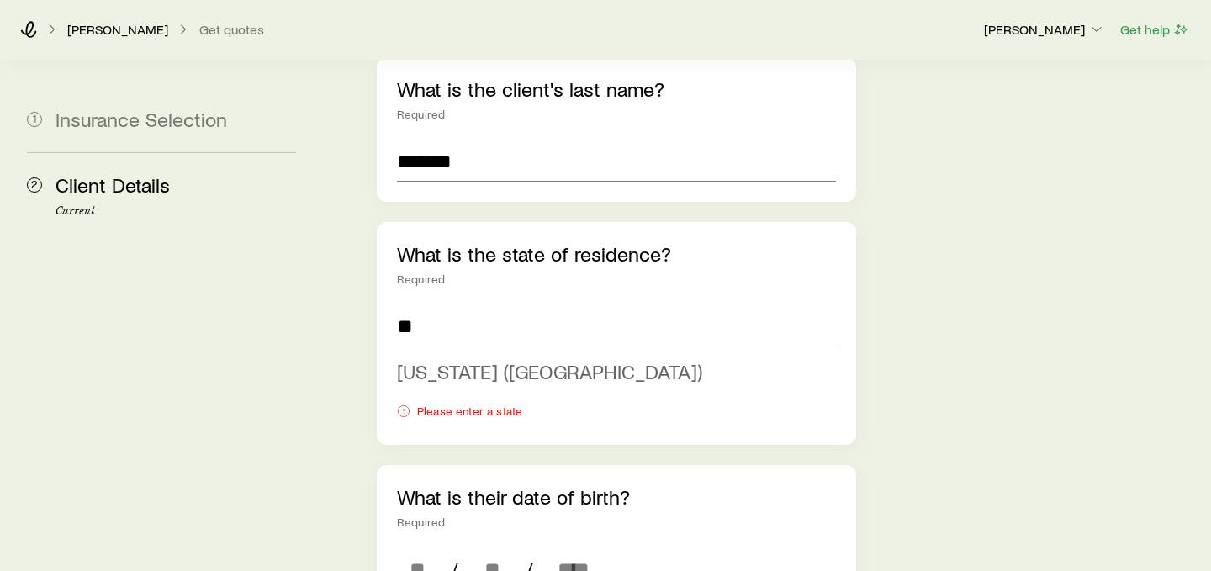
click at [472, 359] on span "[US_STATE] ([GEOGRAPHIC_DATA])" at bounding box center [549, 371] width 305 height 24
type input "**********"
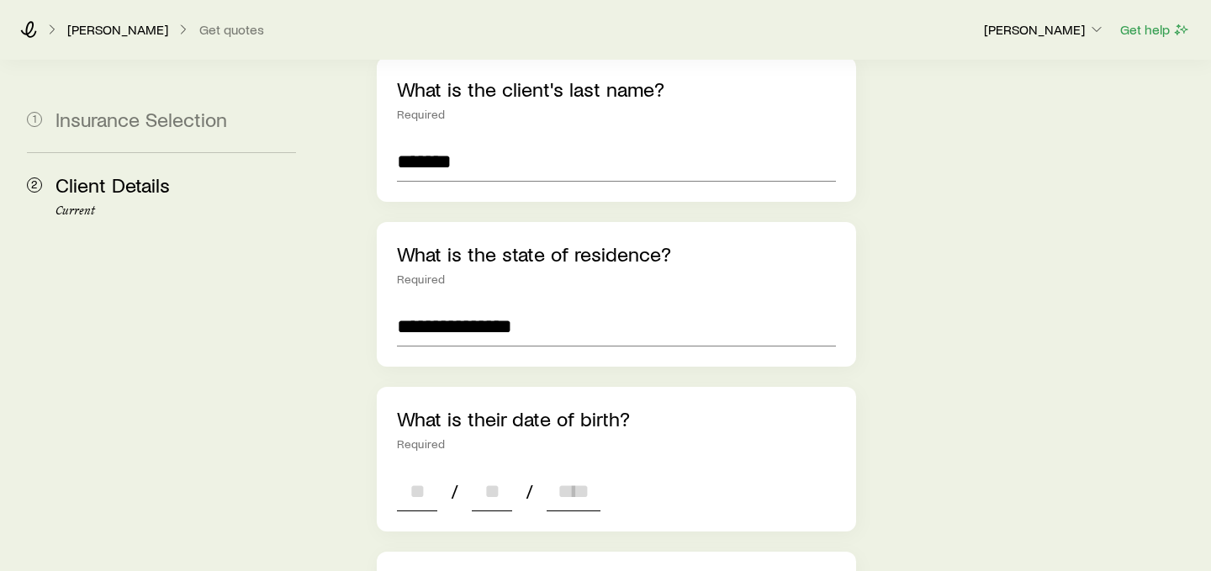
click at [426, 471] on input at bounding box center [417, 491] width 40 height 40
type input "**"
type input "****"
type input "*"
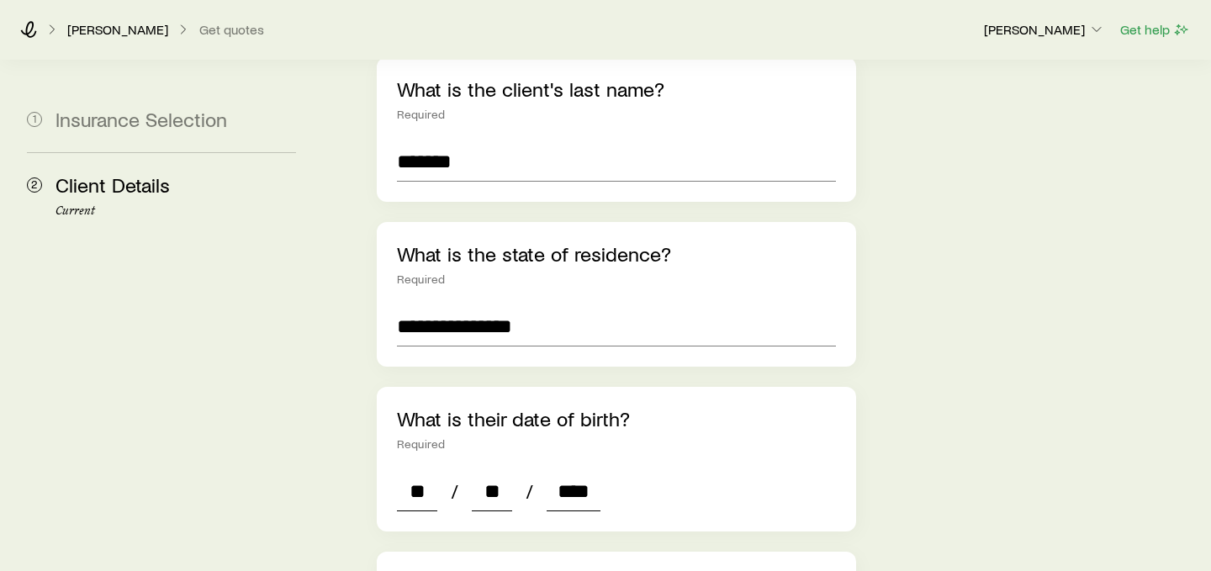
type input "*"
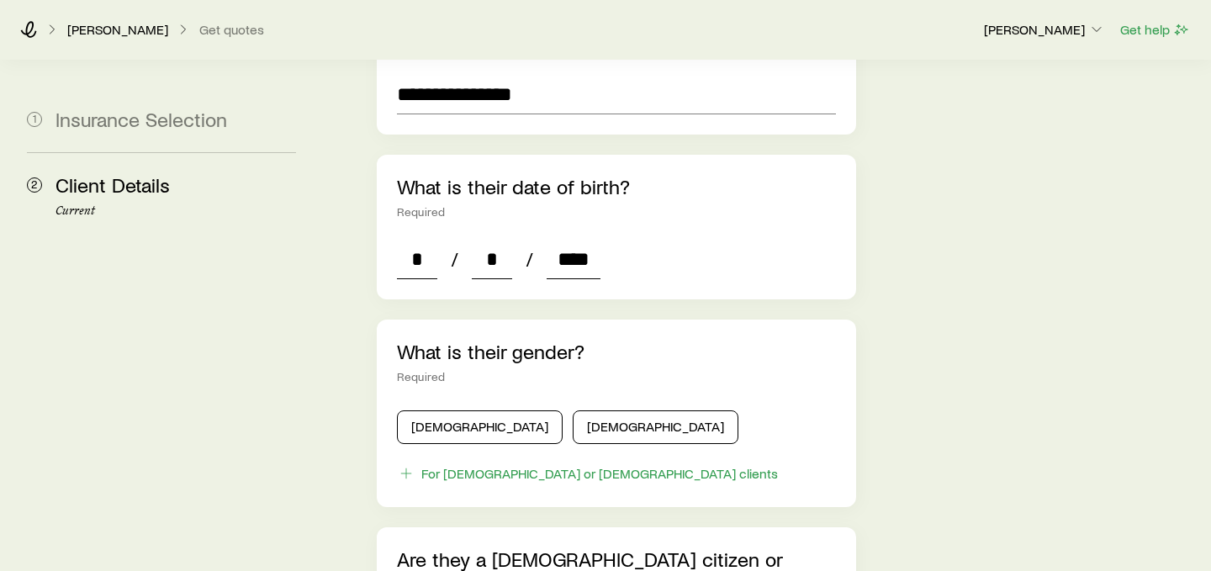
scroll to position [640, 0]
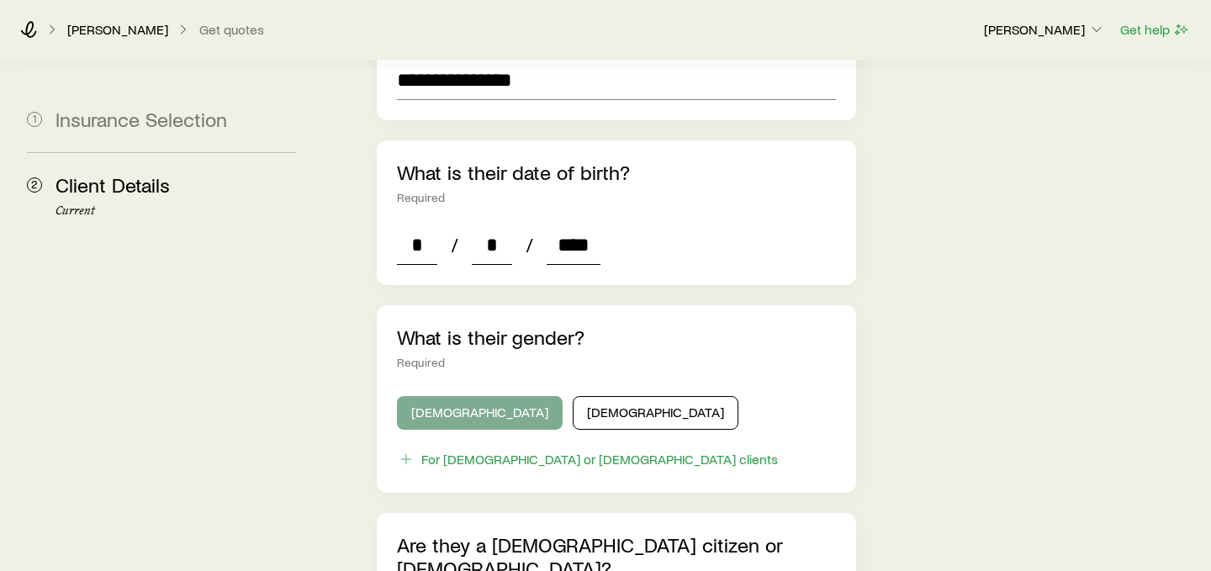
type input "****"
click at [420, 396] on button "[DEMOGRAPHIC_DATA]" at bounding box center [480, 413] width 166 height 34
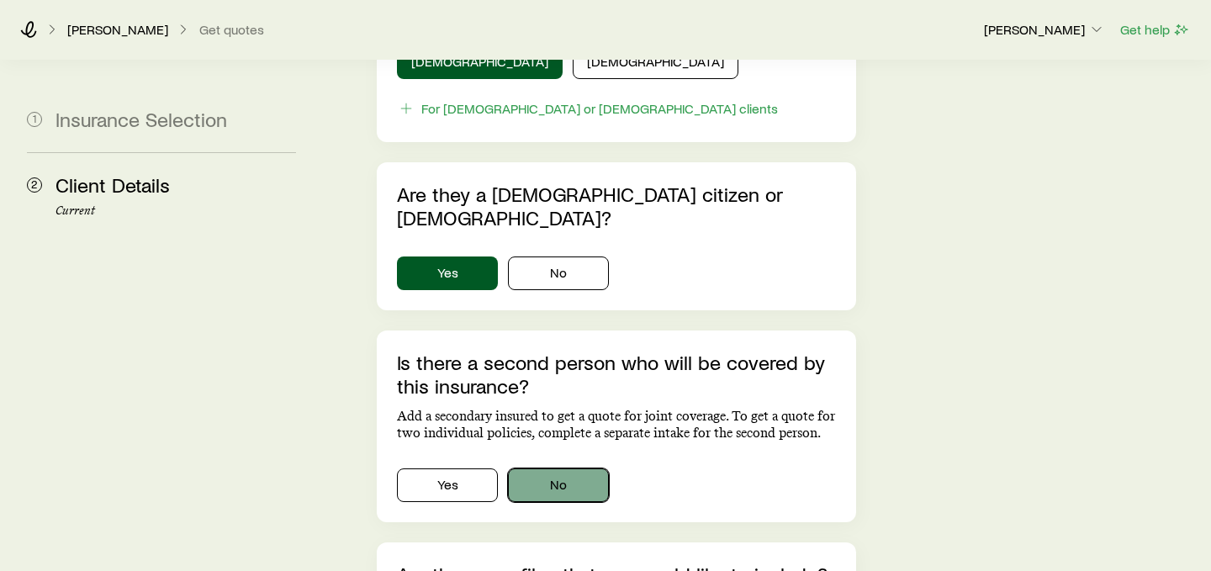
click at [535, 468] on button "No" at bounding box center [558, 485] width 101 height 34
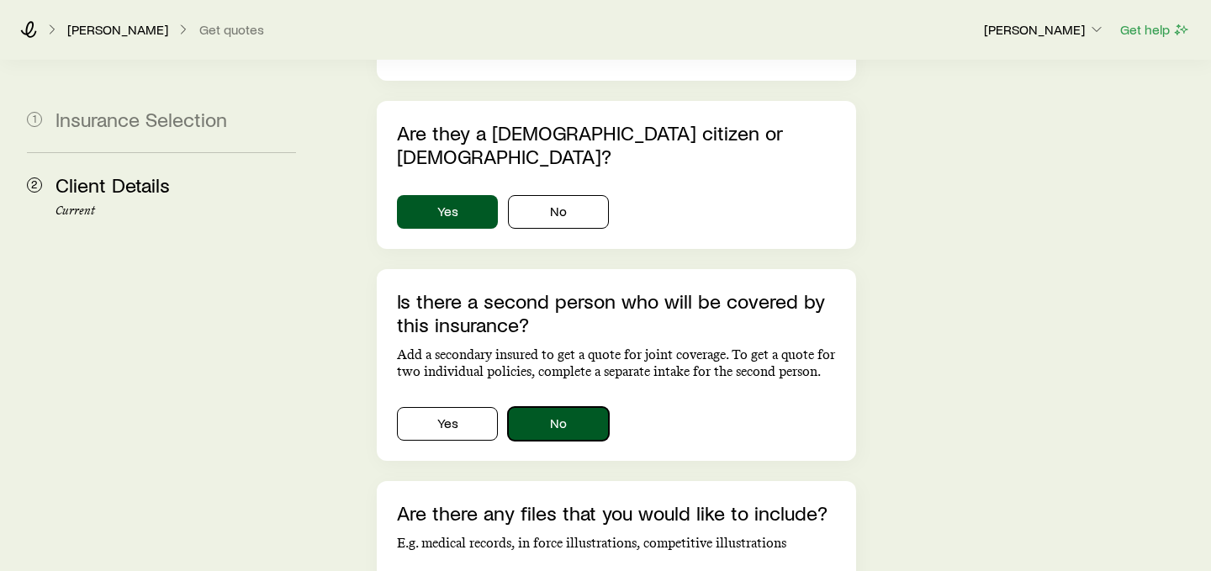
scroll to position [1198, 0]
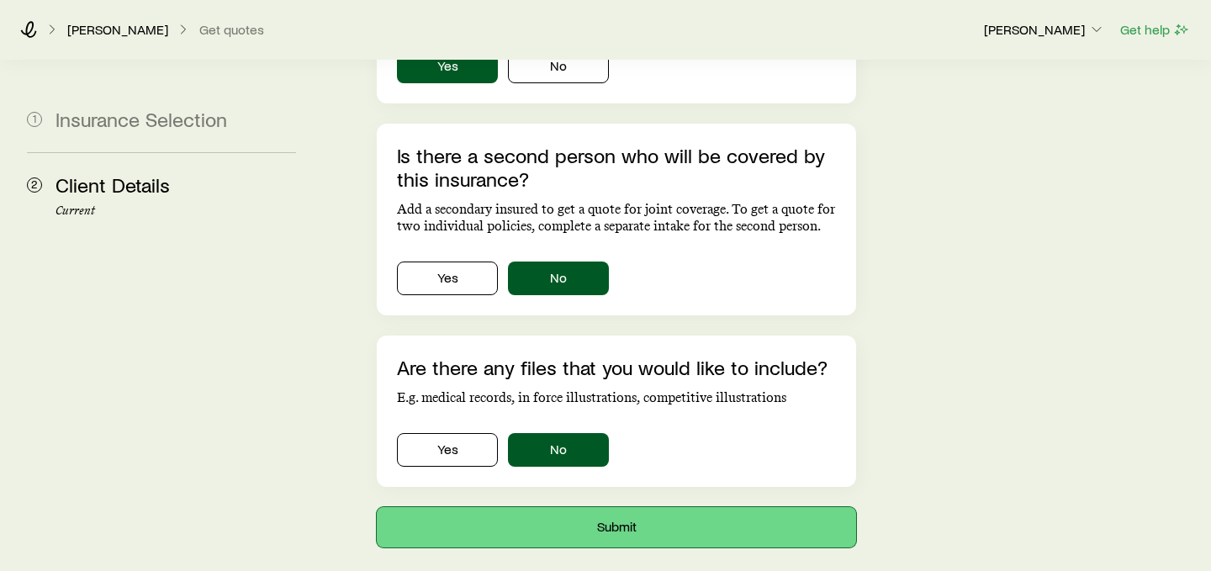
click at [542, 507] on button "Submit" at bounding box center [616, 527] width 479 height 40
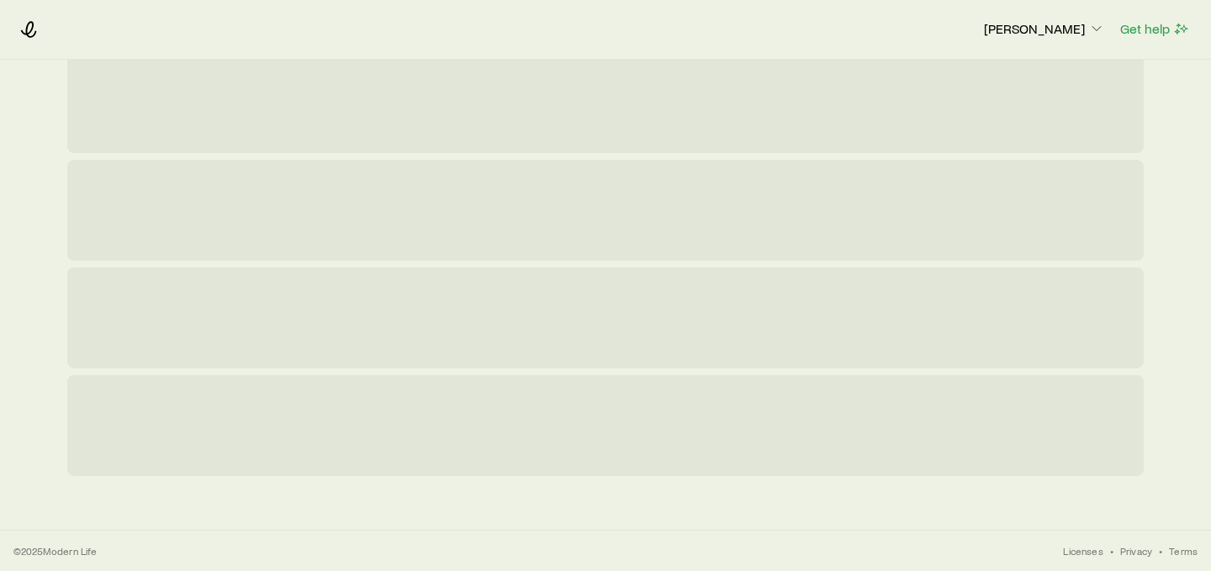
scroll to position [0, 0]
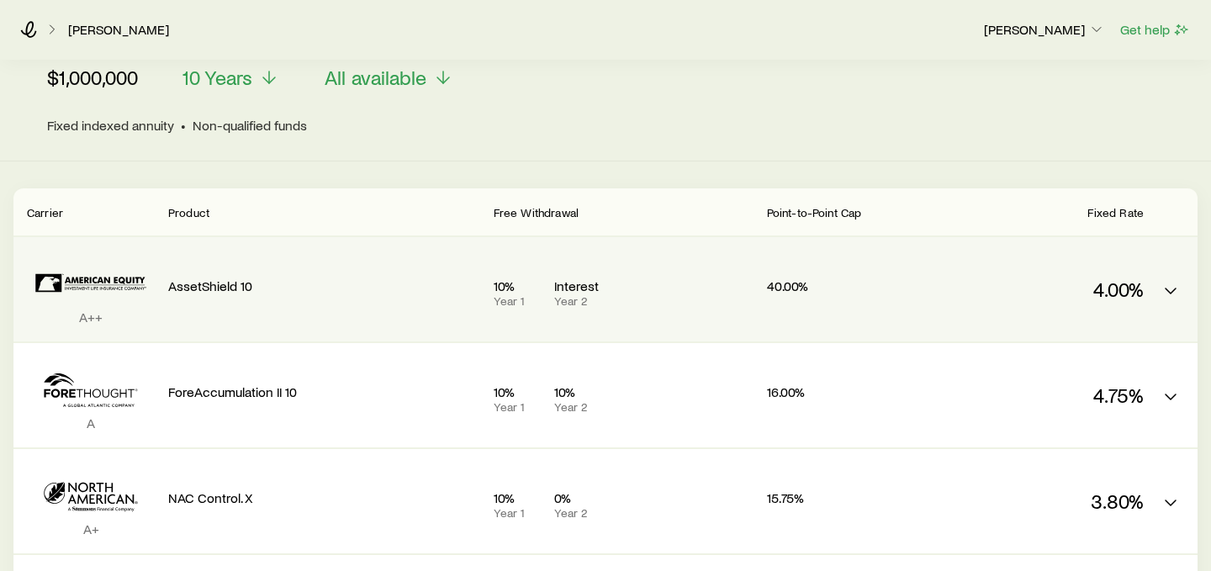
scroll to position [64, 0]
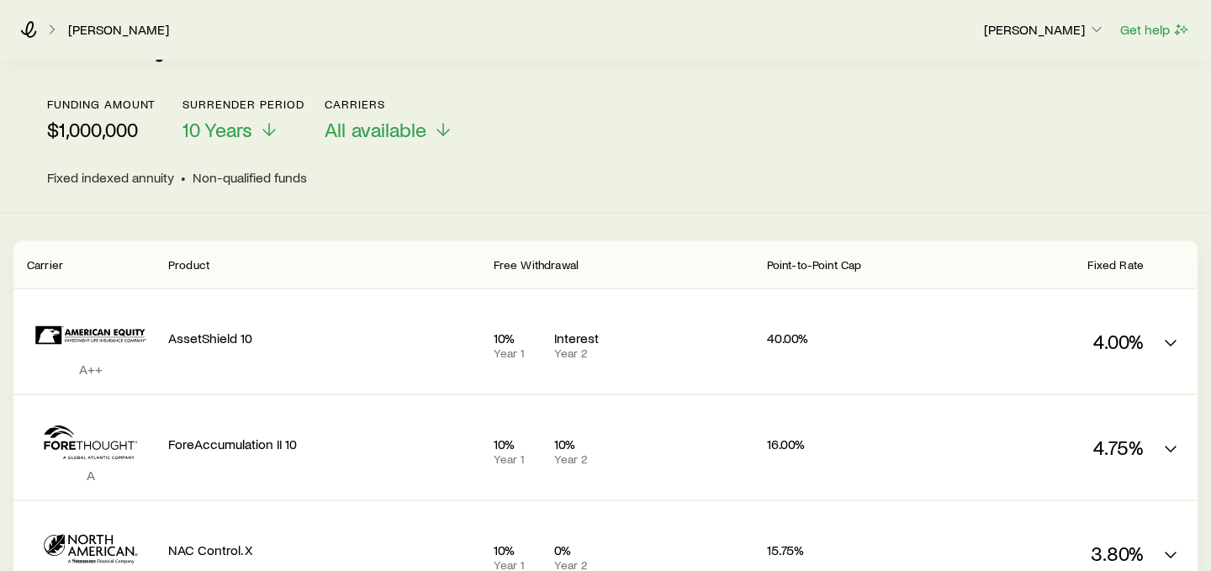
click at [1118, 266] on span "Fixed Rate" at bounding box center [1115, 264] width 56 height 14
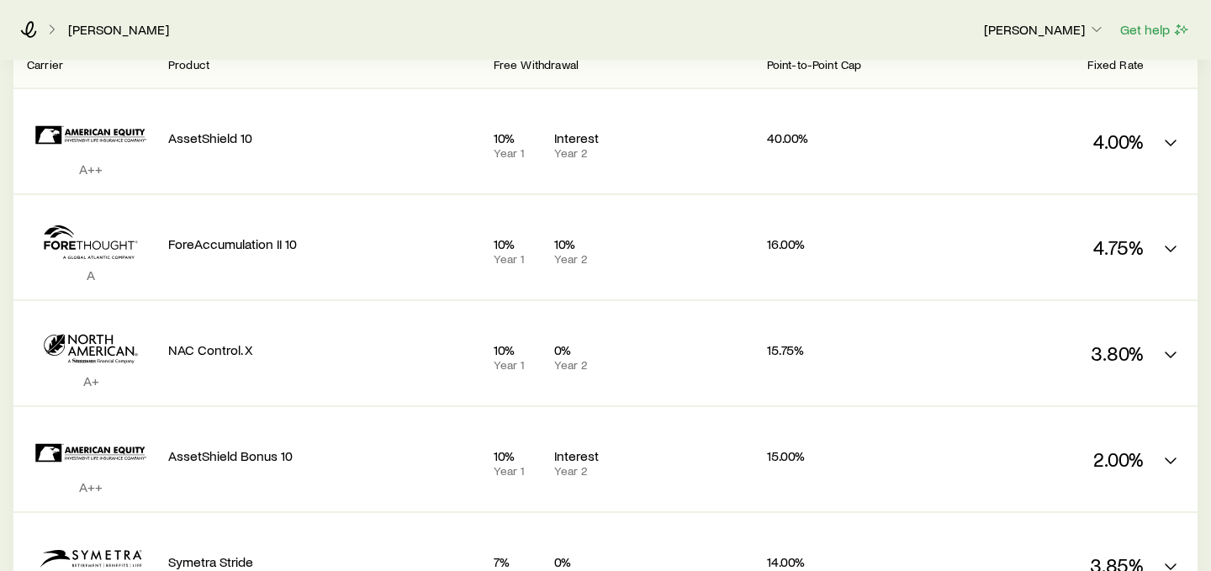
scroll to position [0, 0]
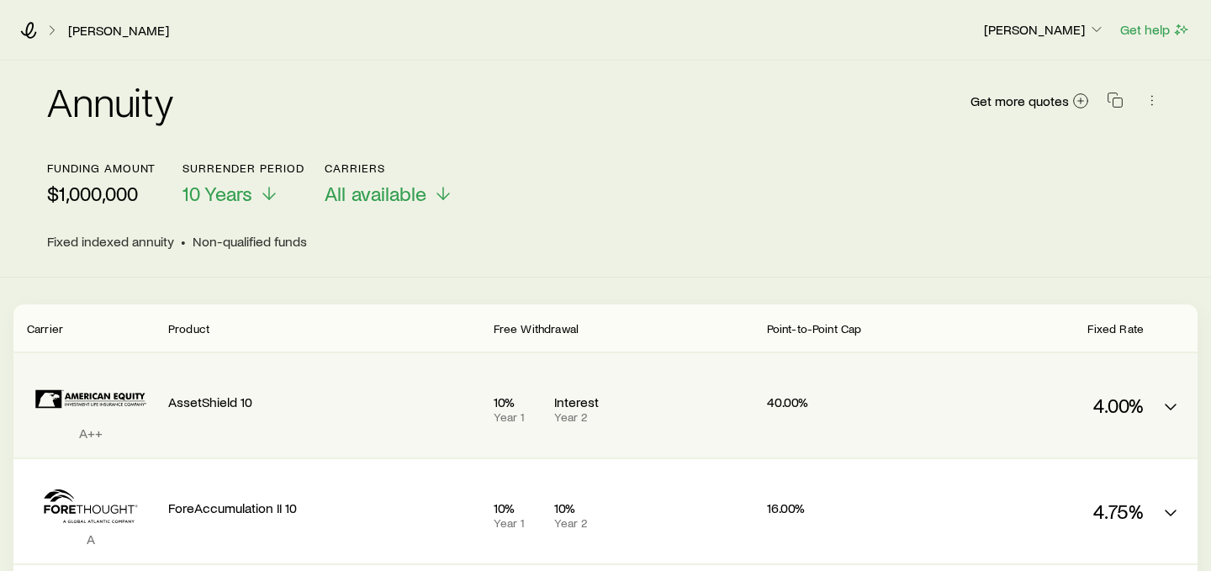
click at [1063, 432] on div "4.00%" at bounding box center [1040, 402] width 208 height 71
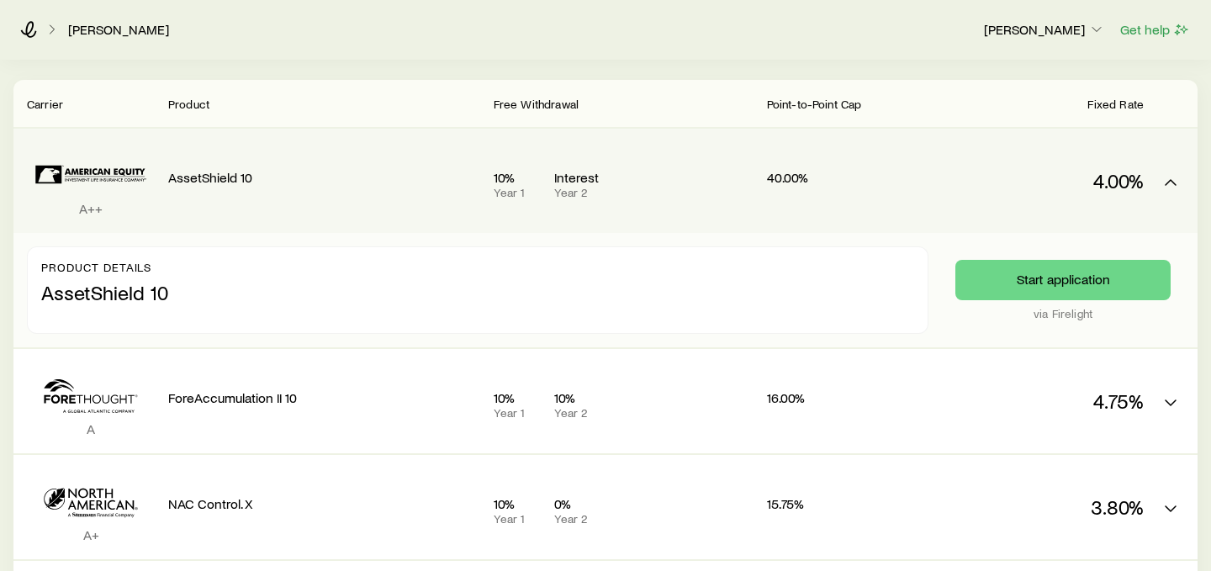
scroll to position [274, 0]
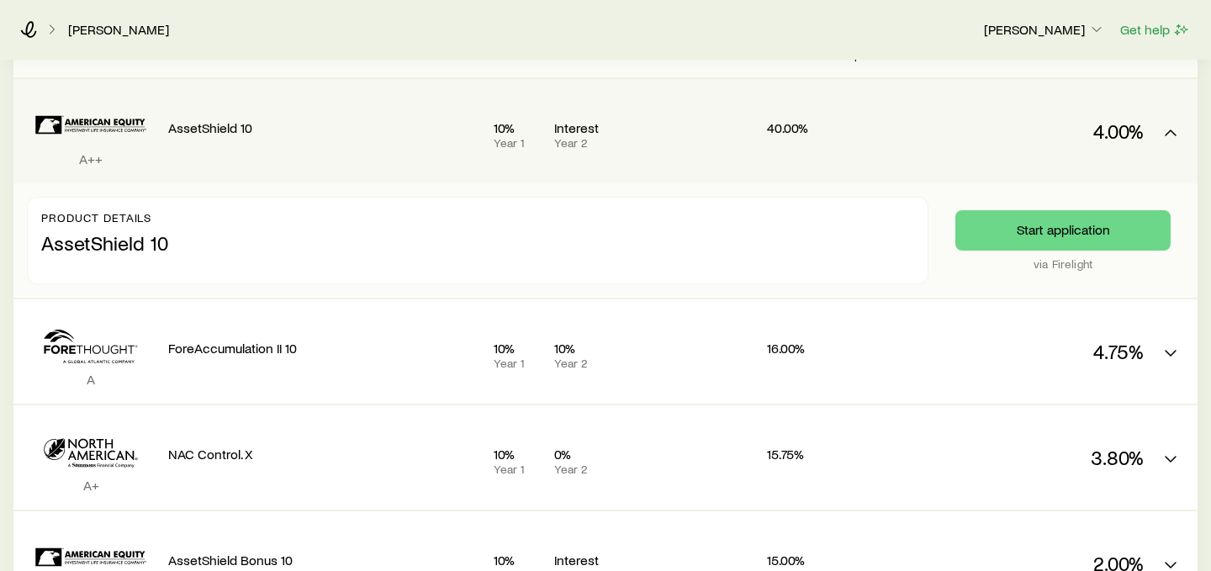
click at [967, 139] on p "4.00%" at bounding box center [1040, 131] width 208 height 24
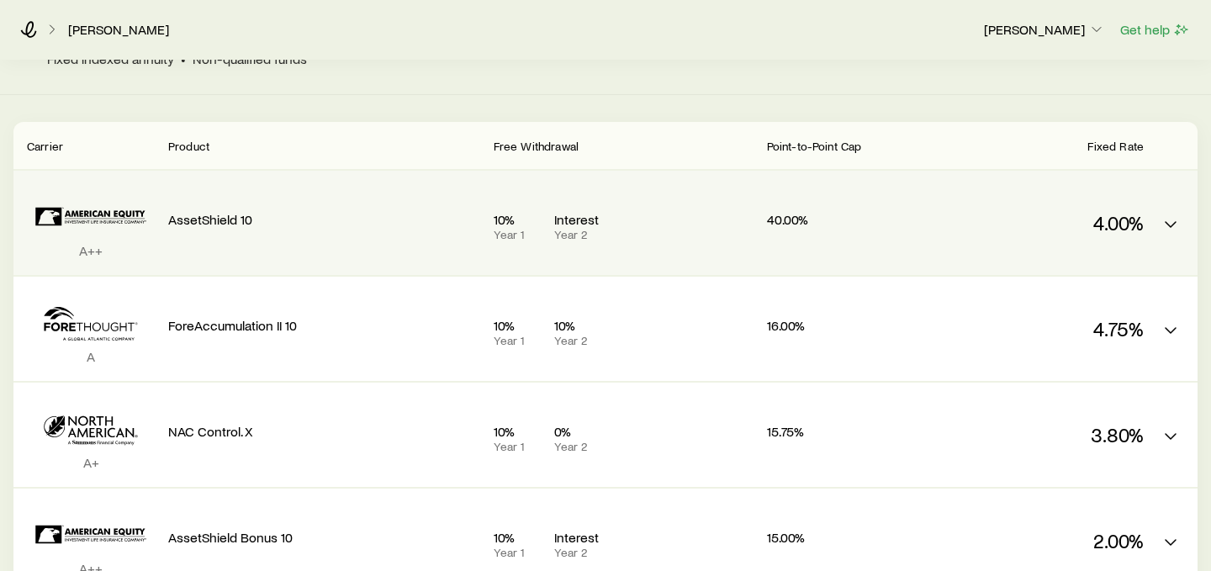
scroll to position [0, 0]
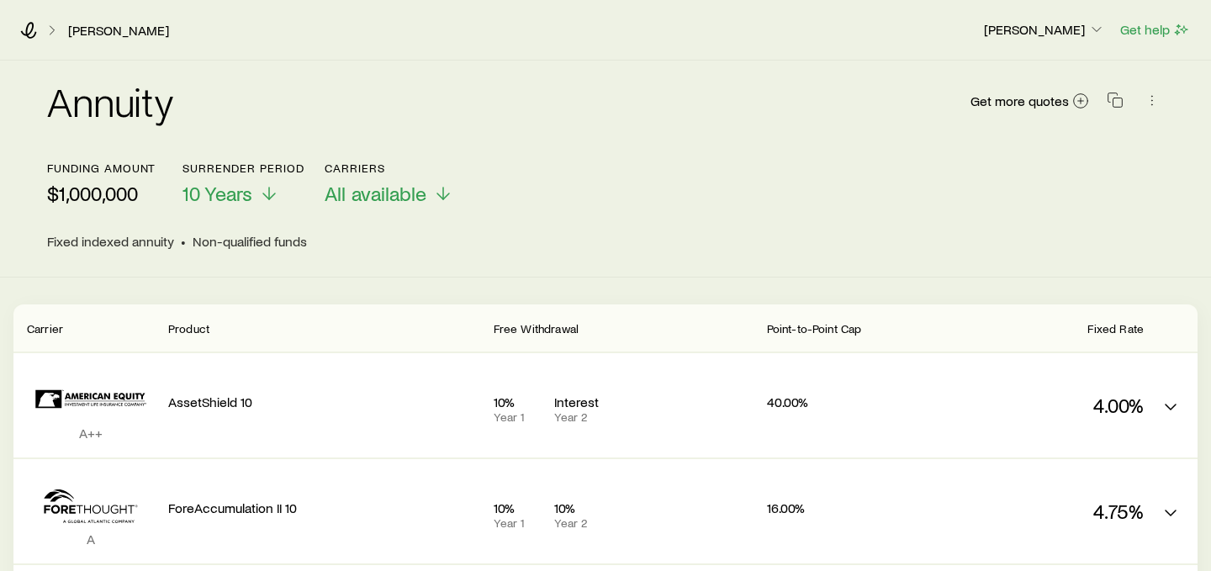
click at [921, 250] on div "Annuity Get more quotes Funding amount $1,000,000 Surrender period 10 Years Car…" at bounding box center [605, 169] width 1211 height 217
click at [247, 201] on span "10 Years" at bounding box center [217, 194] width 70 height 24
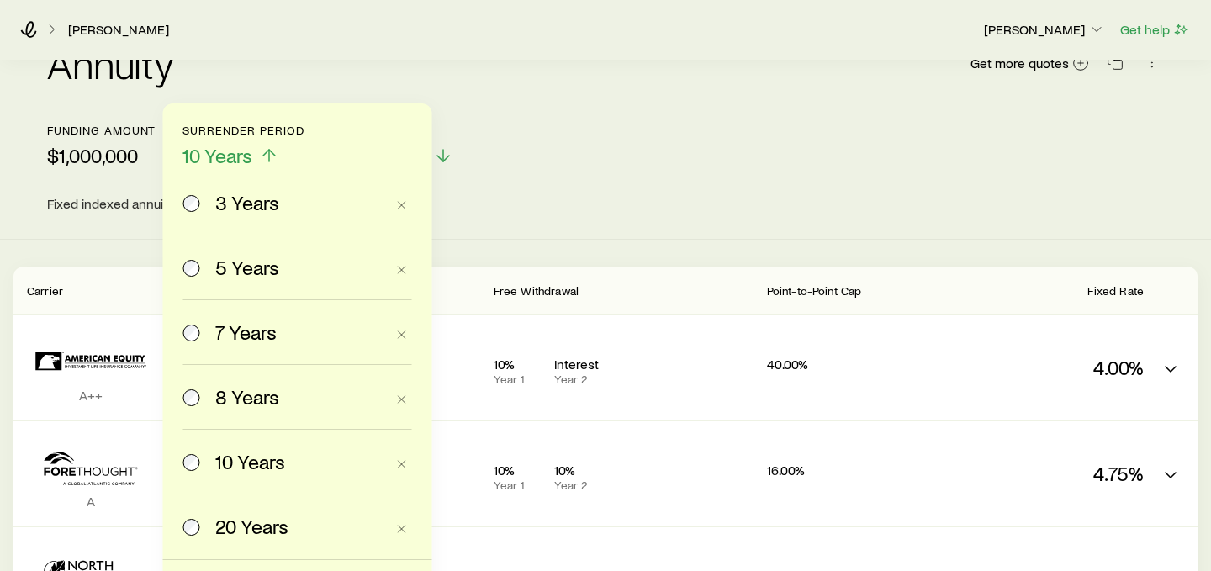
scroll to position [24, 0]
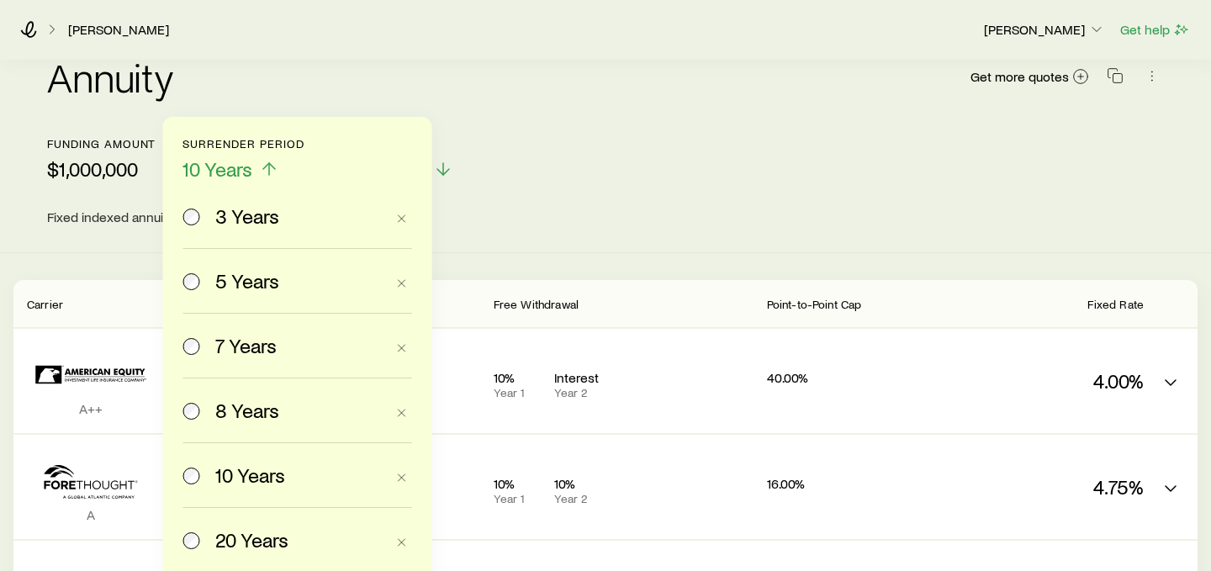
click at [590, 151] on div "Funding amount $1,000,000 Surrender period 10 Years 3 Years 5 Years 7 Years 8 Y…" at bounding box center [605, 159] width 1117 height 45
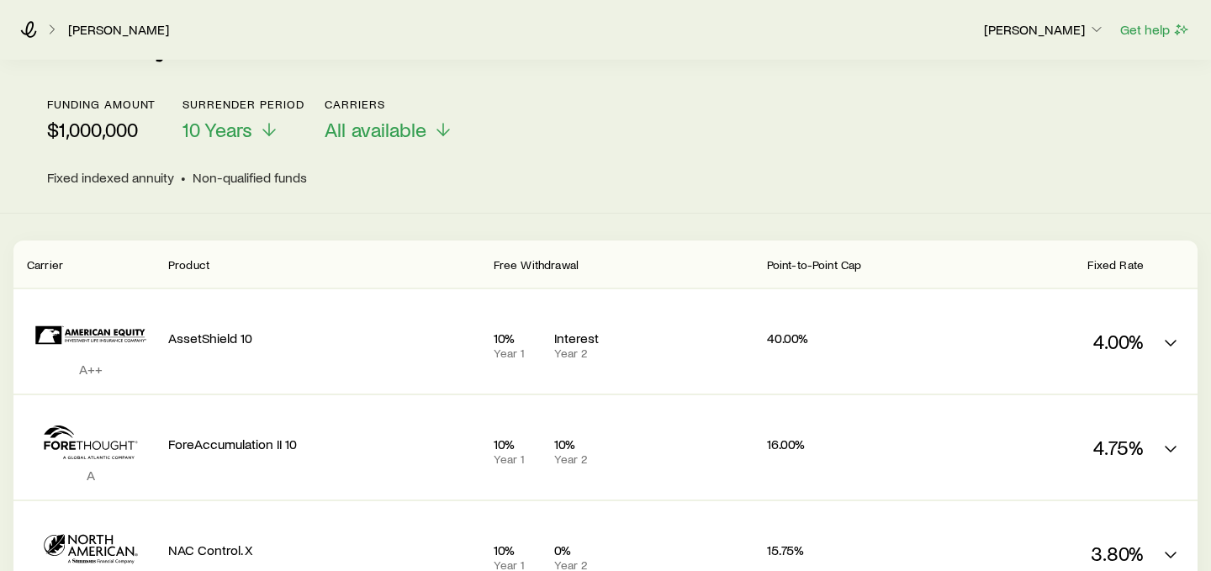
scroll to position [67, 0]
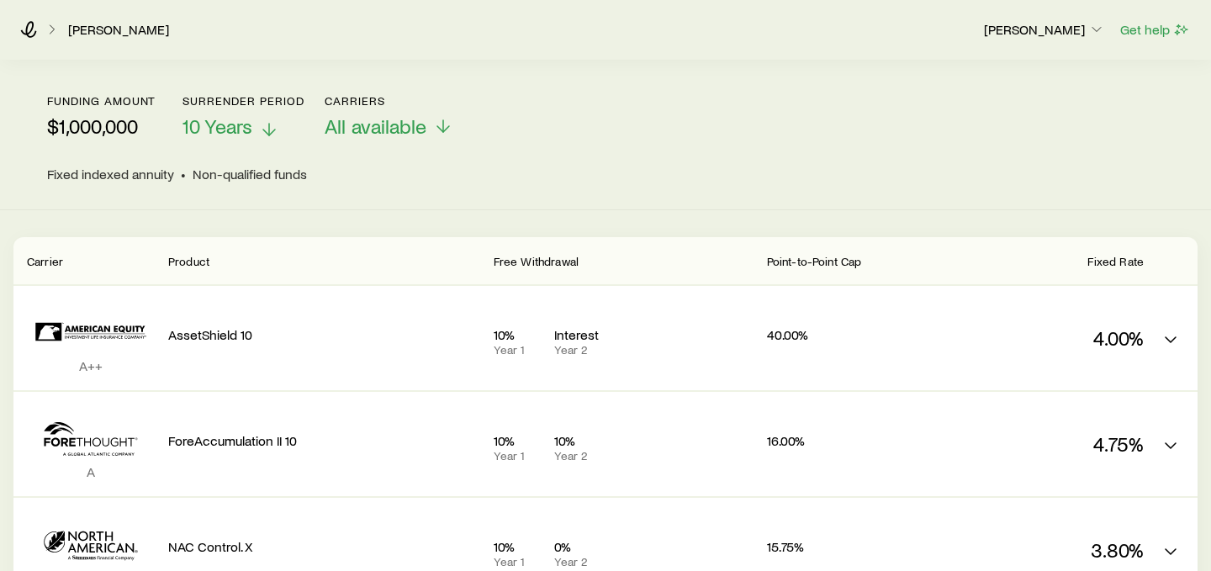
click at [250, 136] on span "10 Years" at bounding box center [217, 126] width 70 height 24
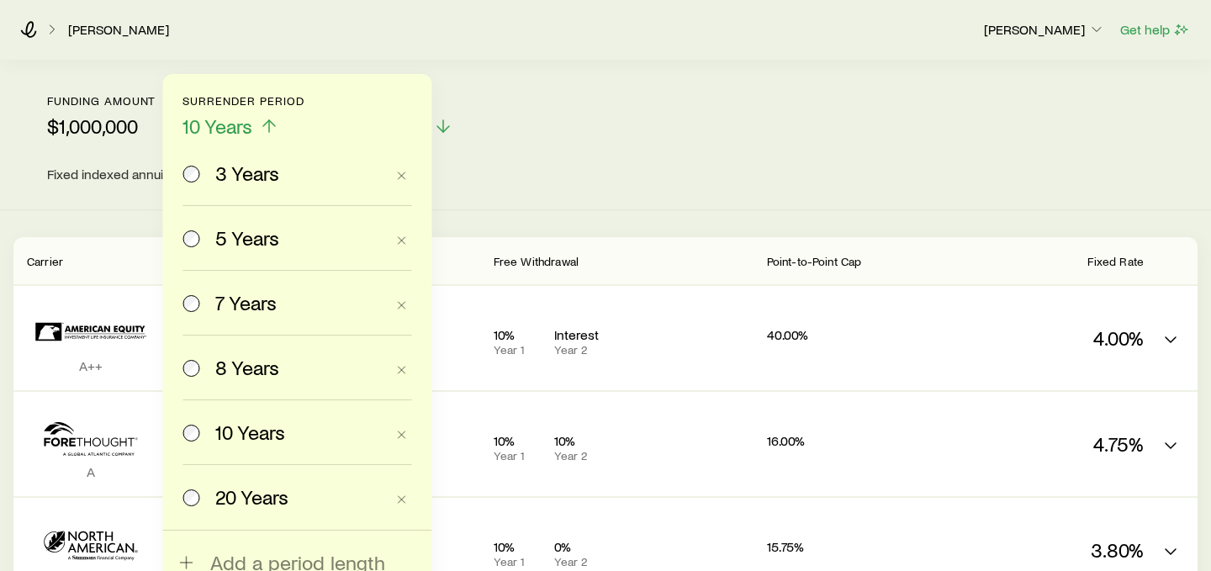
click at [254, 133] on p "10 Years" at bounding box center [242, 126] width 121 height 24
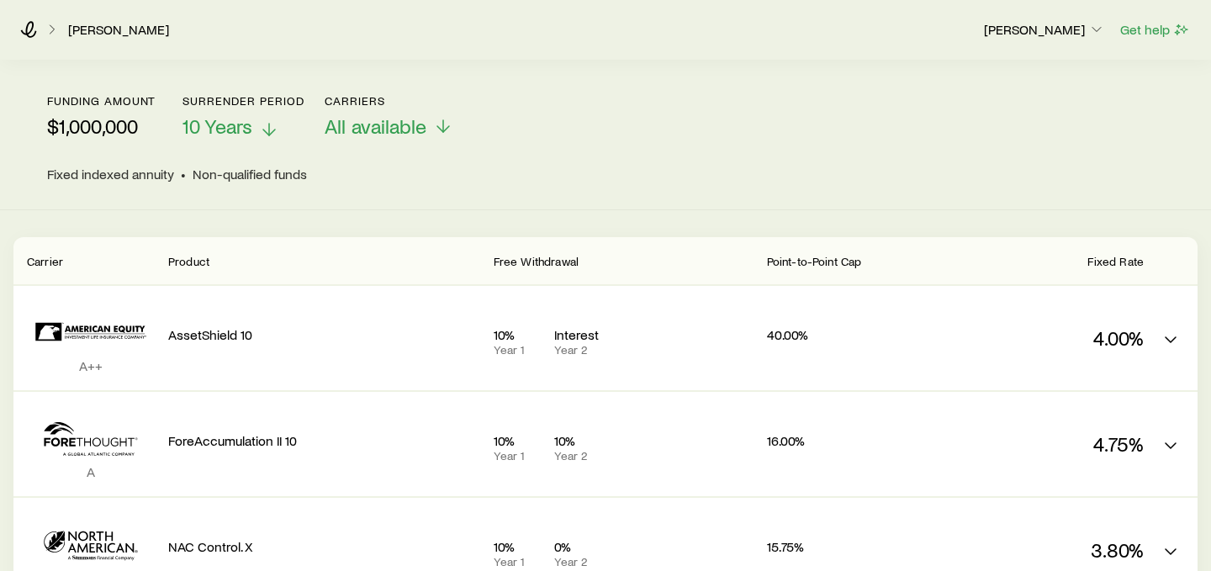
click at [267, 127] on icon at bounding box center [269, 129] width 20 height 20
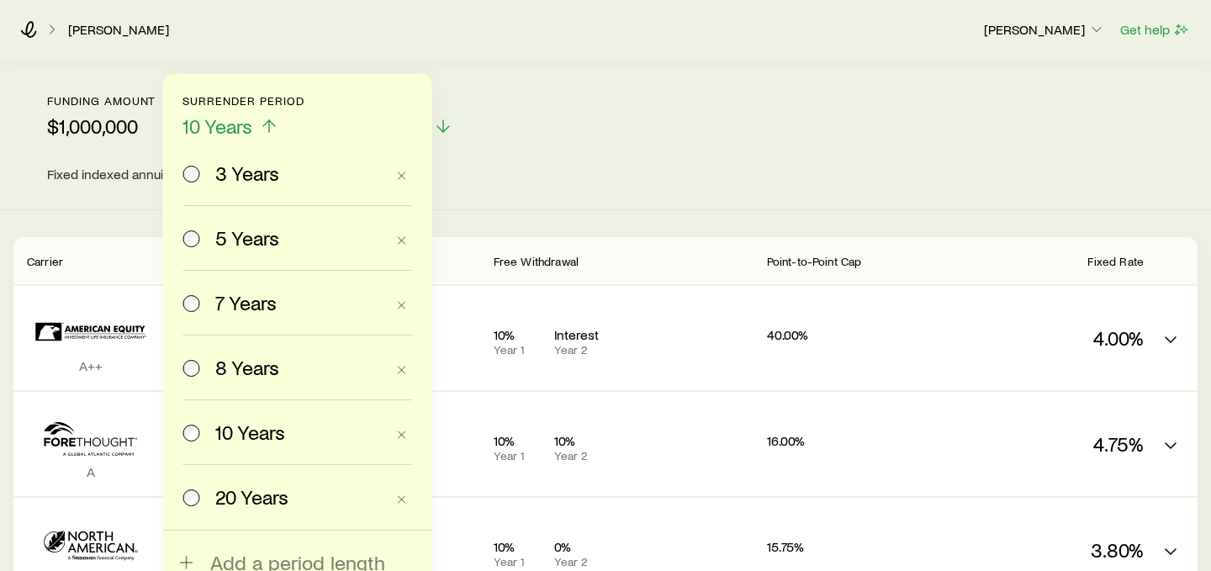
click at [267, 127] on icon at bounding box center [269, 126] width 20 height 20
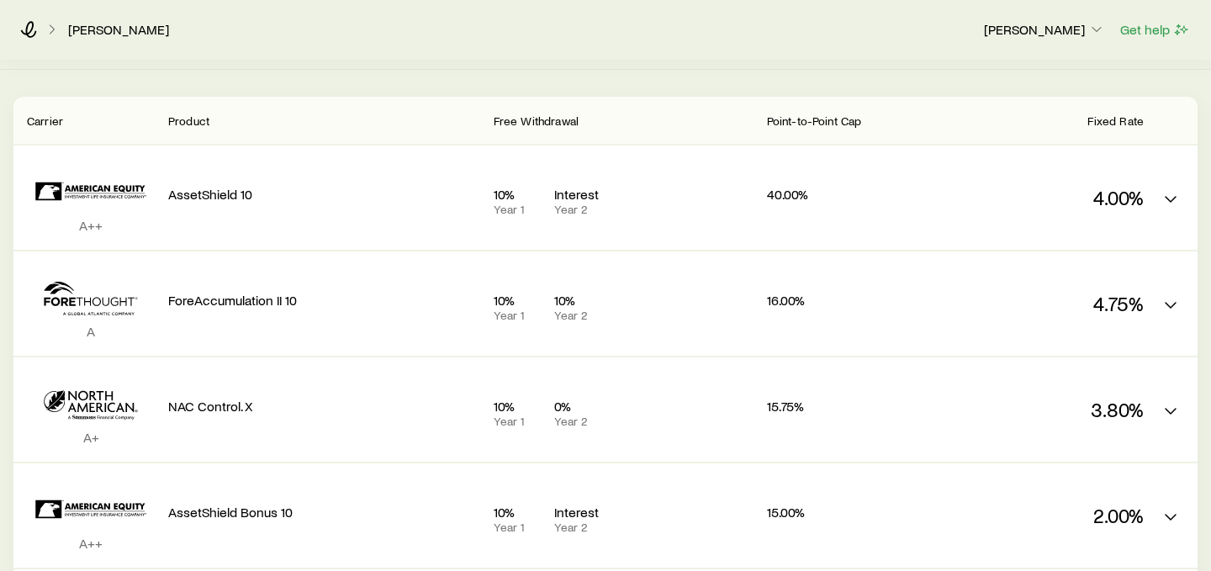
scroll to position [165, 0]
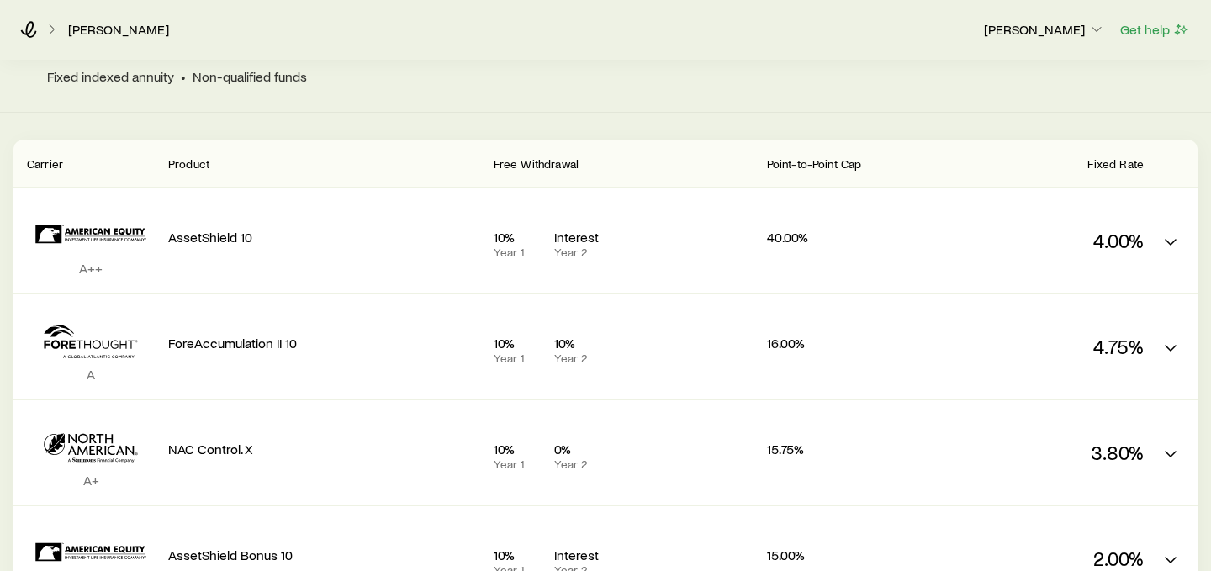
click at [835, 163] on span "Point-to-Point Cap" at bounding box center [814, 163] width 95 height 14
click at [834, 163] on span "Point-to-Point Cap" at bounding box center [814, 163] width 95 height 14
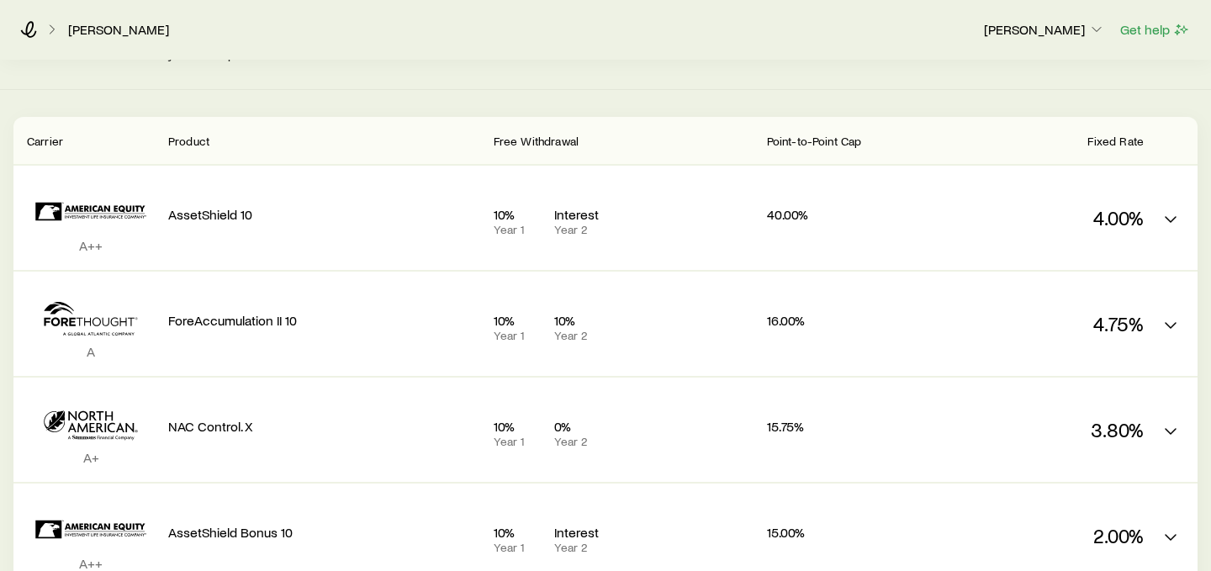
scroll to position [0, 0]
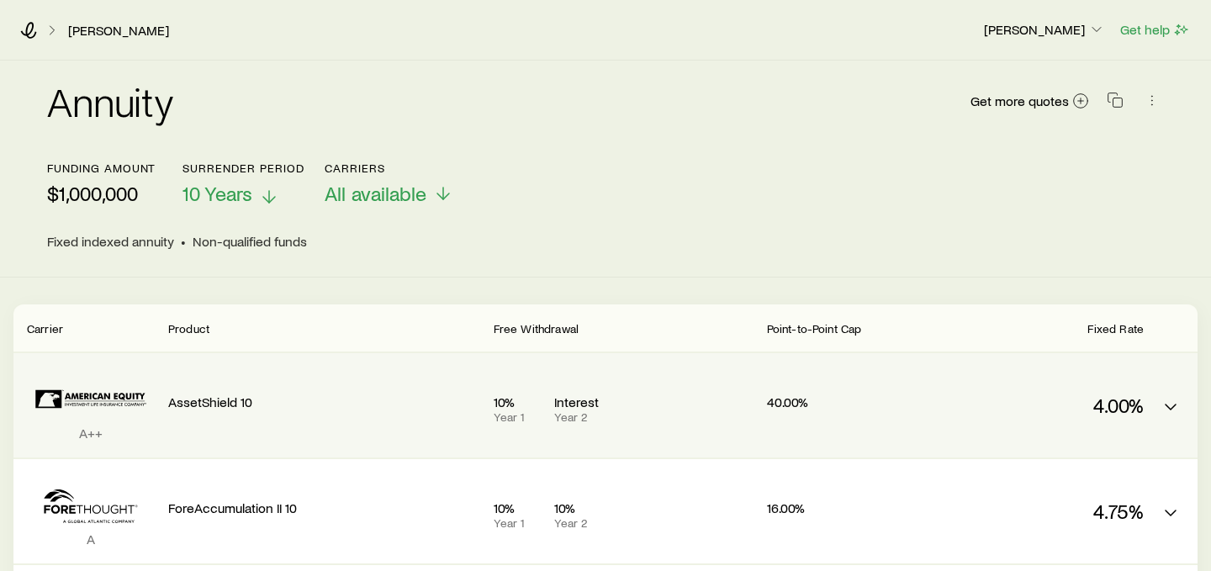
click at [974, 383] on div "4.00%" at bounding box center [1040, 402] width 208 height 71
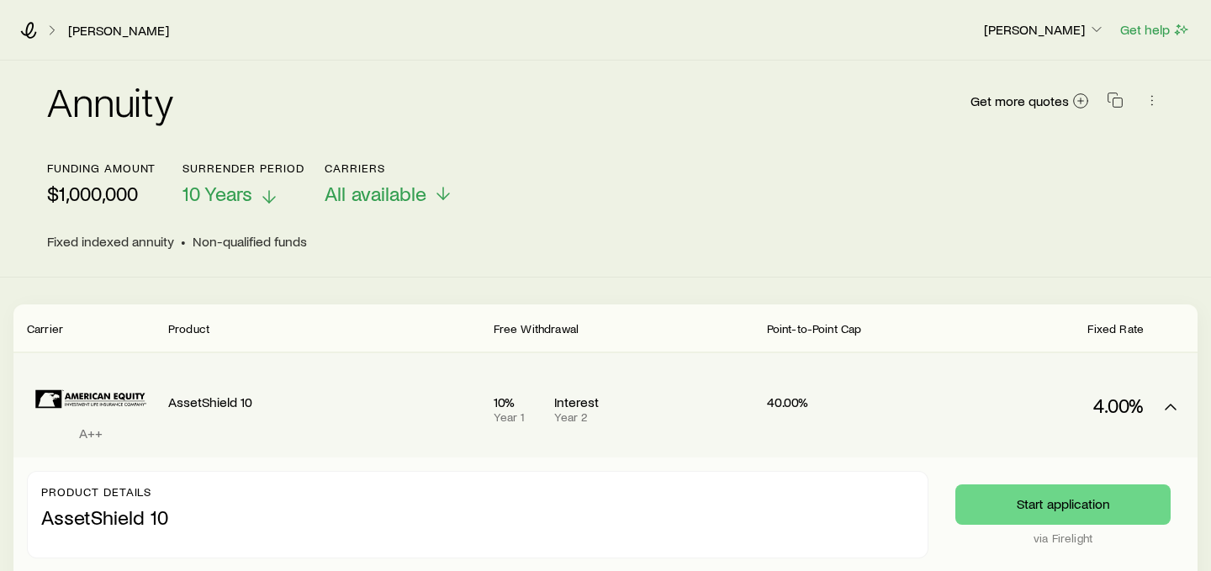
click at [974, 383] on div "4.00%" at bounding box center [1040, 402] width 208 height 71
